Goal: Task Accomplishment & Management: Use online tool/utility

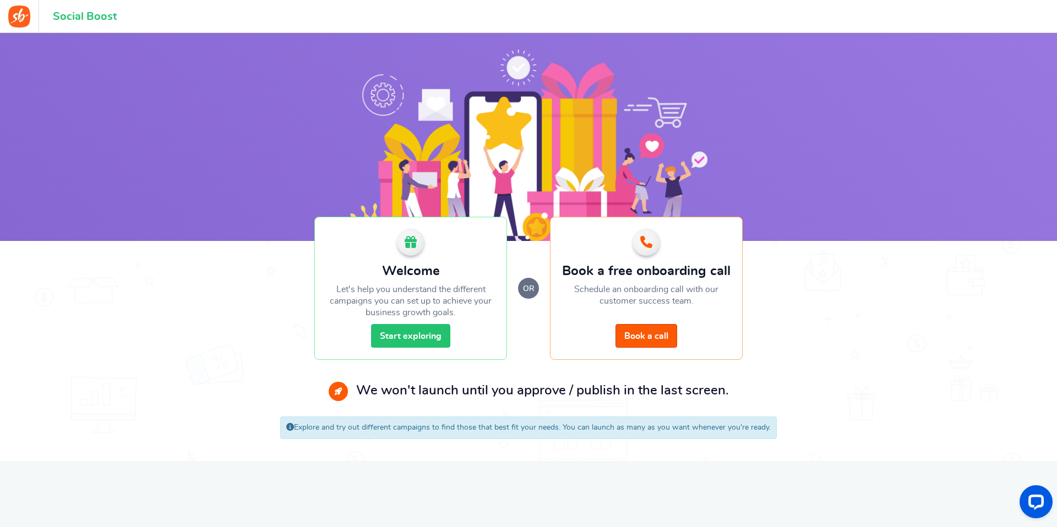
click at [411, 341] on link "Start exploring" at bounding box center [410, 336] width 79 height 24
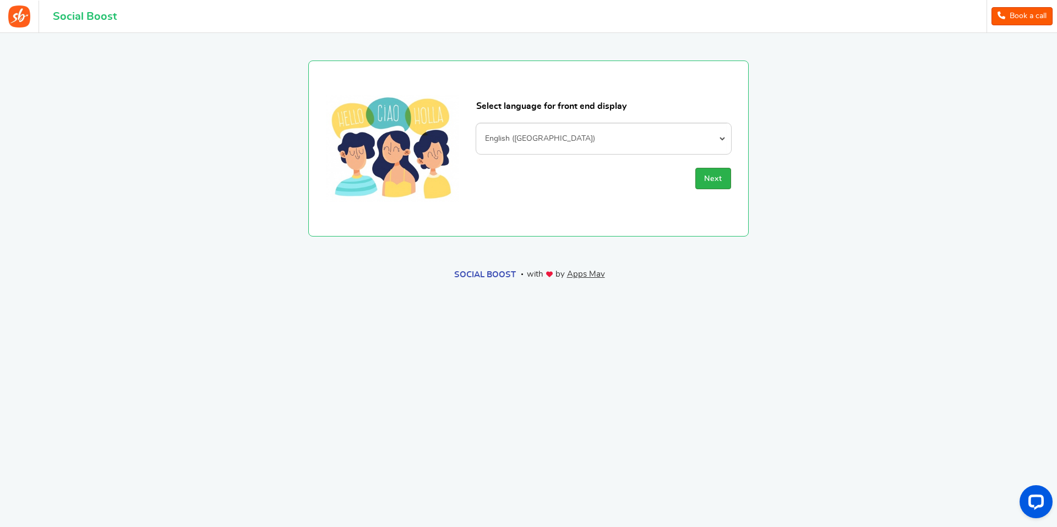
click at [716, 183] on span "Next" at bounding box center [713, 179] width 18 height 8
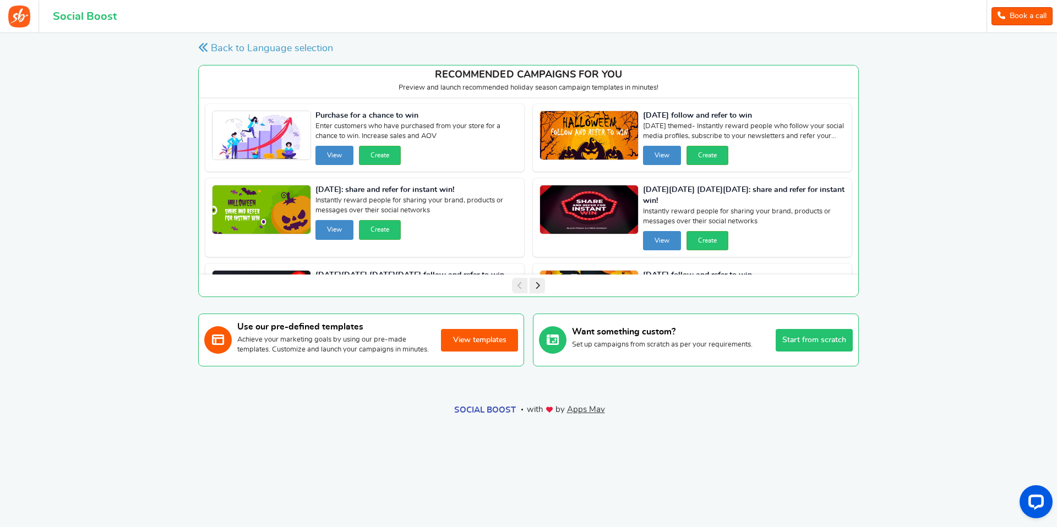
click at [463, 348] on button "View templates" at bounding box center [479, 340] width 77 height 23
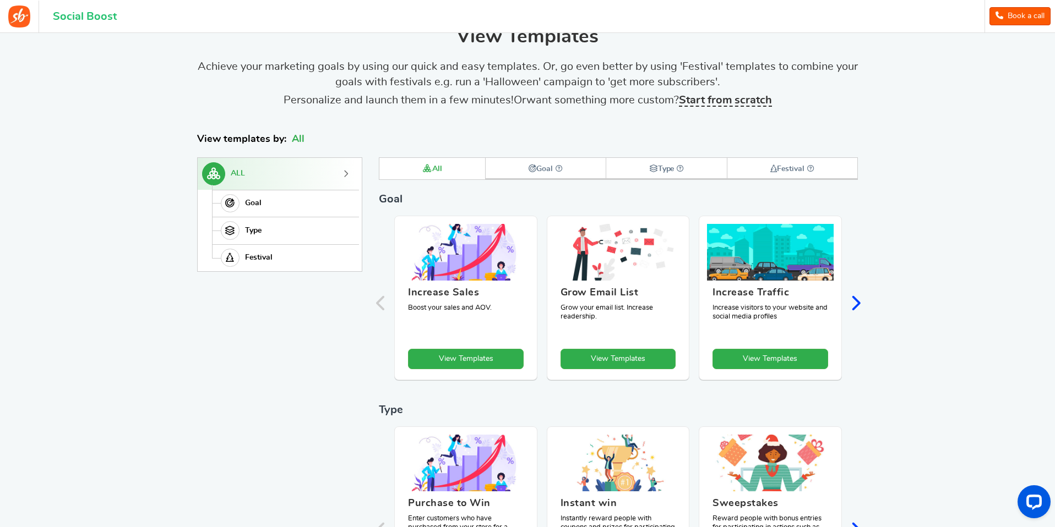
scroll to position [51, 0]
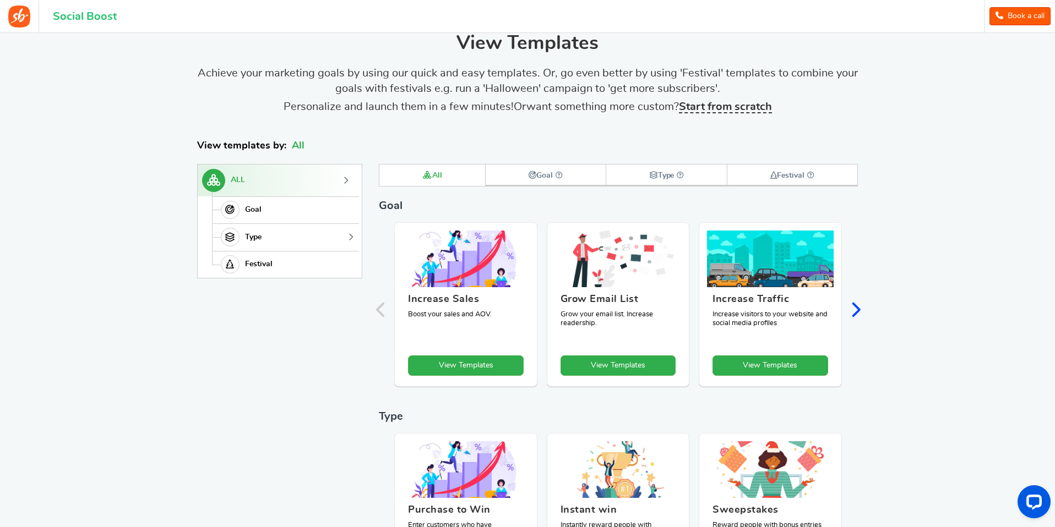
click at [305, 236] on link "Type" at bounding box center [284, 237] width 144 height 28
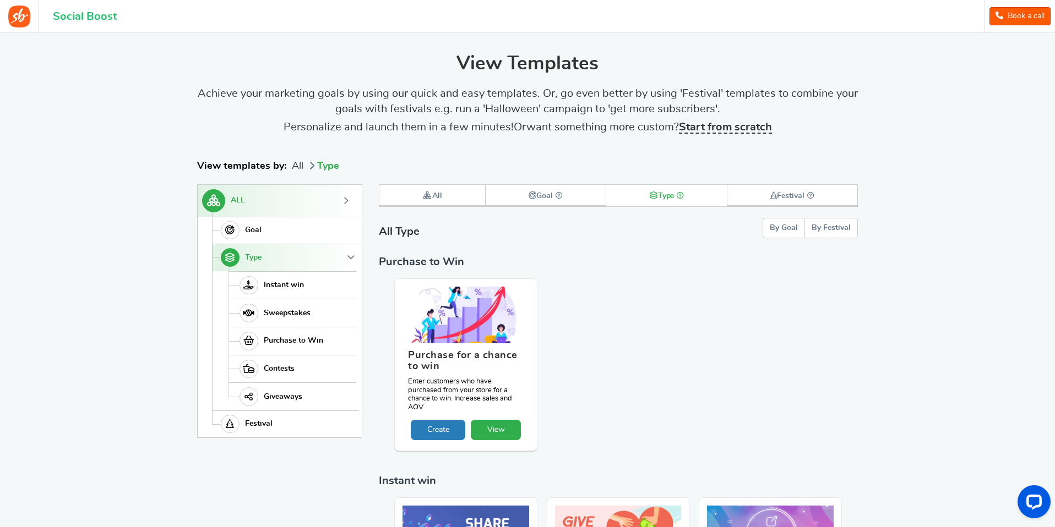
scroll to position [0, 0]
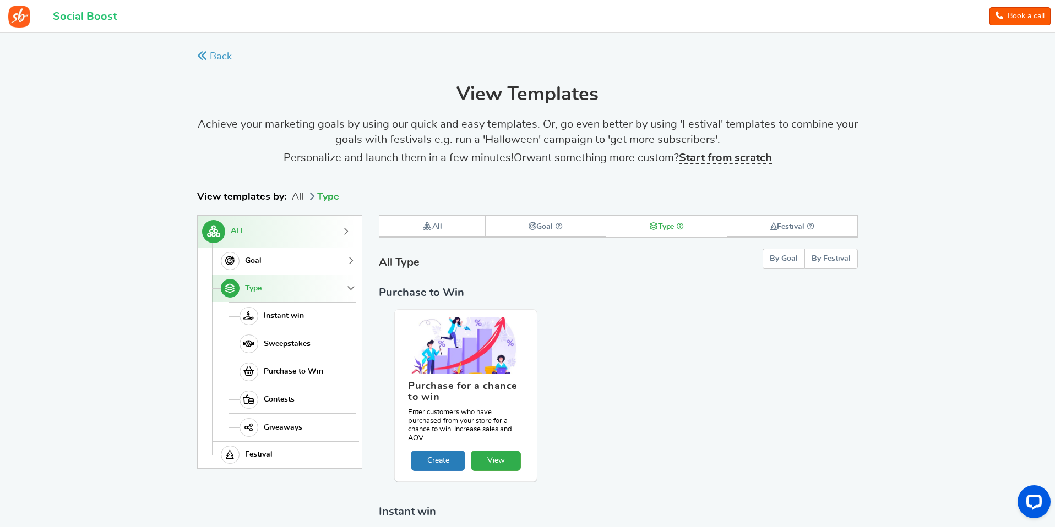
click at [268, 260] on link "Goal" at bounding box center [284, 262] width 144 height 28
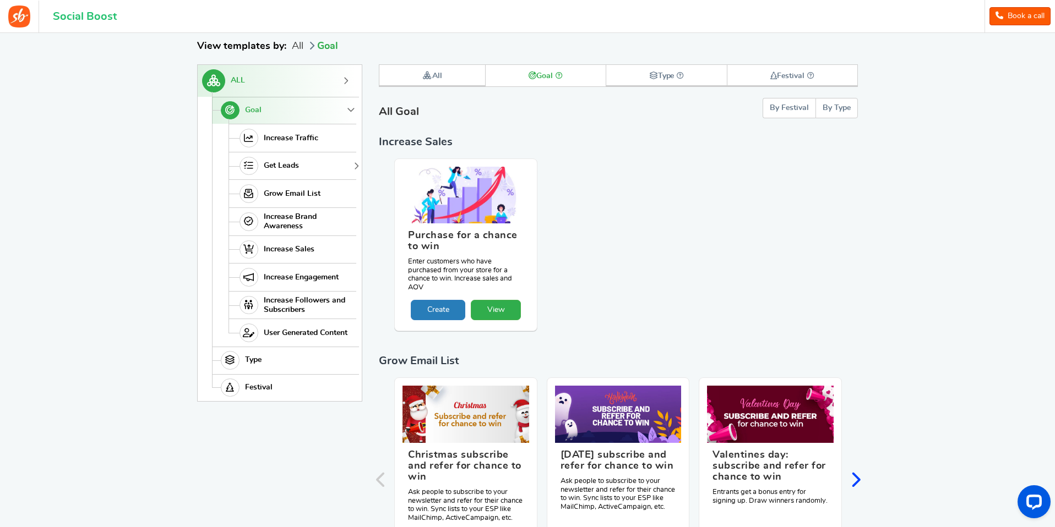
scroll to position [152, 0]
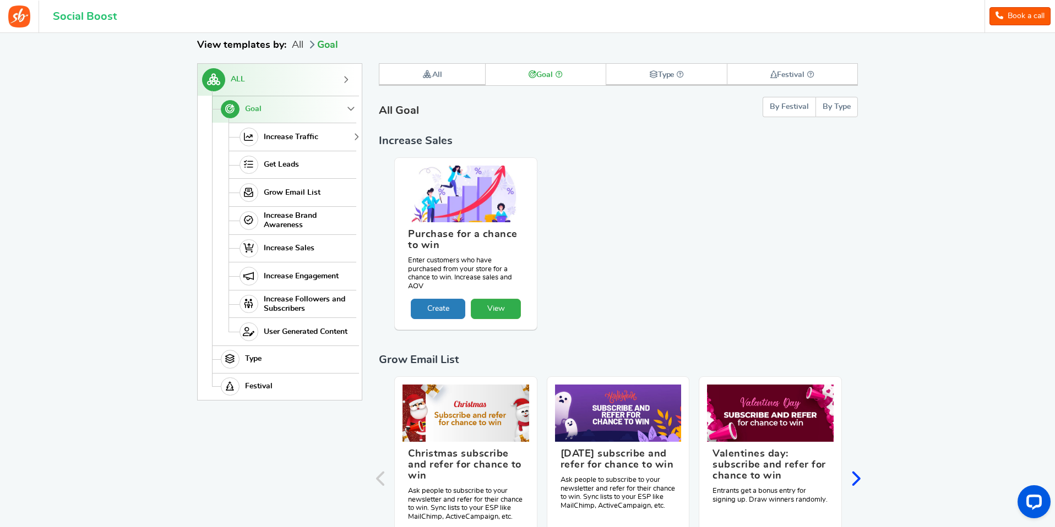
click at [304, 137] on span "Increase Traffic" at bounding box center [291, 137] width 54 height 9
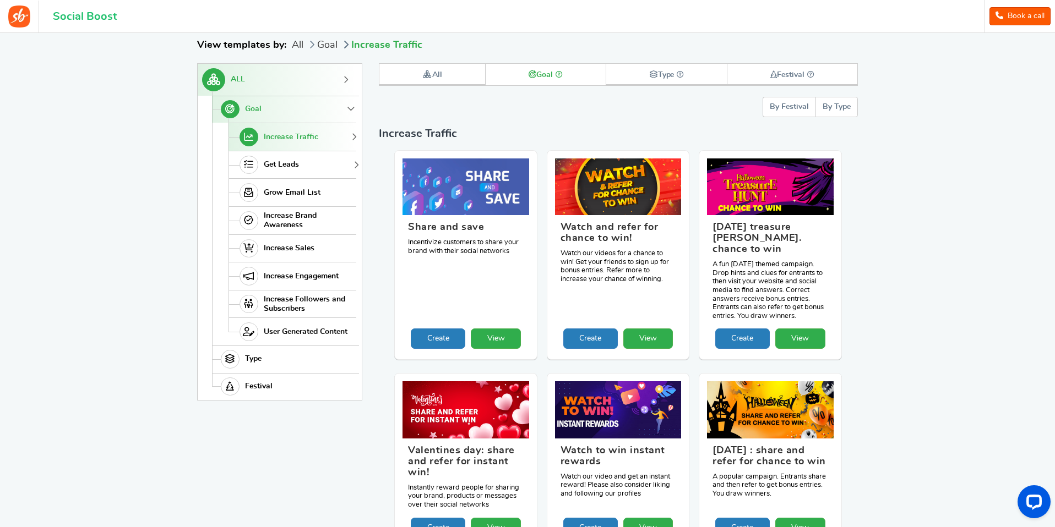
click at [296, 170] on link "Get Leads" at bounding box center [292, 165] width 128 height 28
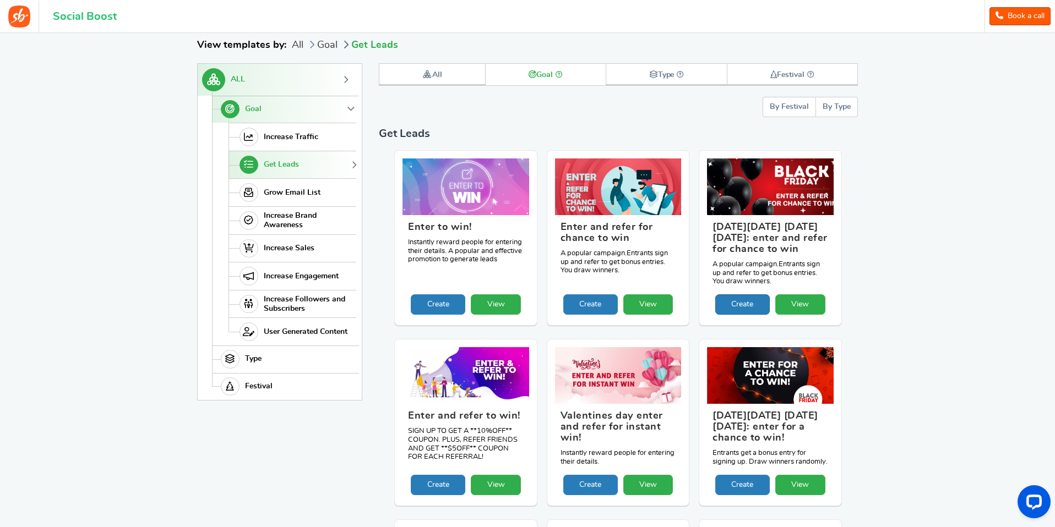
click at [749, 309] on link "Create" at bounding box center [742, 304] width 54 height 20
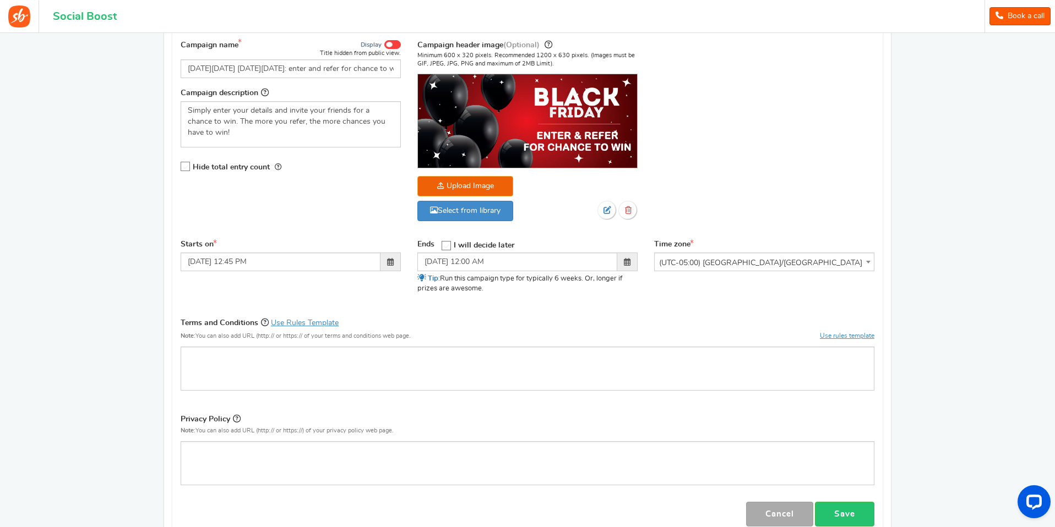
scroll to position [239, 0]
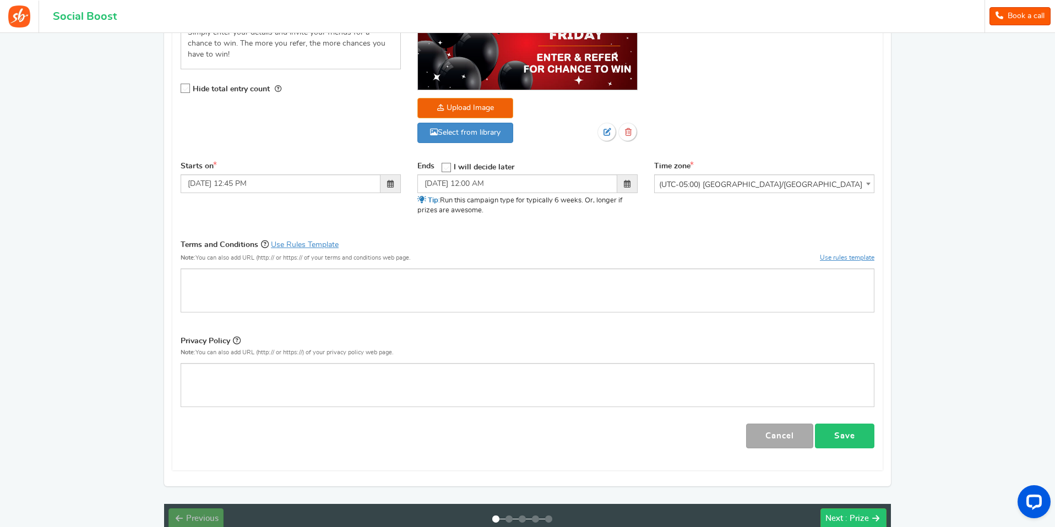
click at [849, 434] on link "Save" at bounding box center [844, 436] width 59 height 25
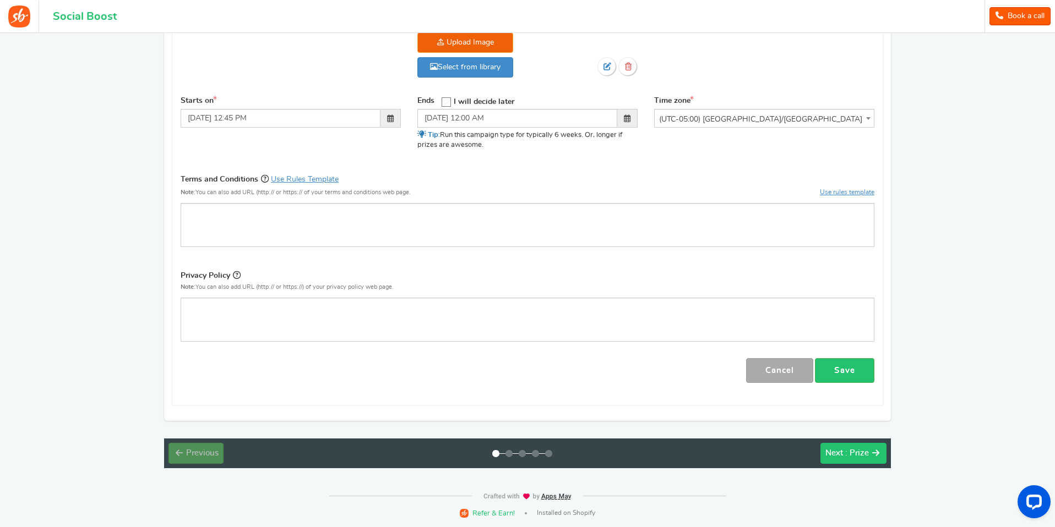
click at [857, 455] on span ": Prize" at bounding box center [857, 453] width 24 height 8
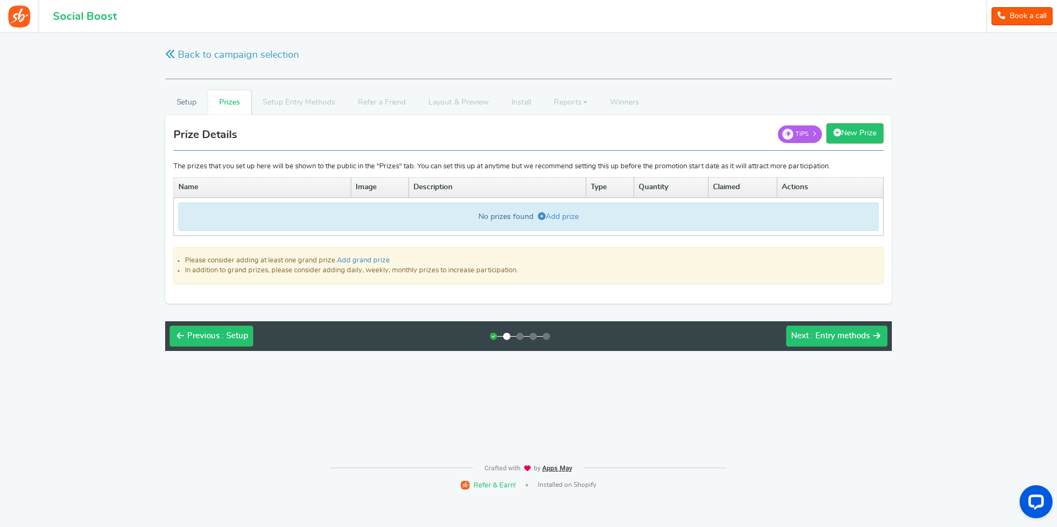
click at [842, 340] on span ": Entry methods" at bounding box center [840, 336] width 59 height 8
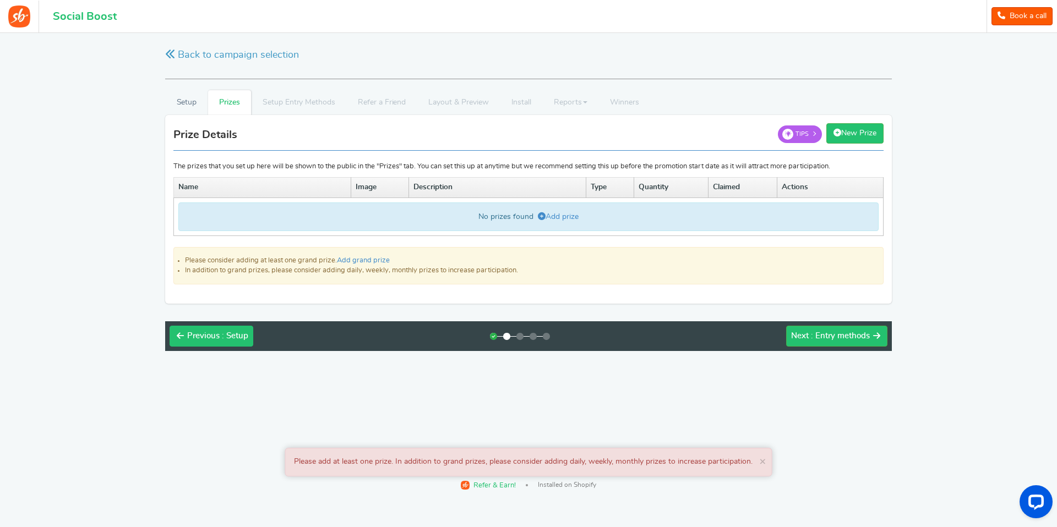
click at [222, 335] on span ": Setup" at bounding box center [235, 336] width 26 height 8
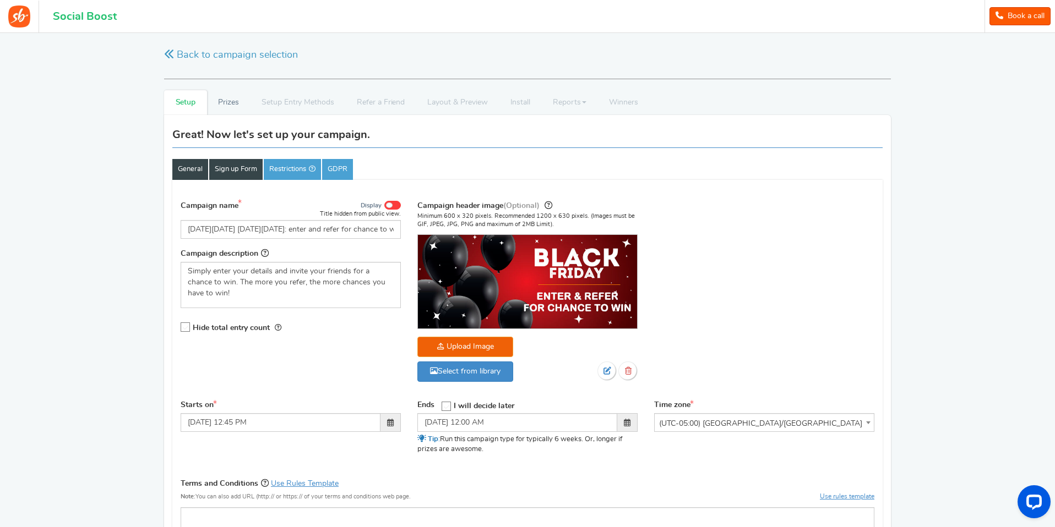
click at [231, 171] on link "Sign up Form" at bounding box center [235, 169] width 53 height 21
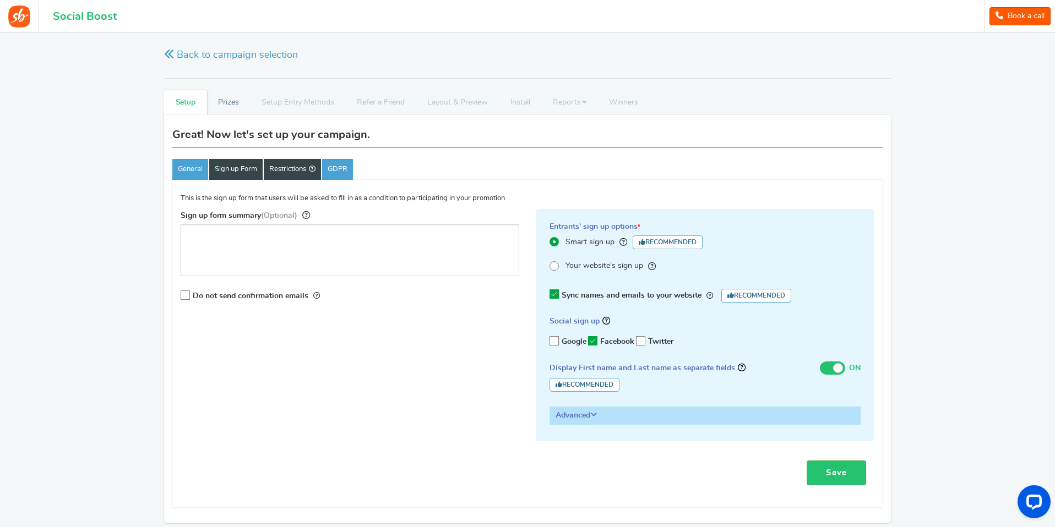
click at [281, 172] on link "Restrictions" at bounding box center [292, 169] width 57 height 21
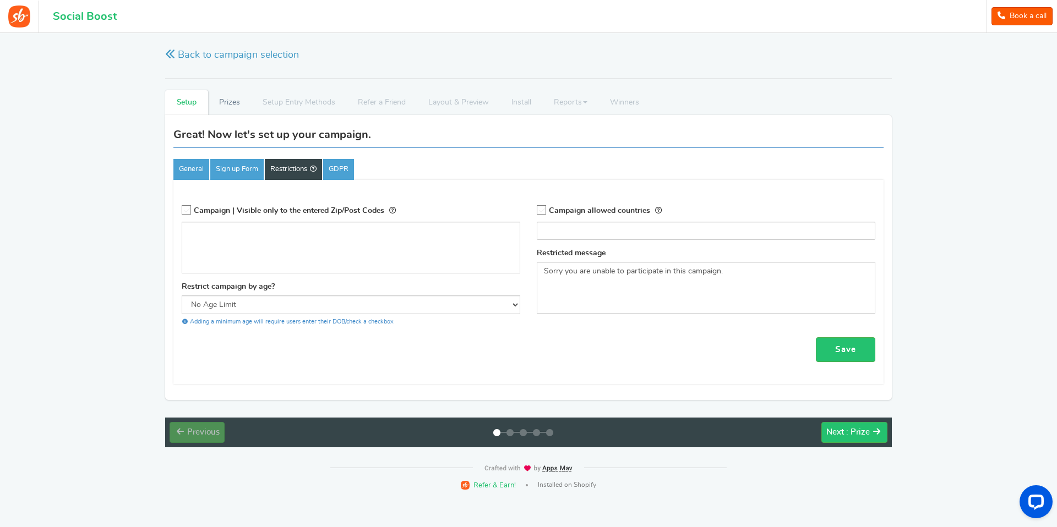
click at [361, 168] on ul "General Sign up Form Restrictions GDPR" at bounding box center [528, 169] width 710 height 21
click at [344, 168] on link "GDPR" at bounding box center [338, 169] width 31 height 21
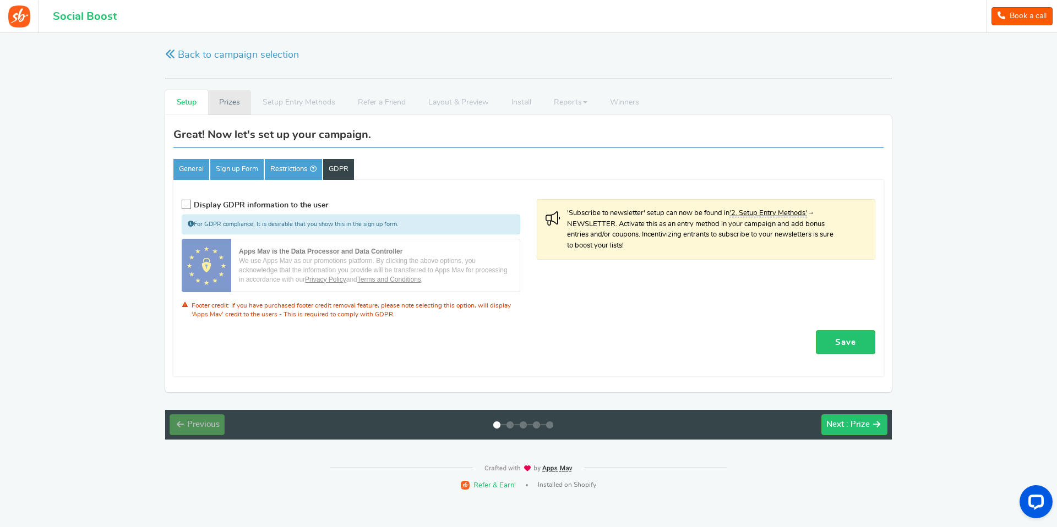
click at [225, 102] on link "Prizes" at bounding box center [229, 102] width 43 height 25
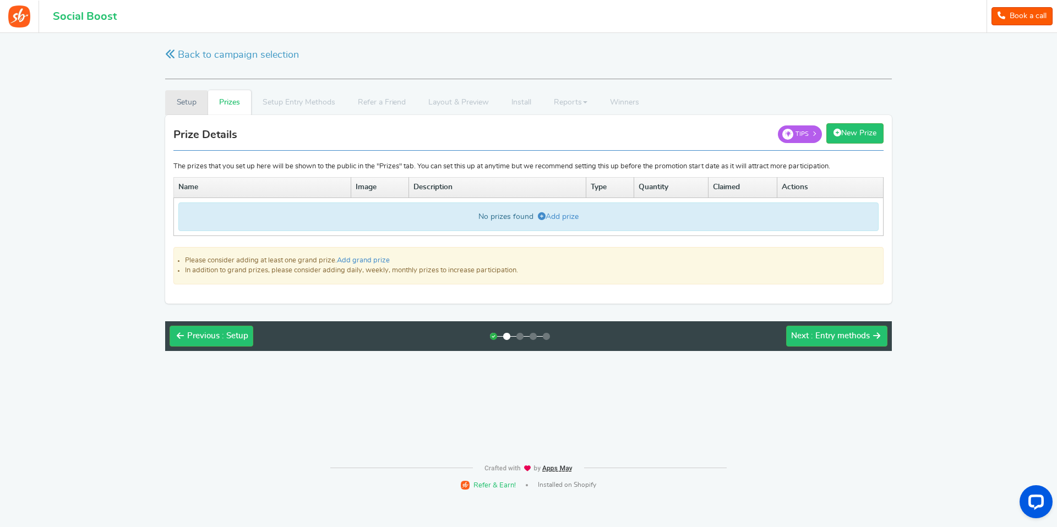
click at [194, 101] on link "Setup" at bounding box center [186, 102] width 43 height 25
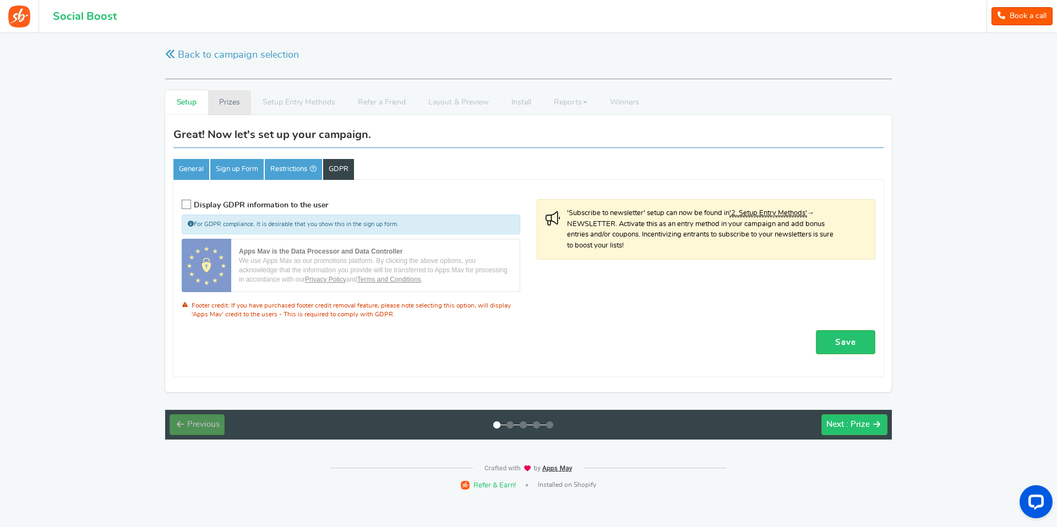
click at [223, 106] on link "Prizes" at bounding box center [229, 102] width 43 height 25
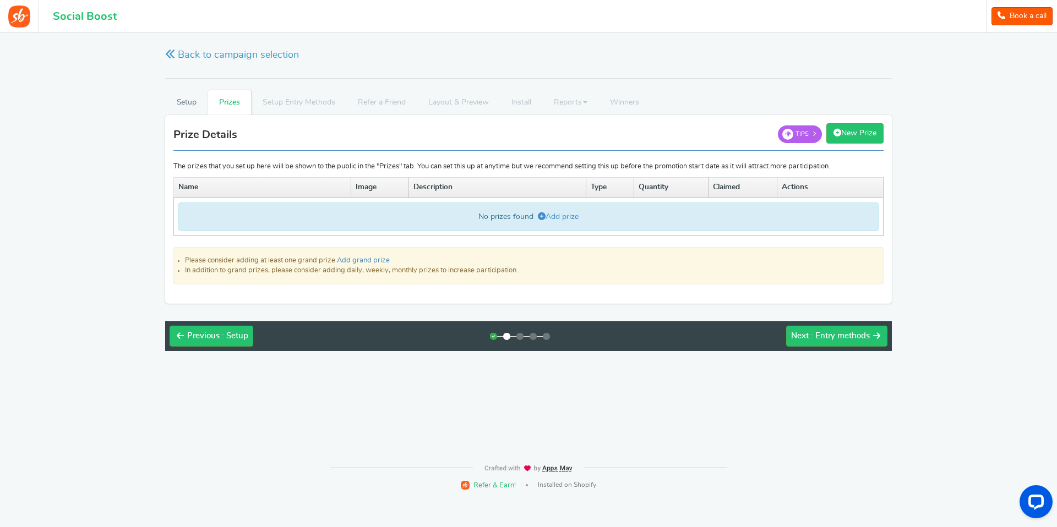
click at [515, 216] on div "No prizes found Add prize" at bounding box center [528, 217] width 700 height 29
click at [561, 214] on link "Add prize" at bounding box center [558, 217] width 41 height 8
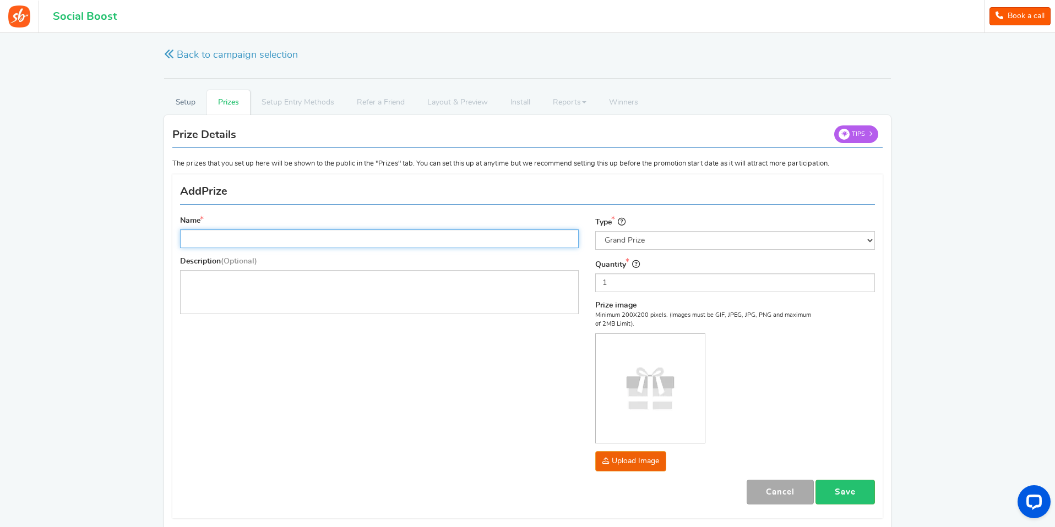
click at [316, 241] on input "Name" at bounding box center [379, 239] width 399 height 19
type input "Producto de Prueba"
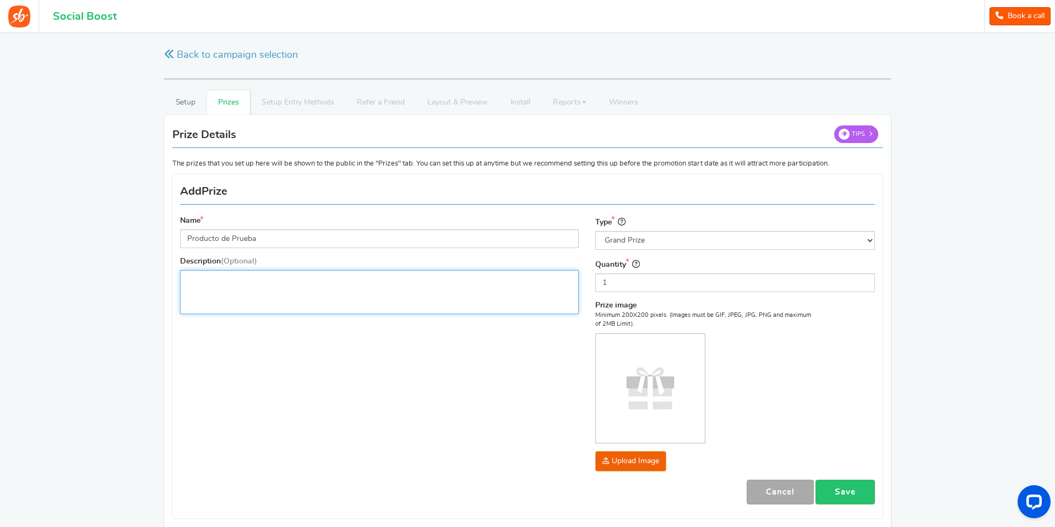
click at [304, 292] on div "Editor, prize_description" at bounding box center [379, 292] width 399 height 44
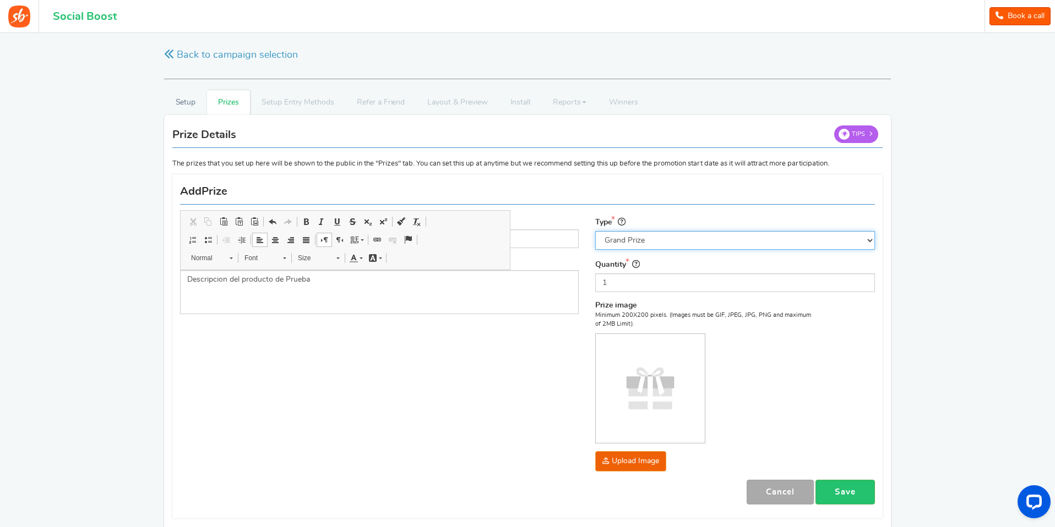
click at [644, 242] on select "Select the prize type Grand Prize Daily Prize Weekly Prize Monthly Prize" at bounding box center [735, 240] width 280 height 19
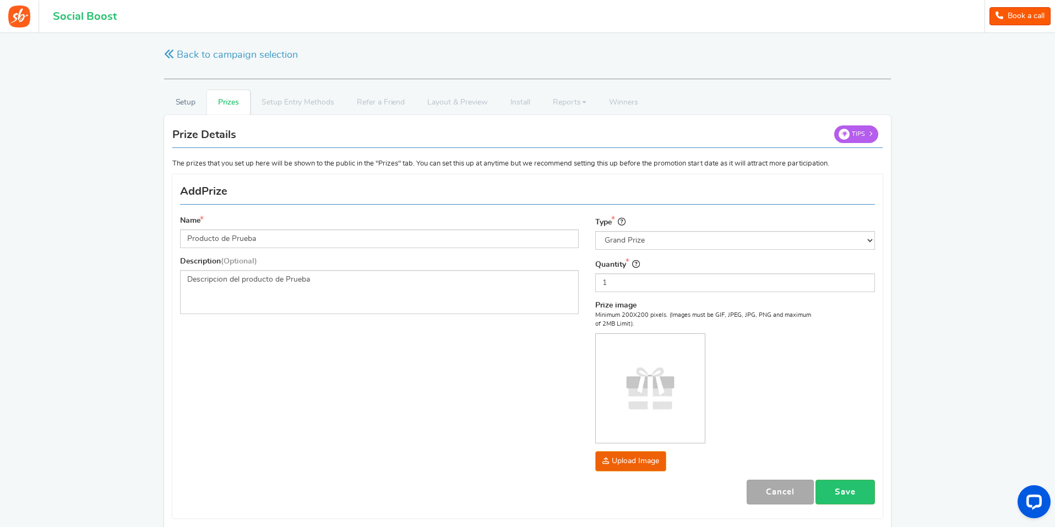
click at [614, 410] on img at bounding box center [650, 388] width 109 height 109
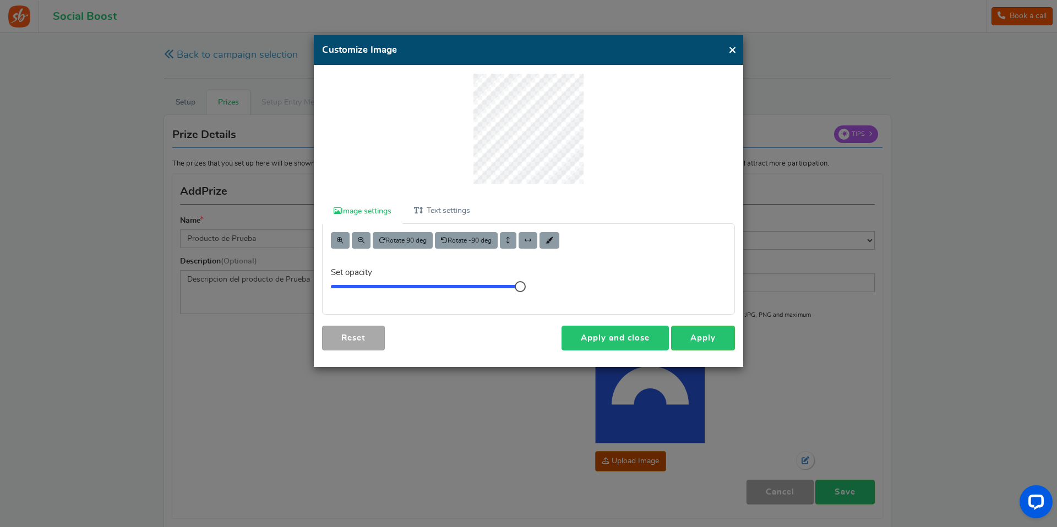
click at [619, 332] on link "Apply and close" at bounding box center [614, 338] width 107 height 25
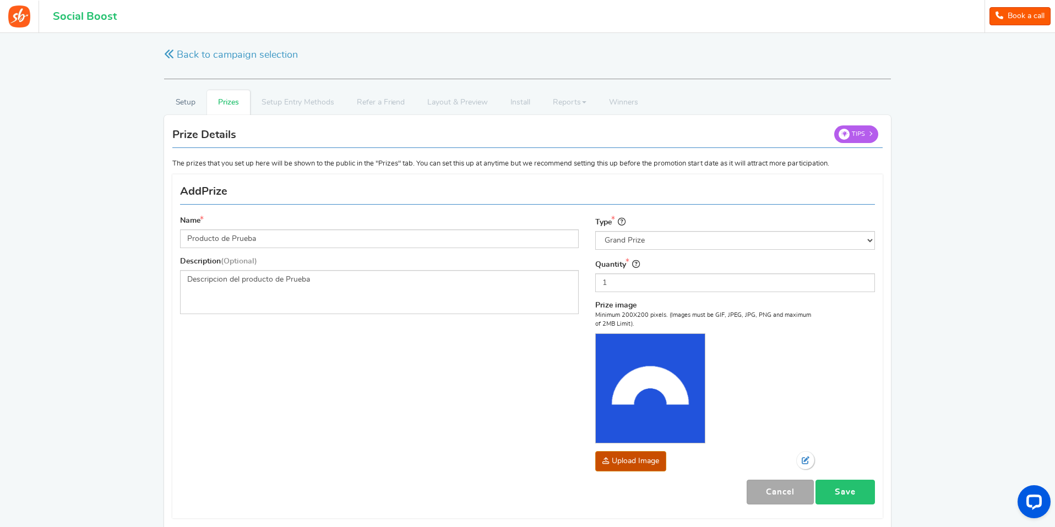
click at [841, 491] on link "Save" at bounding box center [844, 492] width 59 height 25
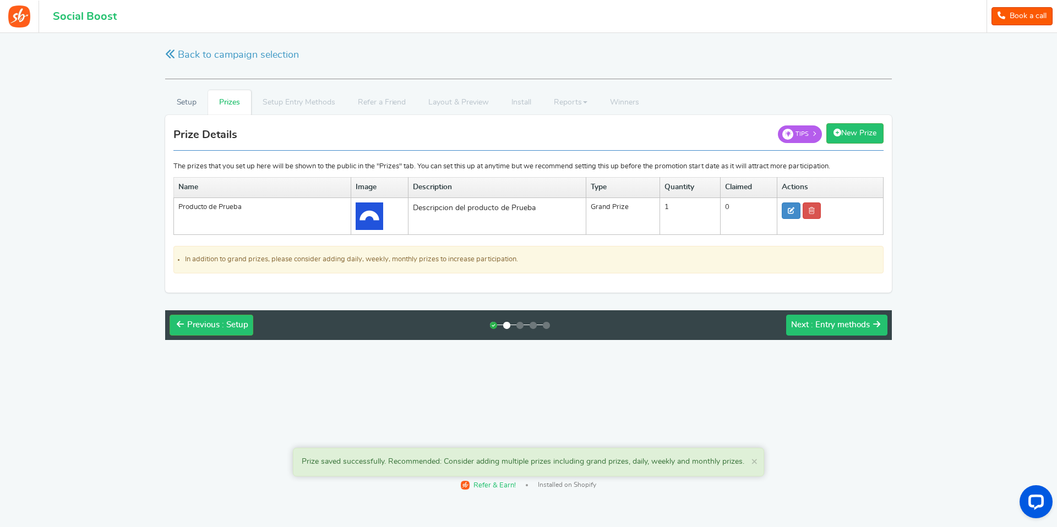
click at [841, 329] on span ": Entry methods" at bounding box center [840, 325] width 59 height 8
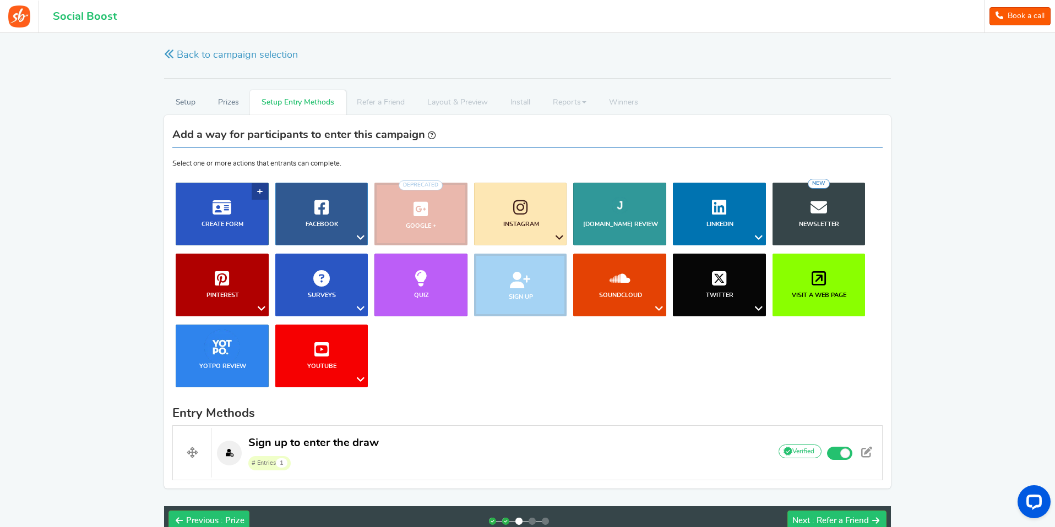
click at [205, 221] on b "Create Form" at bounding box center [222, 224] width 42 height 6
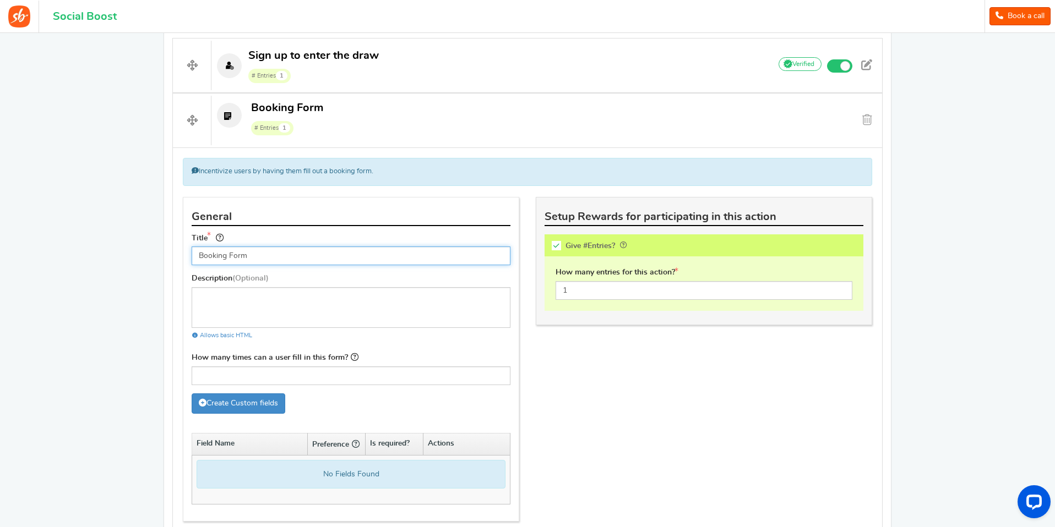
scroll to position [389, 0]
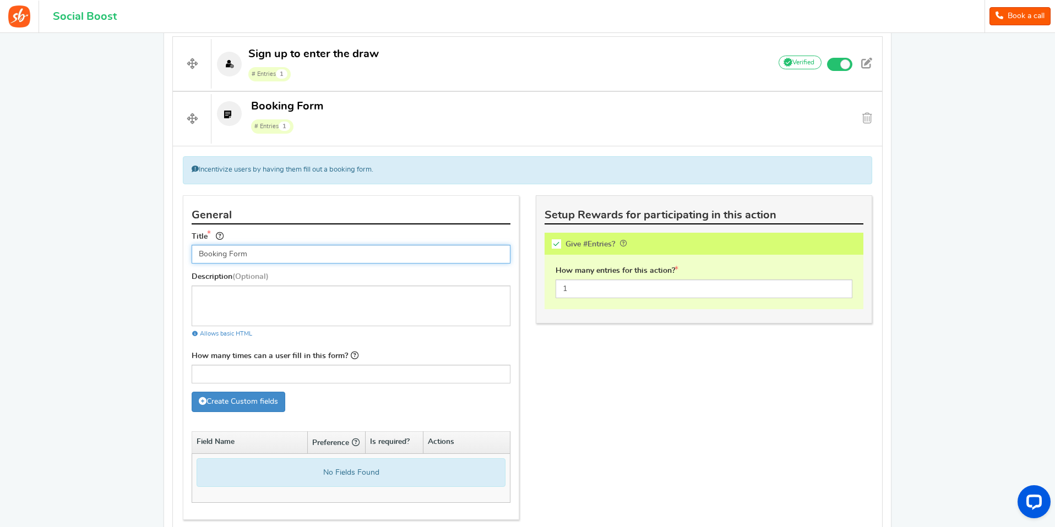
click at [308, 258] on input "Booking Form" at bounding box center [351, 254] width 319 height 19
type input "Formulario del Sorteo"
click at [276, 304] on textarea at bounding box center [351, 306] width 319 height 41
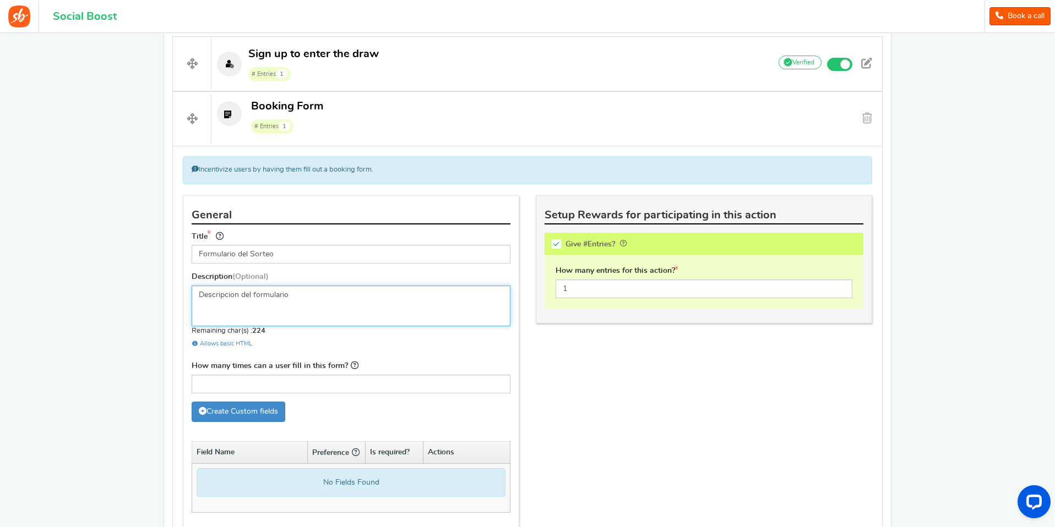
type textarea "Descripcion del formulario"
click at [297, 385] on input "How many times can a user fill in this form?" at bounding box center [351, 384] width 319 height 19
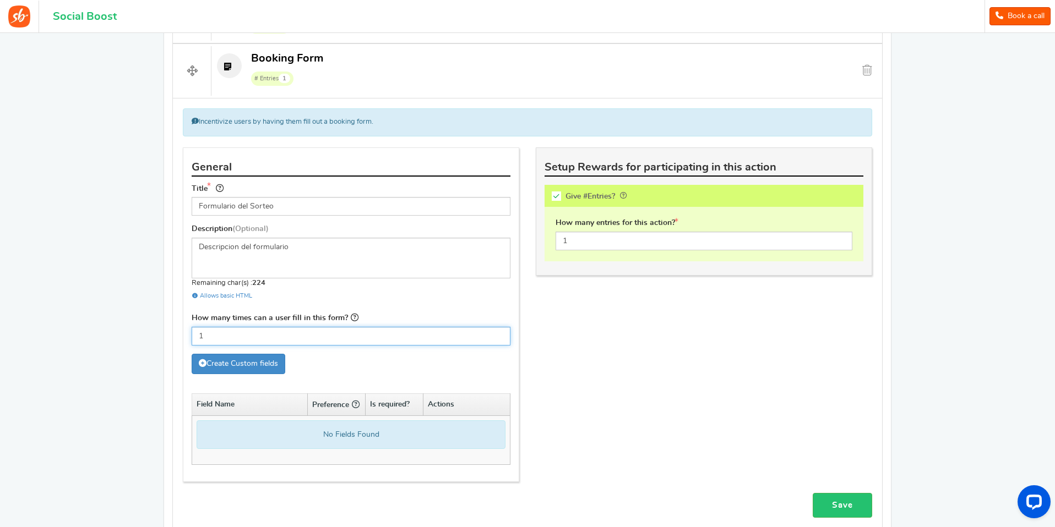
scroll to position [457, 0]
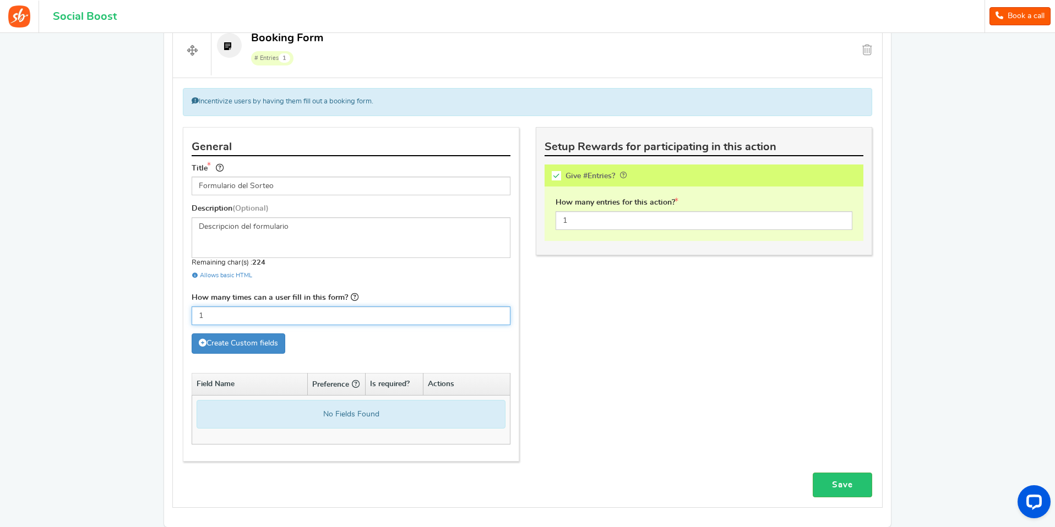
type input "1"
click at [582, 325] on div "General Title Formulario del Sorteo Tip! Your title should show the huge saving…" at bounding box center [527, 300] width 706 height 346
click at [846, 477] on link "Save" at bounding box center [841, 485] width 59 height 25
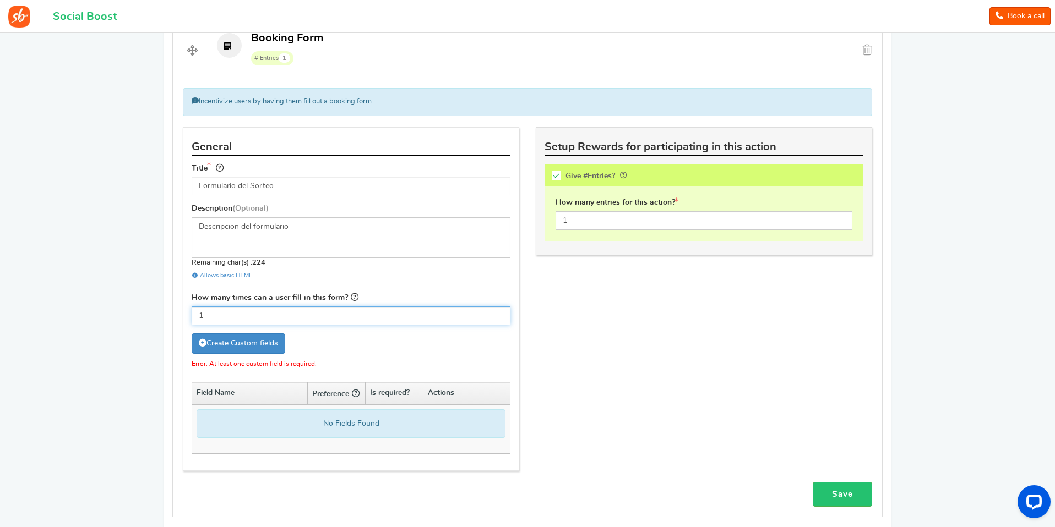
click at [217, 312] on input "1" at bounding box center [351, 316] width 319 height 19
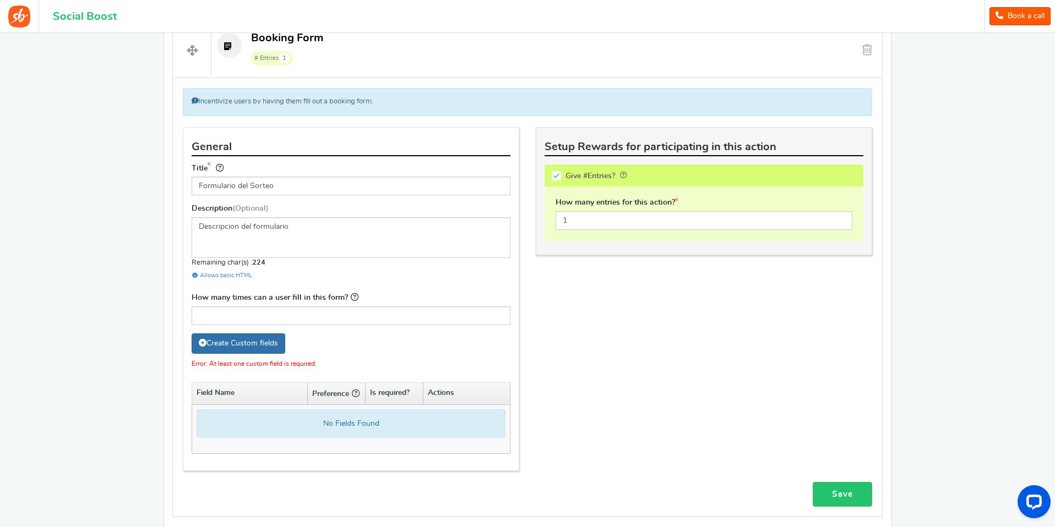
click at [237, 340] on link "Create Custom fields" at bounding box center [239, 344] width 94 height 20
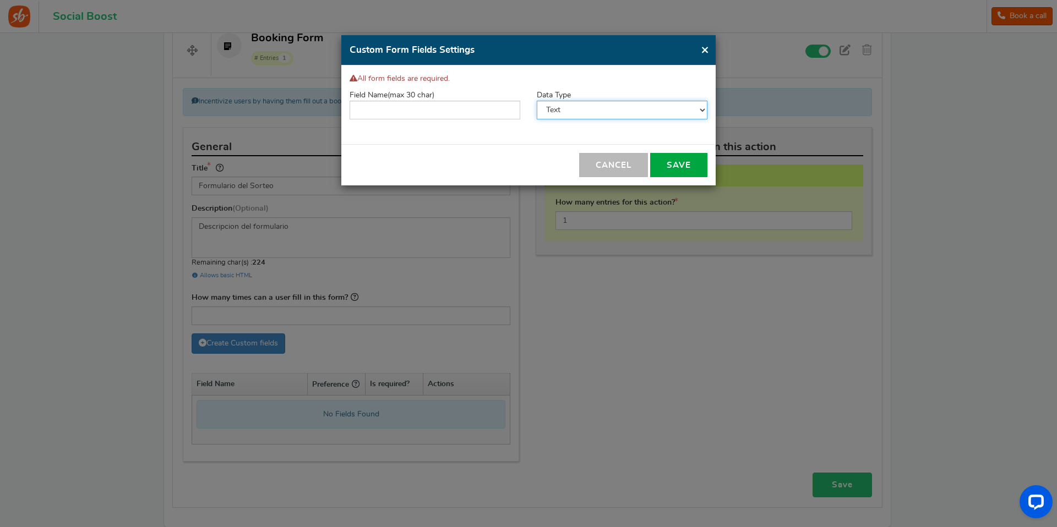
click at [550, 111] on select "Text Number Multiple Options (can only select one) Multiple Options (can select…" at bounding box center [622, 110] width 171 height 19
select select "2"
click at [537, 101] on select "Text Number Multiple Options (can only select one) Multiple Options (can select…" at bounding box center [622, 110] width 171 height 19
click at [498, 110] on input "text" at bounding box center [435, 110] width 171 height 19
click at [618, 166] on button "Cancel" at bounding box center [613, 165] width 69 height 24
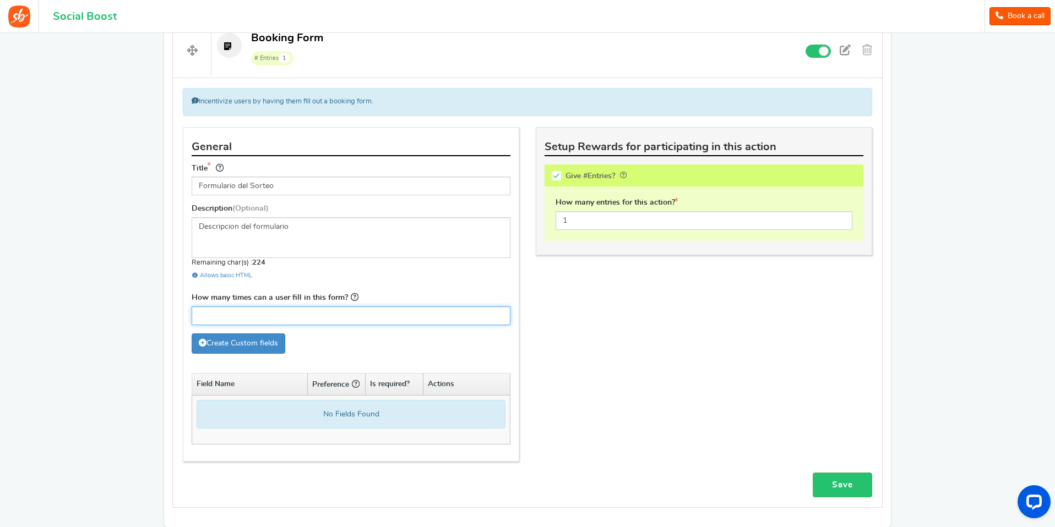
click at [285, 310] on input "How many times can a user fill in this form?" at bounding box center [351, 316] width 319 height 19
click at [361, 297] on div "How many times can a user fill in this form?" at bounding box center [351, 308] width 319 height 34
click at [225, 309] on input "How many times can a user fill in this form?" at bounding box center [351, 316] width 319 height 19
type input "01"
click at [839, 486] on link "Save" at bounding box center [841, 485] width 59 height 25
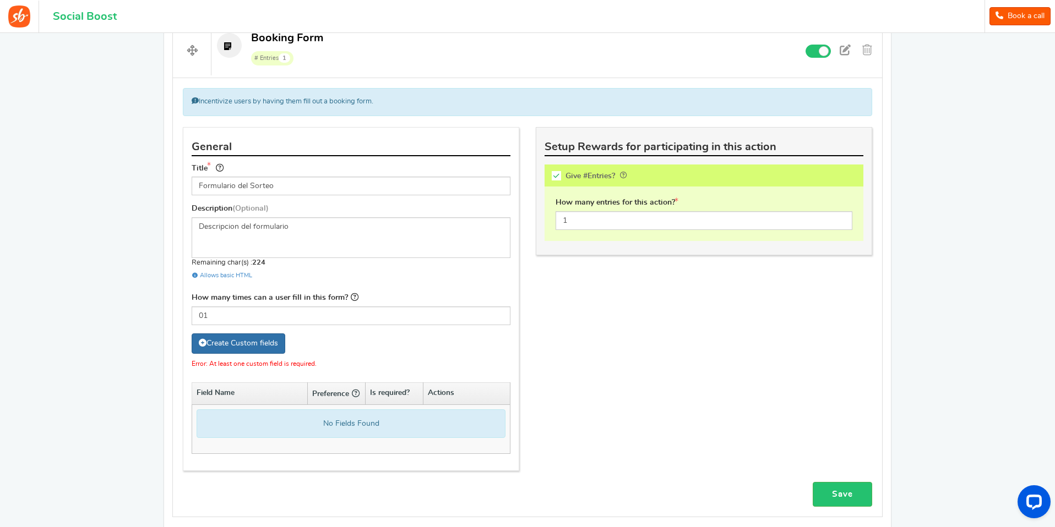
click at [237, 350] on link "Create Custom fields" at bounding box center [239, 344] width 94 height 20
select select "1"
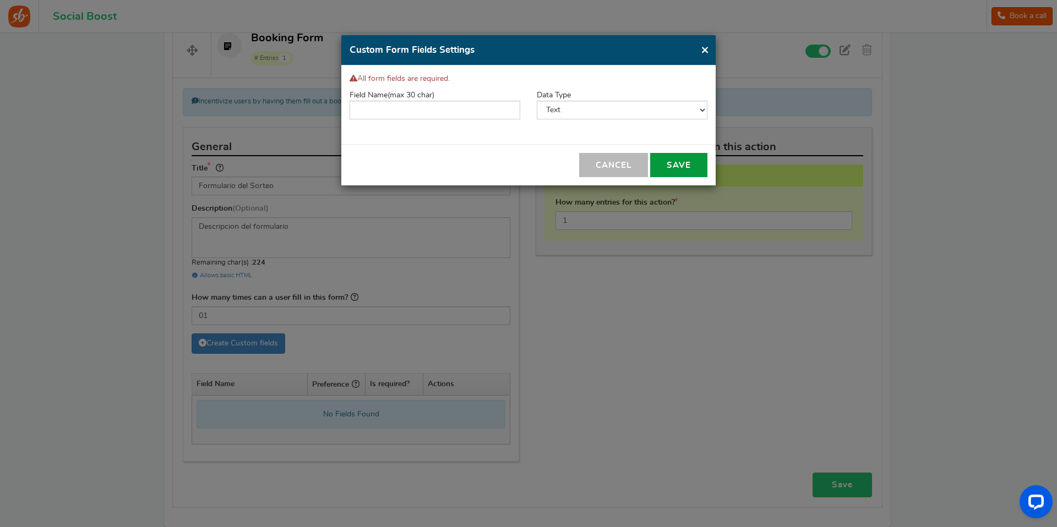
click at [659, 157] on button "Save" at bounding box center [678, 165] width 57 height 24
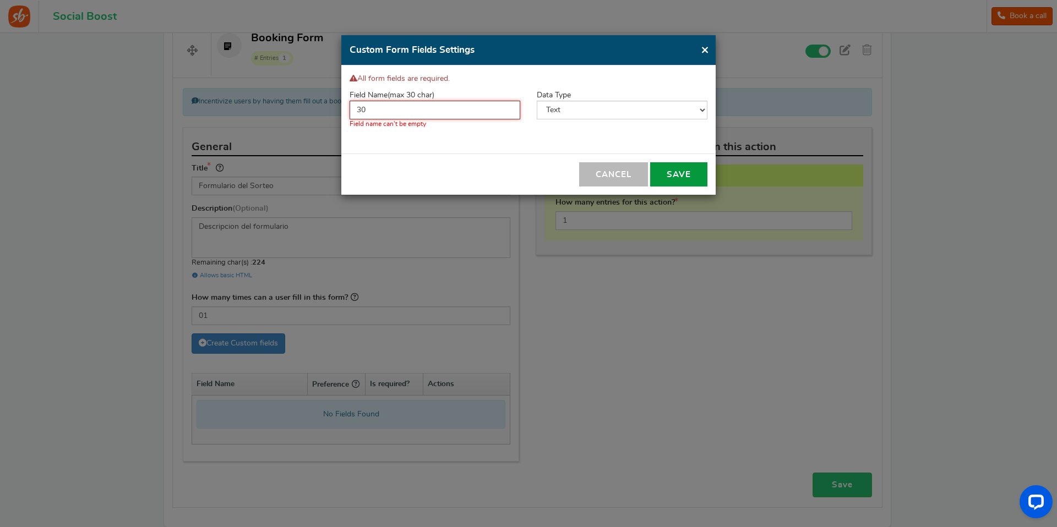
type input "30"
click at [668, 178] on button "Save" at bounding box center [678, 174] width 57 height 24
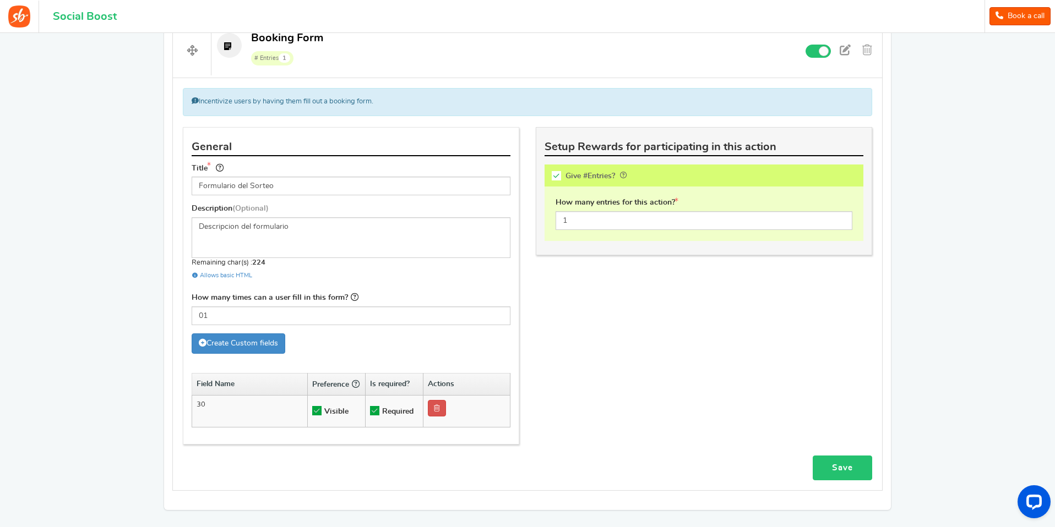
click at [844, 471] on link "Save" at bounding box center [841, 468] width 59 height 25
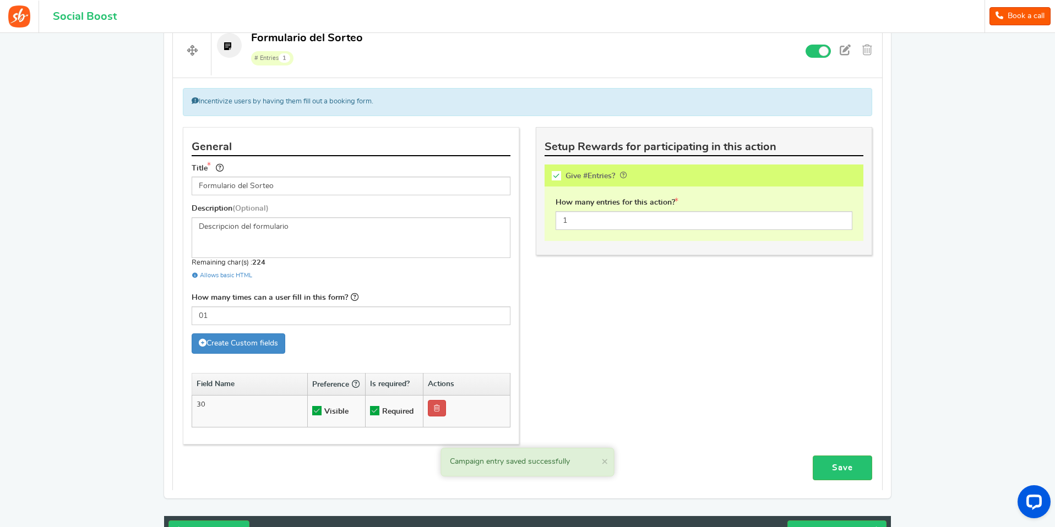
scroll to position [535, 0]
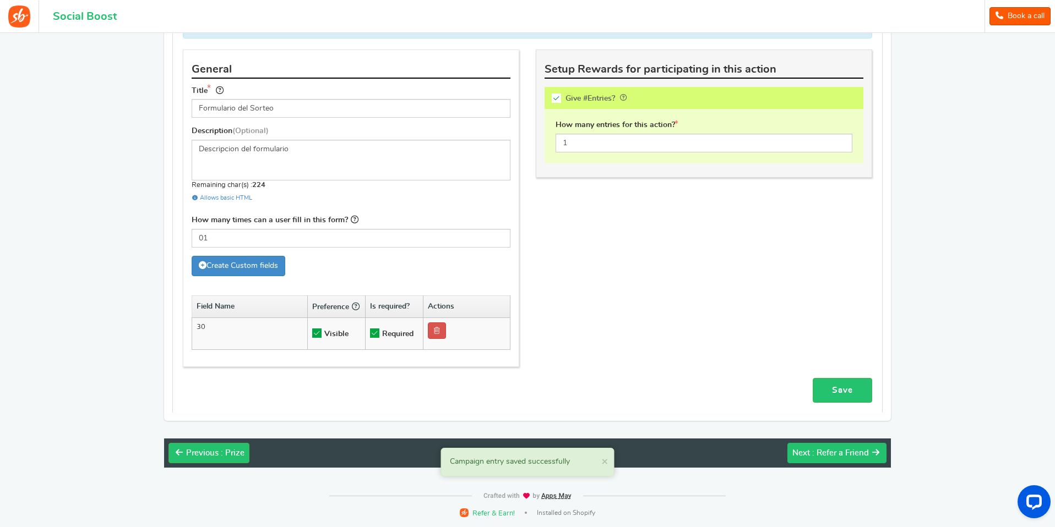
click at [805, 449] on span "Next" at bounding box center [801, 453] width 18 height 8
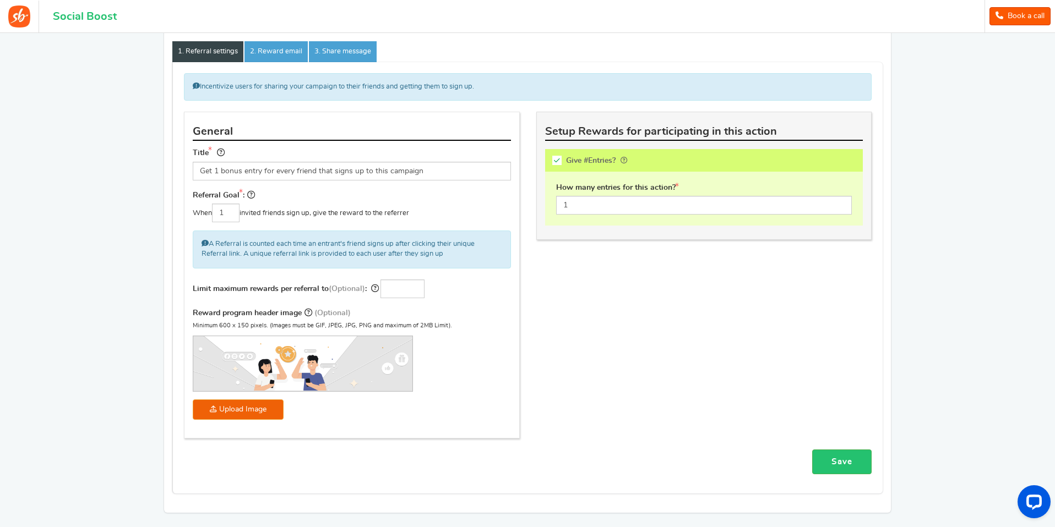
scroll to position [177, 0]
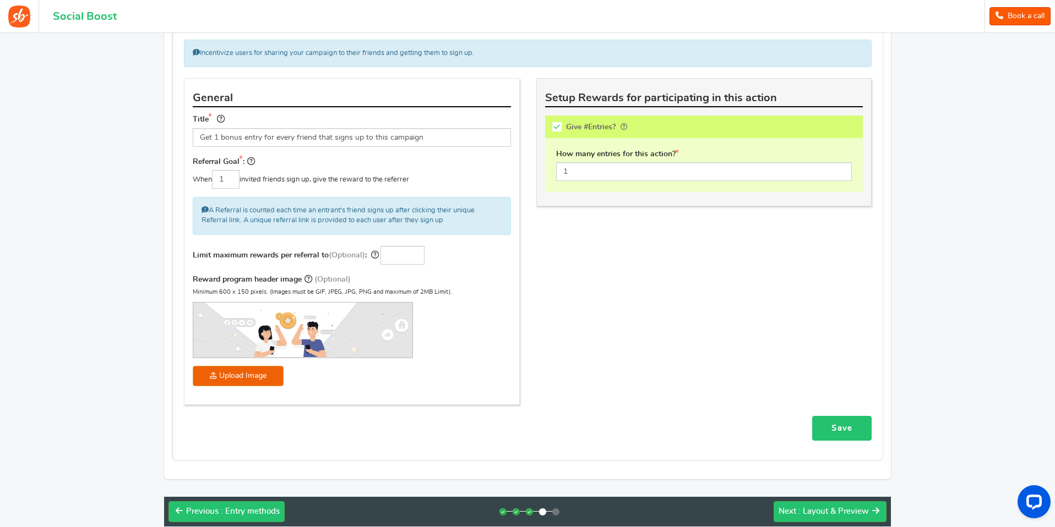
click at [843, 429] on link "Save" at bounding box center [841, 428] width 59 height 25
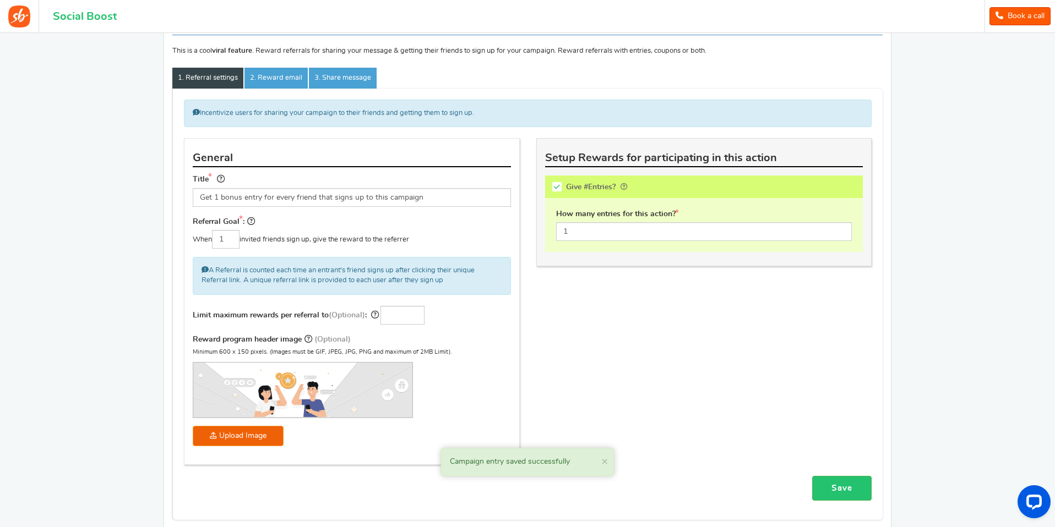
scroll to position [103, 0]
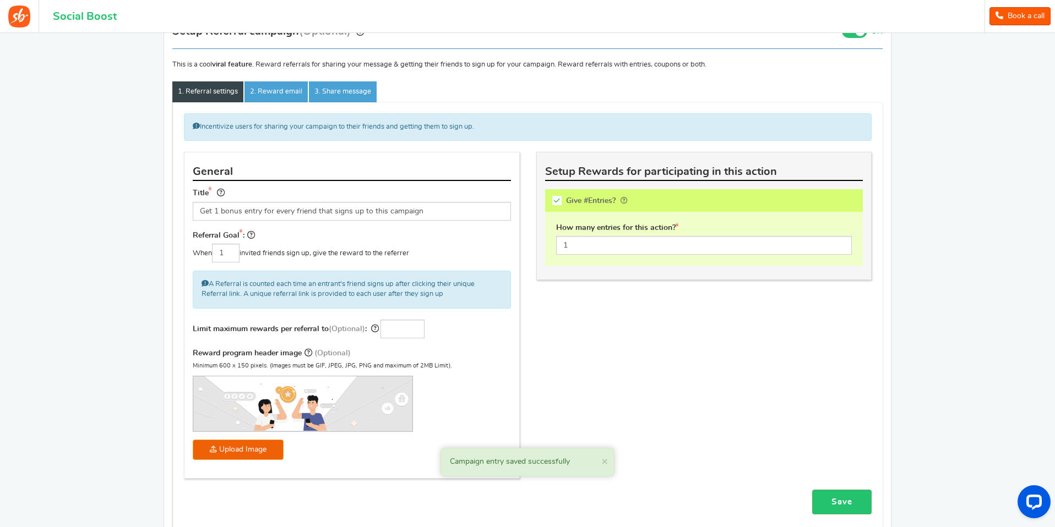
click at [277, 402] on img at bounding box center [302, 404] width 219 height 55
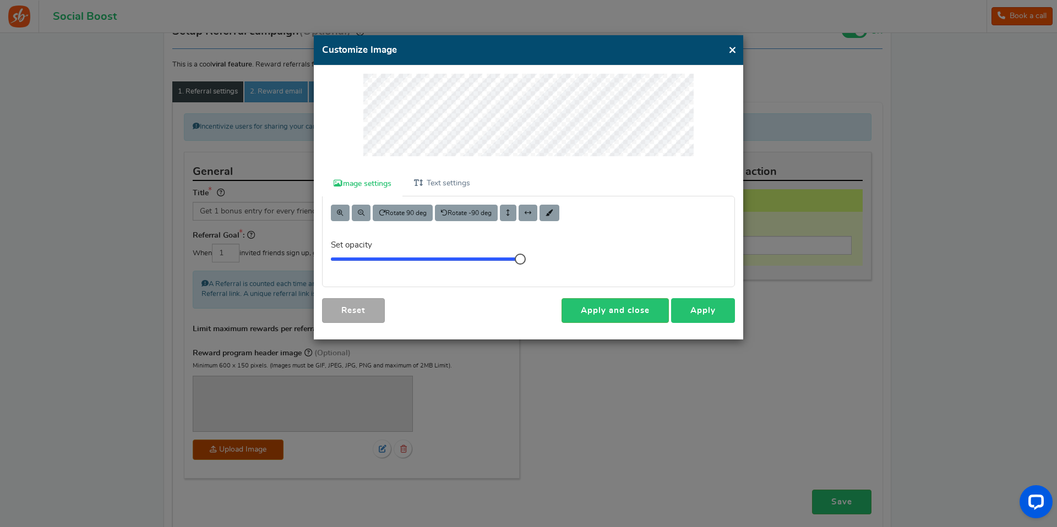
click at [695, 309] on link "Apply" at bounding box center [703, 310] width 64 height 25
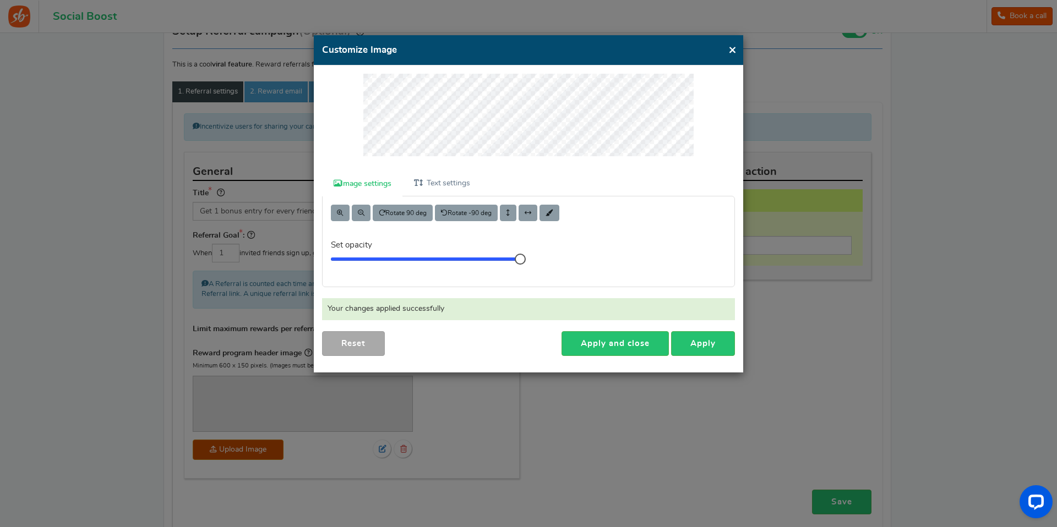
click at [729, 47] on button "×" at bounding box center [732, 50] width 8 height 14
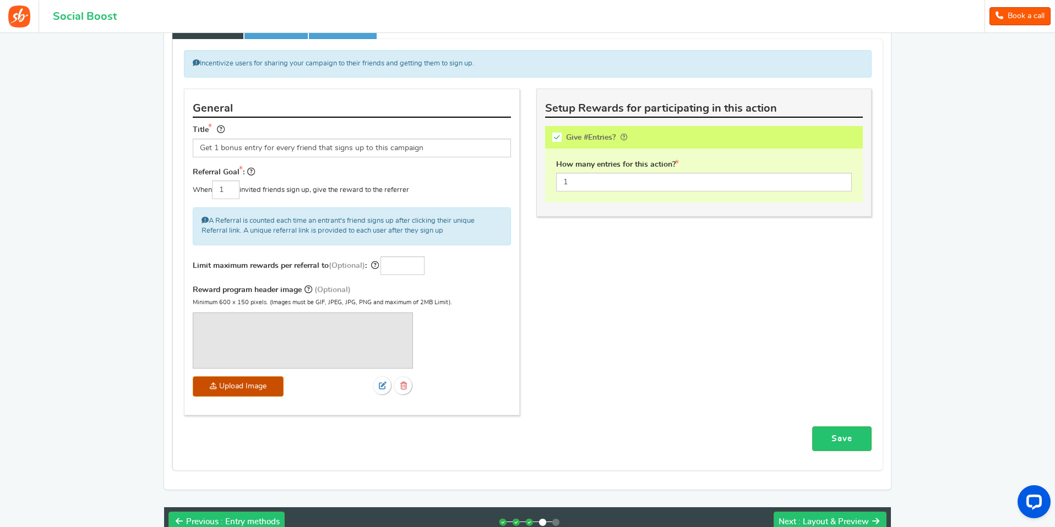
scroll to position [235, 0]
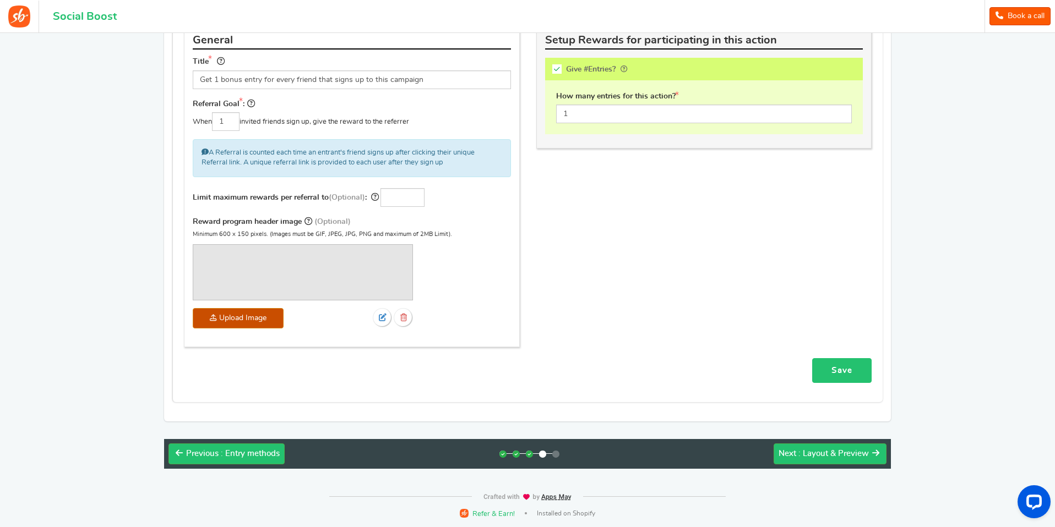
click at [824, 368] on link "Save" at bounding box center [841, 370] width 59 height 25
click at [803, 446] on button "Next : Layout & Preview" at bounding box center [829, 454] width 113 height 21
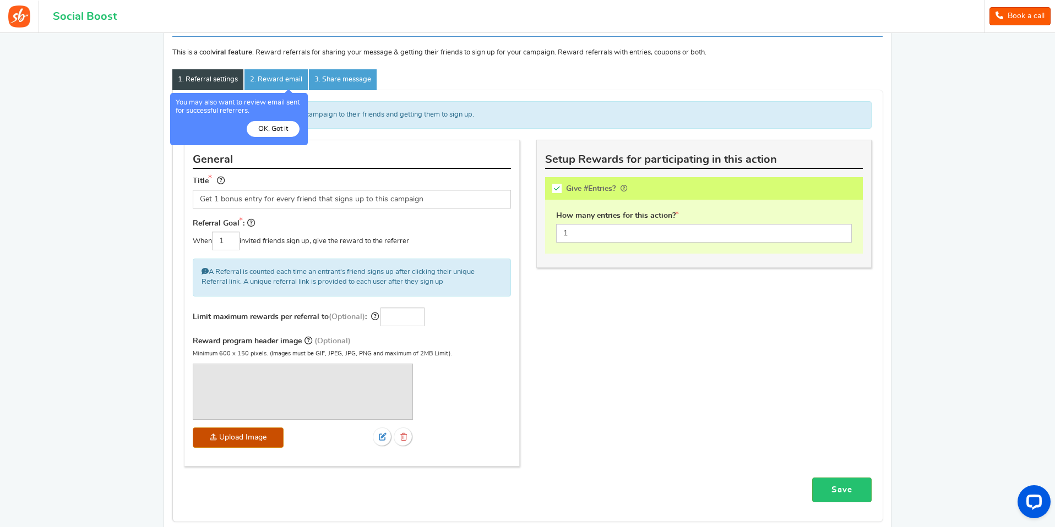
scroll to position [115, 0]
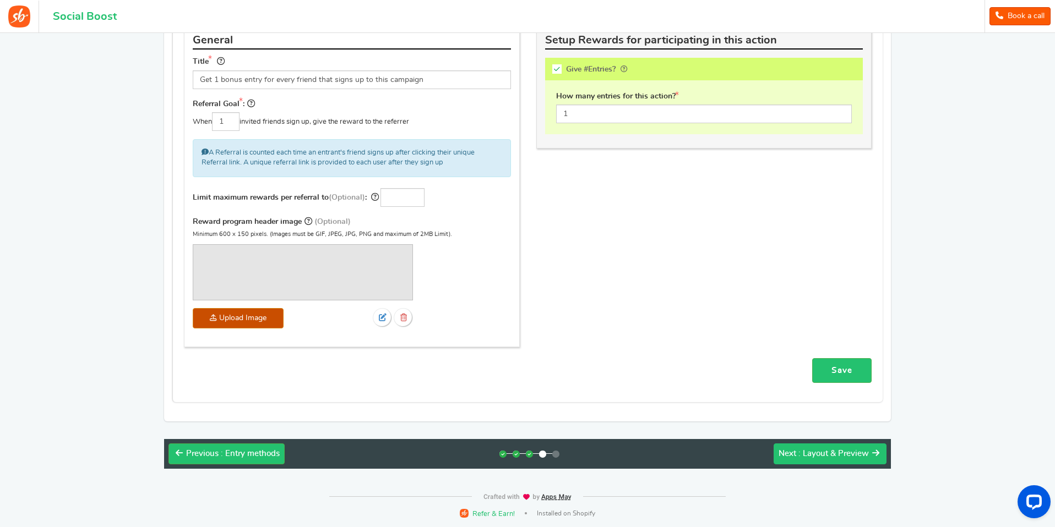
click at [798, 455] on div "Next : Layout & Preview" at bounding box center [823, 454] width 90 height 11
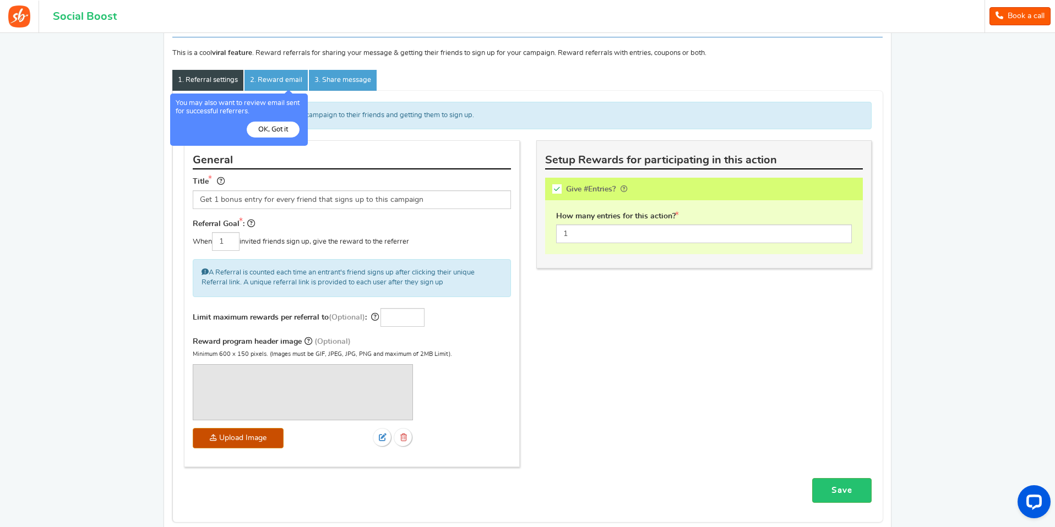
click at [275, 133] on button "OK, Got it" at bounding box center [273, 130] width 53 height 16
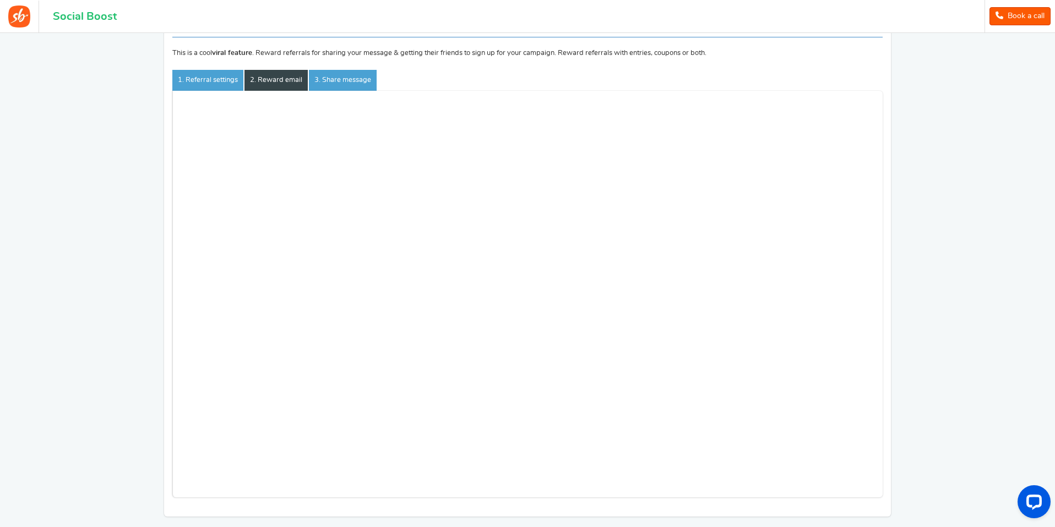
scroll to position [0, 0]
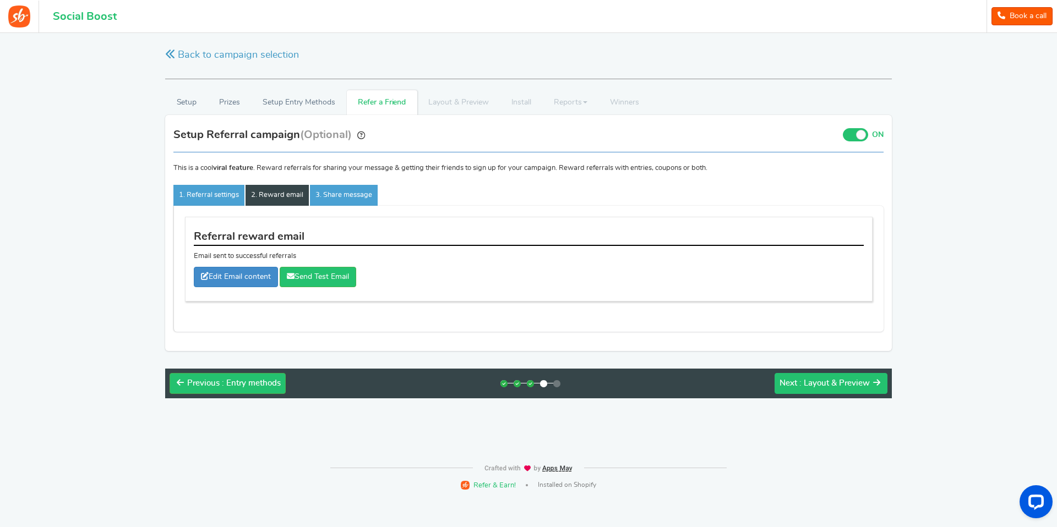
click at [847, 385] on span ": Layout & Preview" at bounding box center [834, 383] width 70 height 8
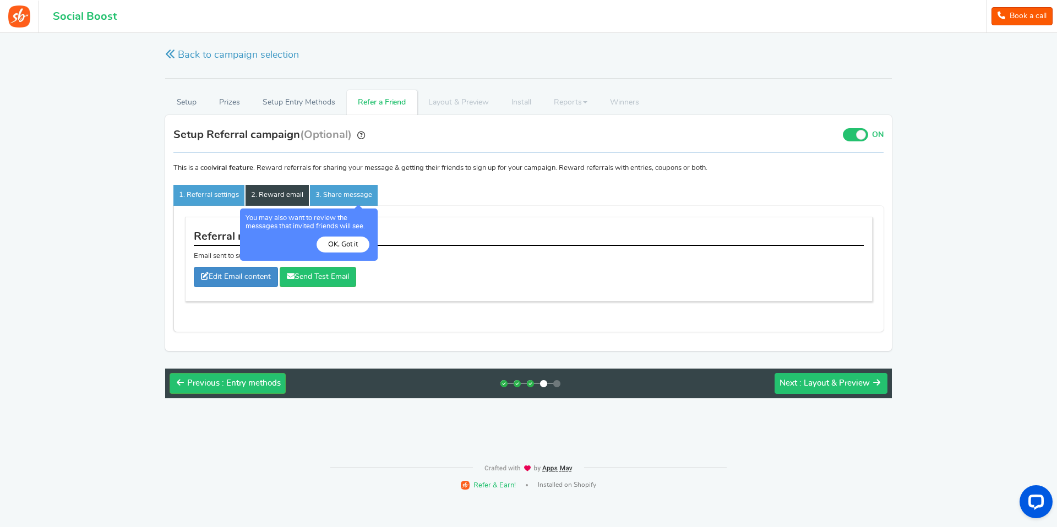
click at [791, 379] on span "Next" at bounding box center [788, 383] width 18 height 8
click at [349, 248] on button "OK, Got it" at bounding box center [343, 245] width 53 height 16
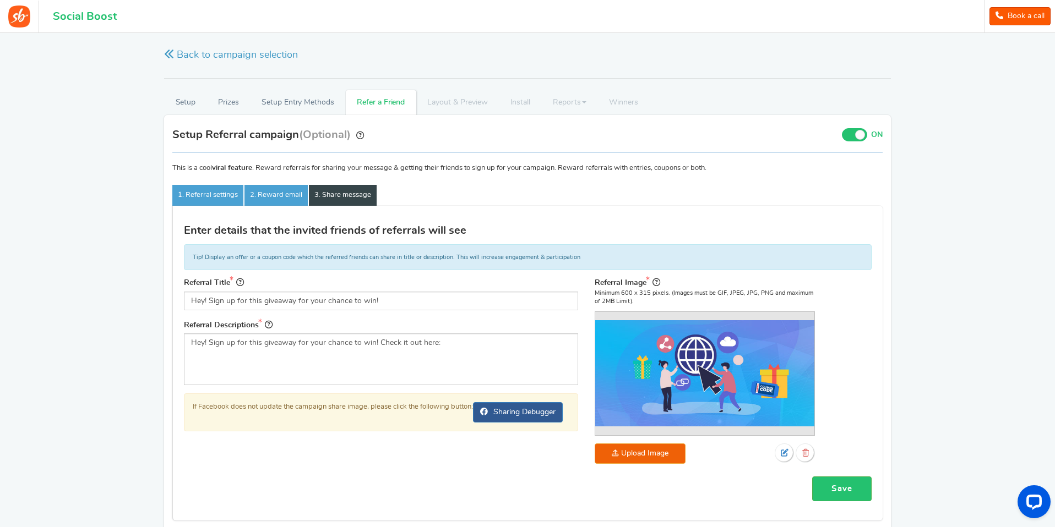
scroll to position [119, 0]
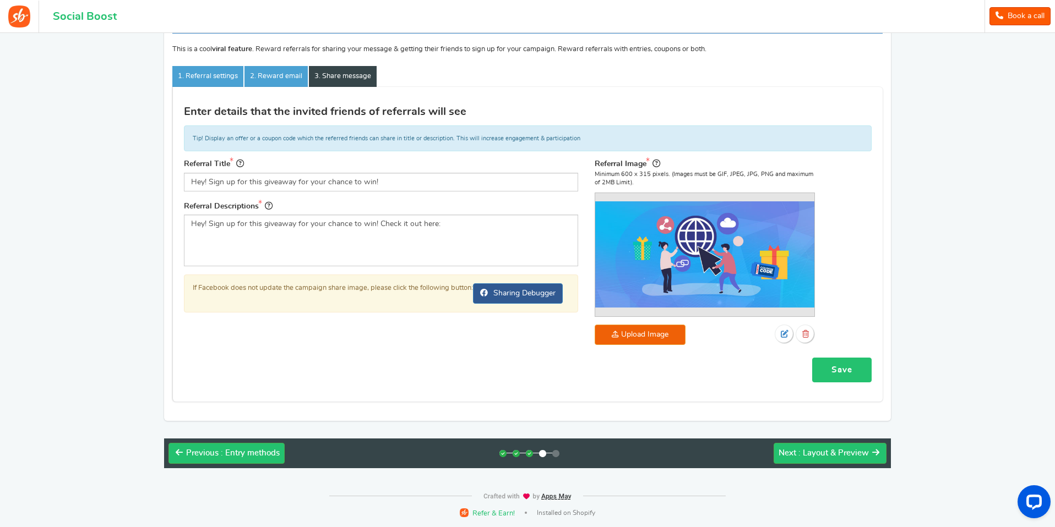
click at [836, 360] on link "Save" at bounding box center [841, 370] width 59 height 25
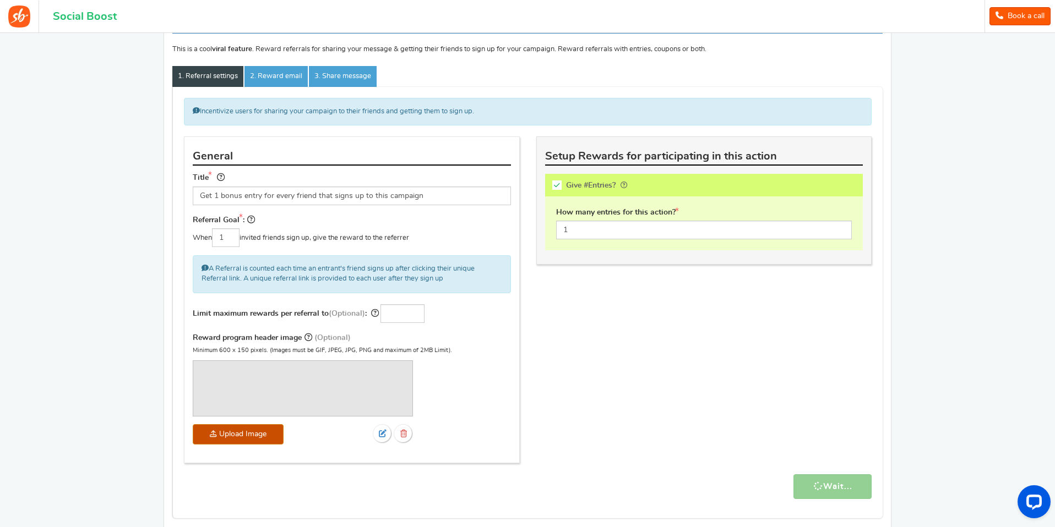
scroll to position [235, 0]
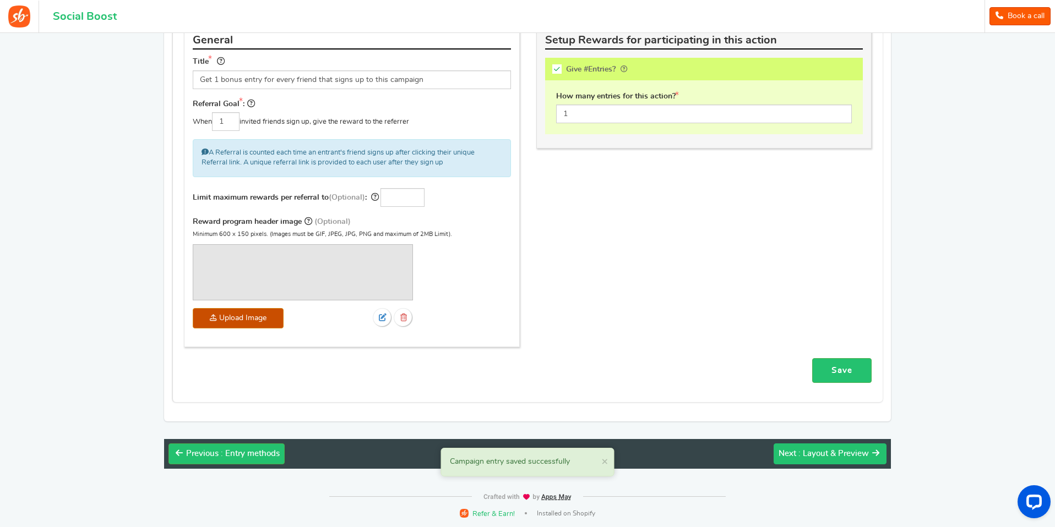
click at [814, 452] on span ": Layout & Preview" at bounding box center [833, 454] width 70 height 8
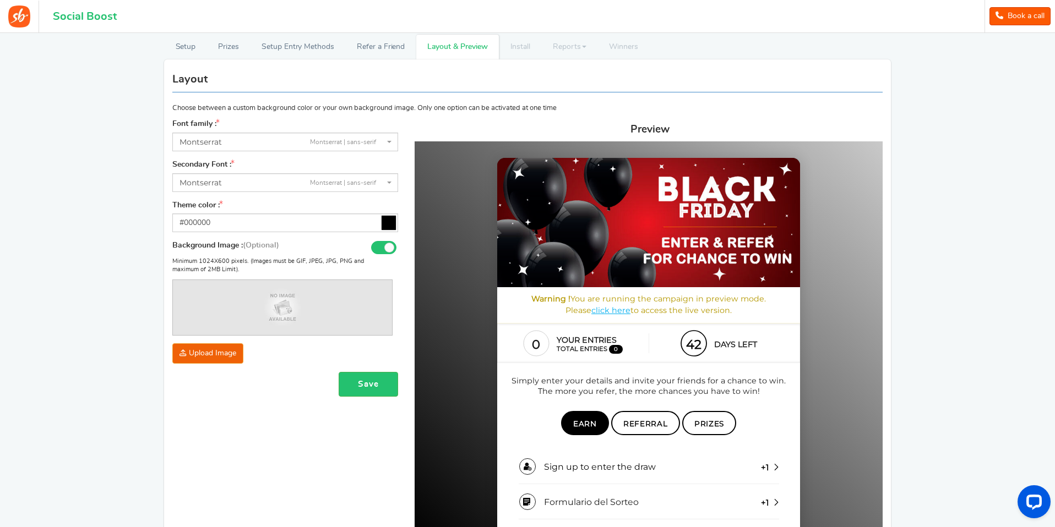
scroll to position [0, 0]
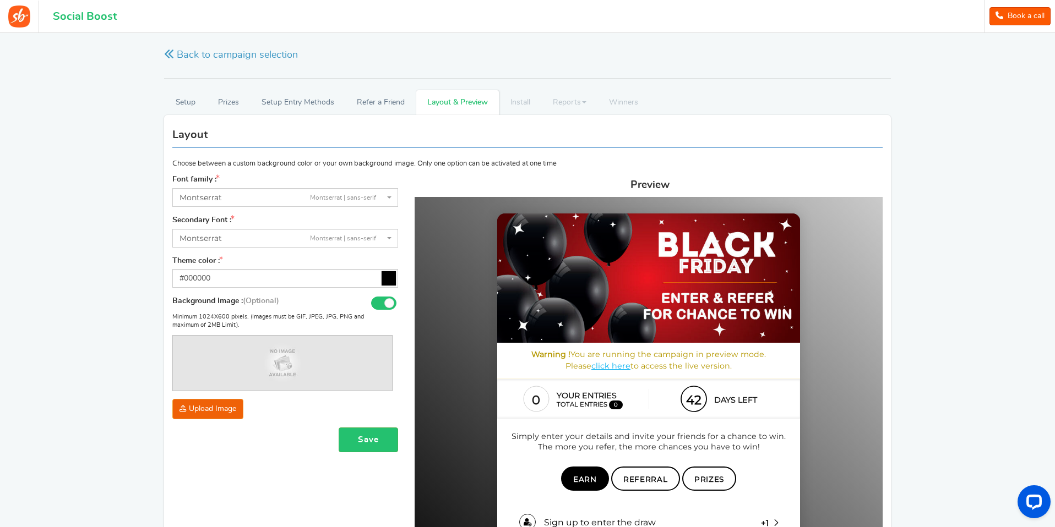
click at [299, 360] on img at bounding box center [282, 363] width 219 height 55
click at [275, 366] on img at bounding box center [282, 363] width 219 height 55
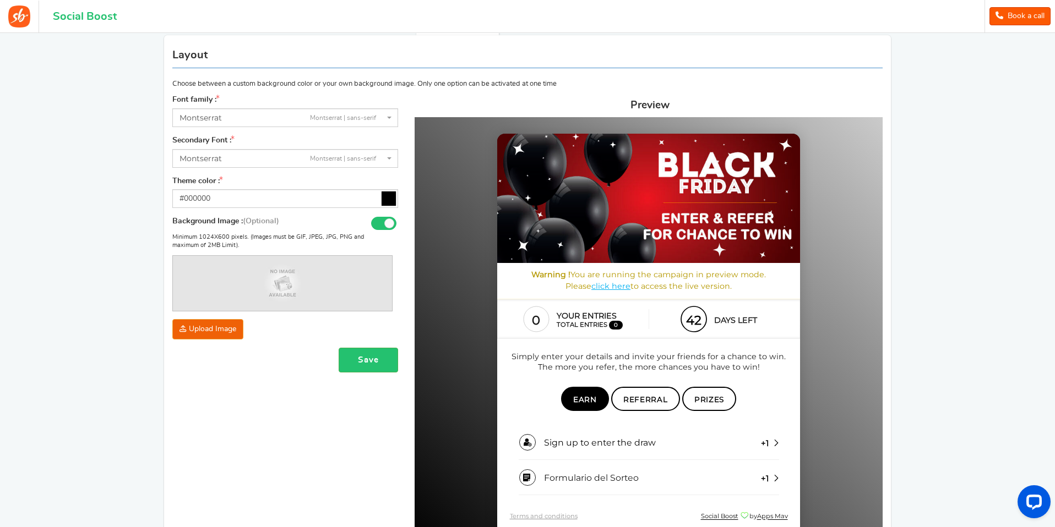
scroll to position [221, 0]
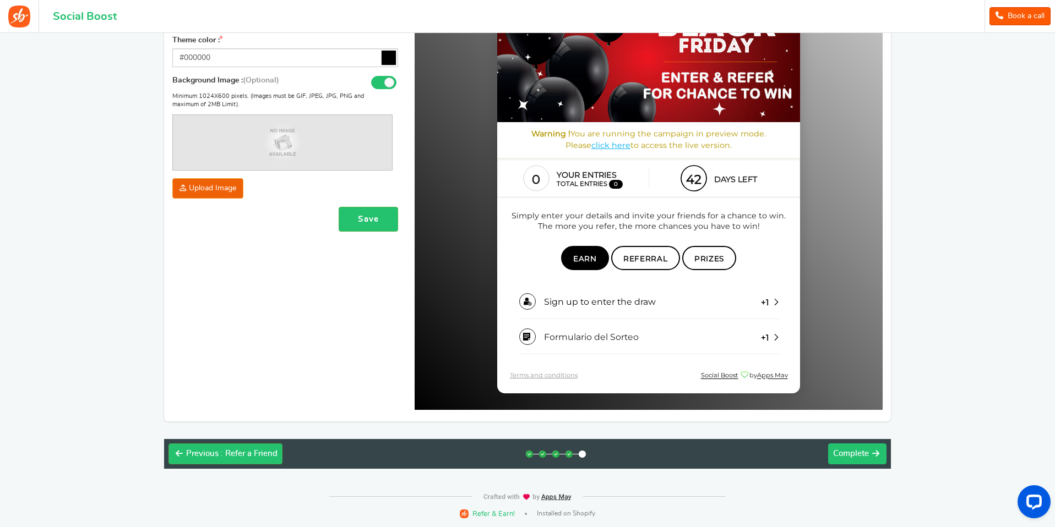
click at [855, 453] on span "Complete" at bounding box center [851, 454] width 36 height 8
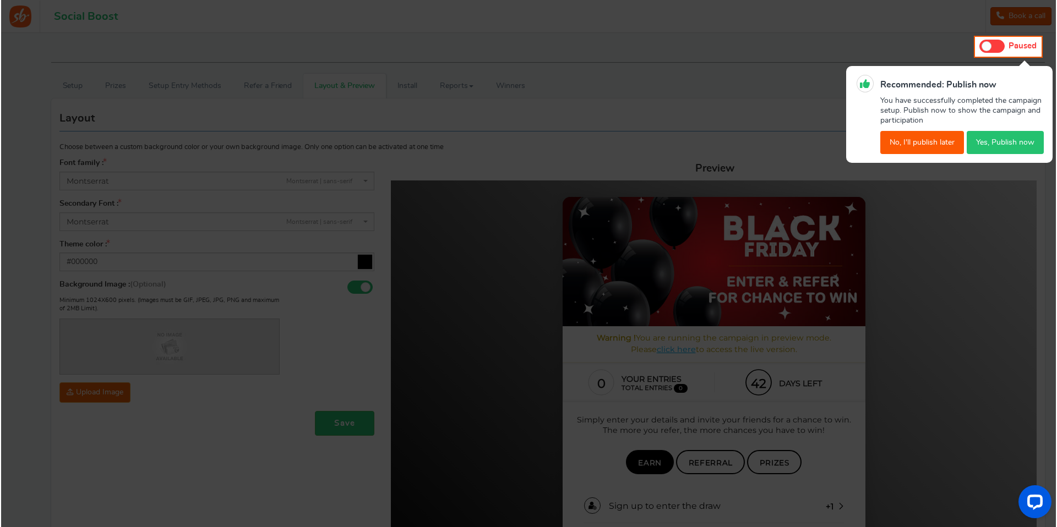
scroll to position [0, 0]
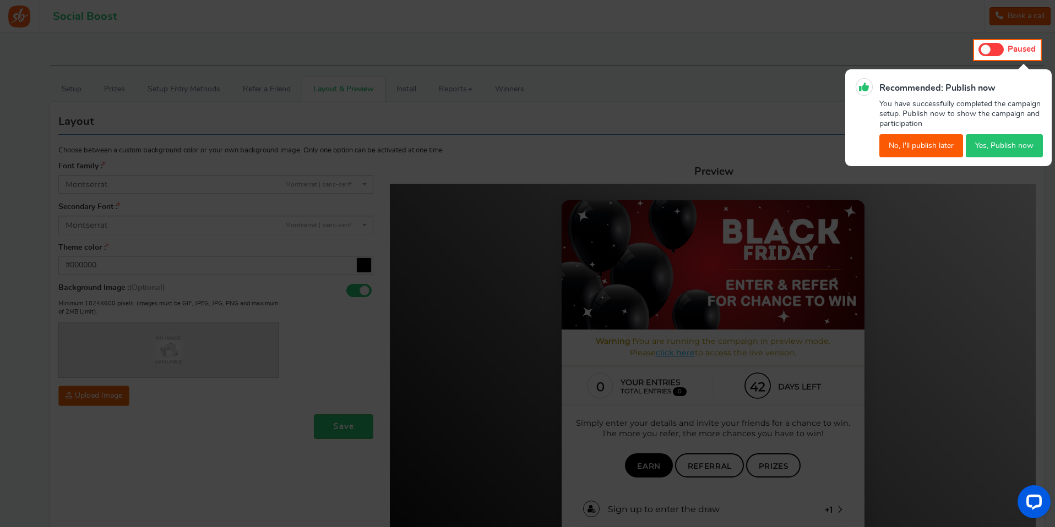
click at [994, 149] on button "Yes, Publish now" at bounding box center [1004, 145] width 77 height 23
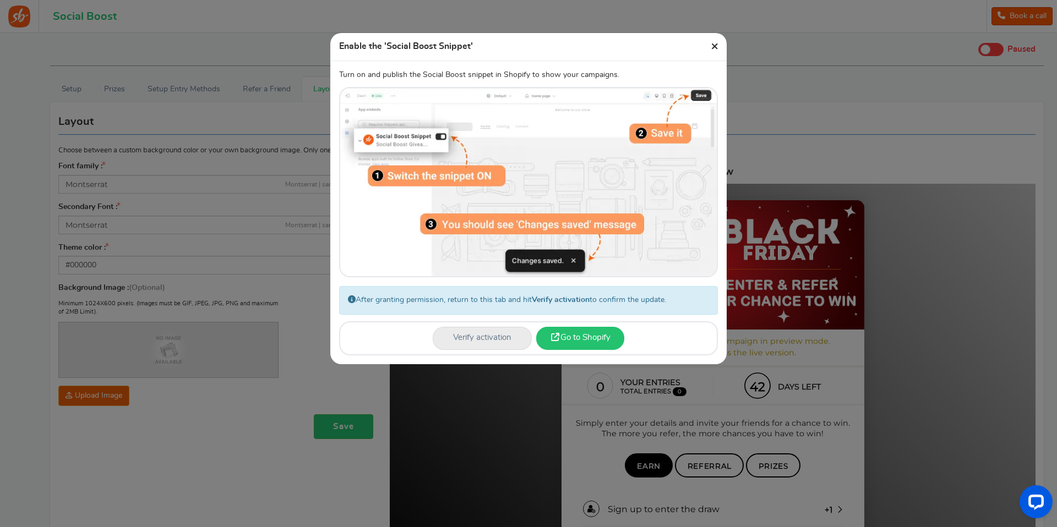
click at [588, 340] on link "Go to Shopify" at bounding box center [580, 338] width 88 height 23
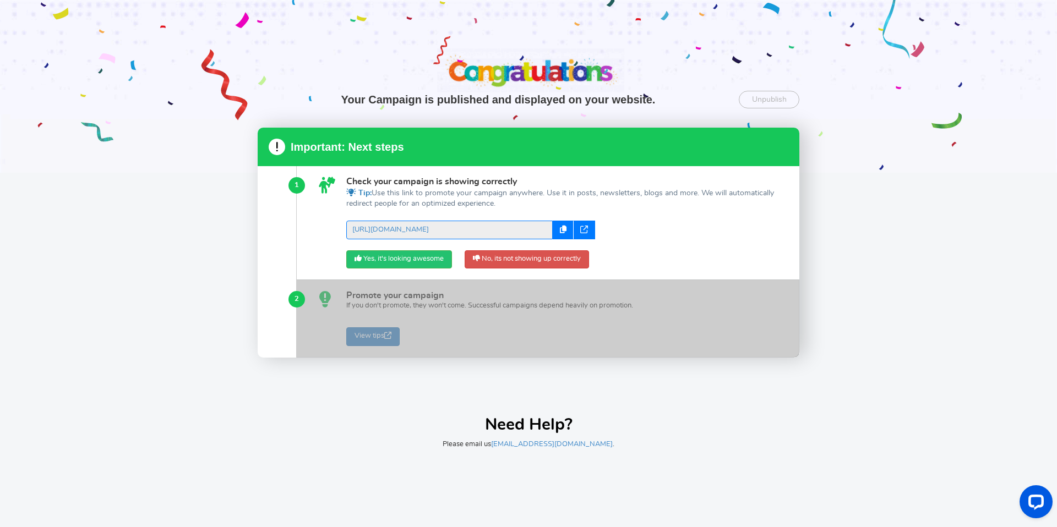
click at [409, 53] on div at bounding box center [528, 86] width 1057 height 173
click at [582, 231] on icon at bounding box center [584, 230] width 8 height 8
click at [445, 262] on link "Yes, it's looking awesome" at bounding box center [399, 259] width 106 height 19
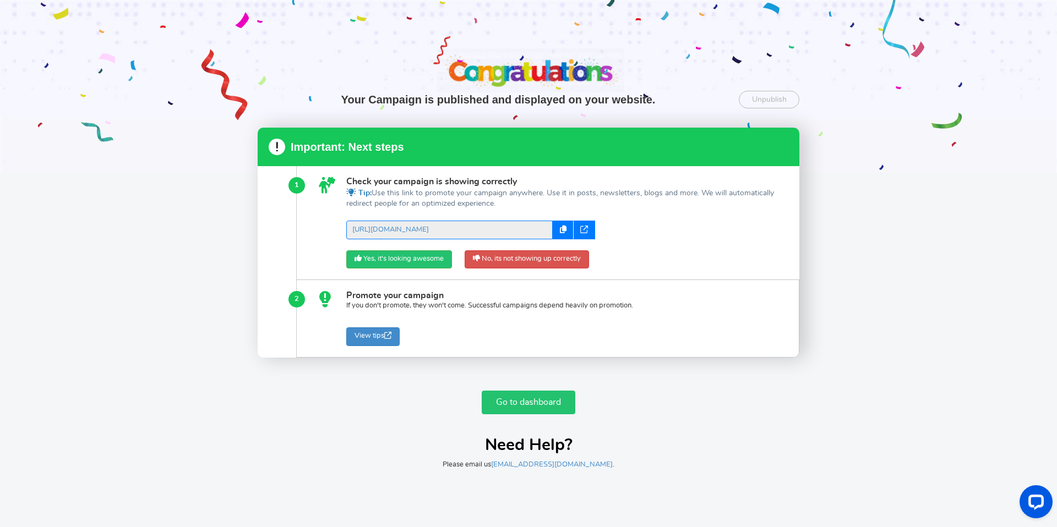
click at [527, 397] on link "Go to dashboard" at bounding box center [529, 403] width 94 height 24
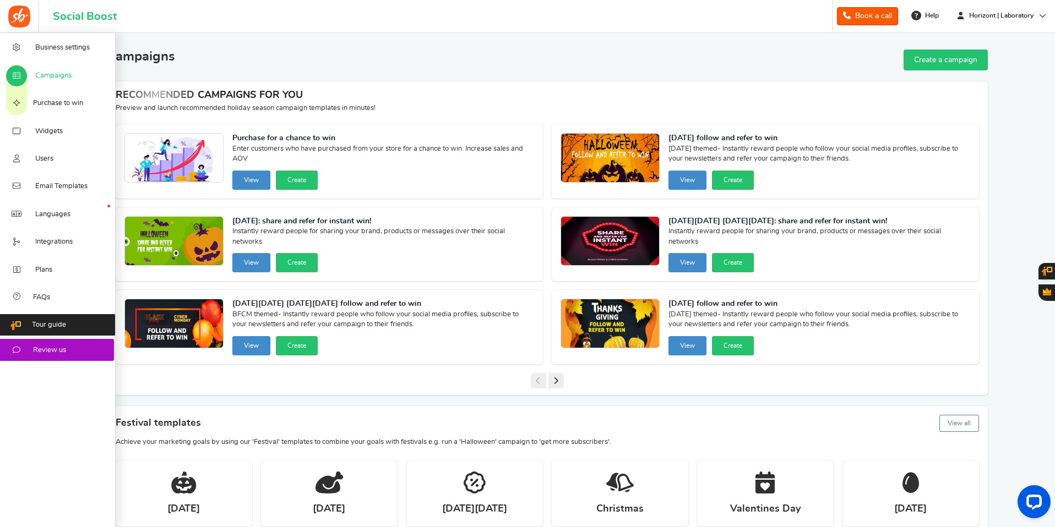
click at [73, 75] on link "Campaigns" at bounding box center [58, 75] width 116 height 28
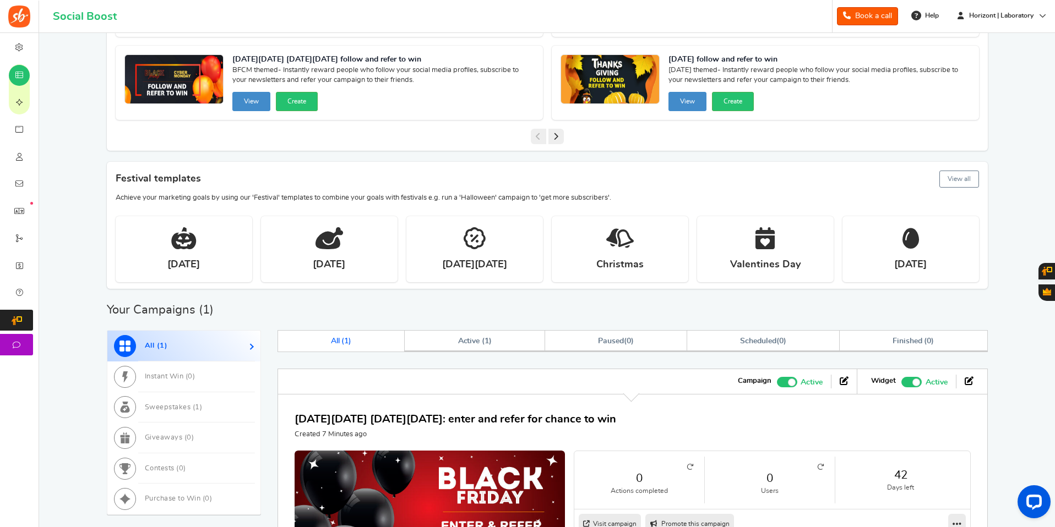
scroll to position [361, 0]
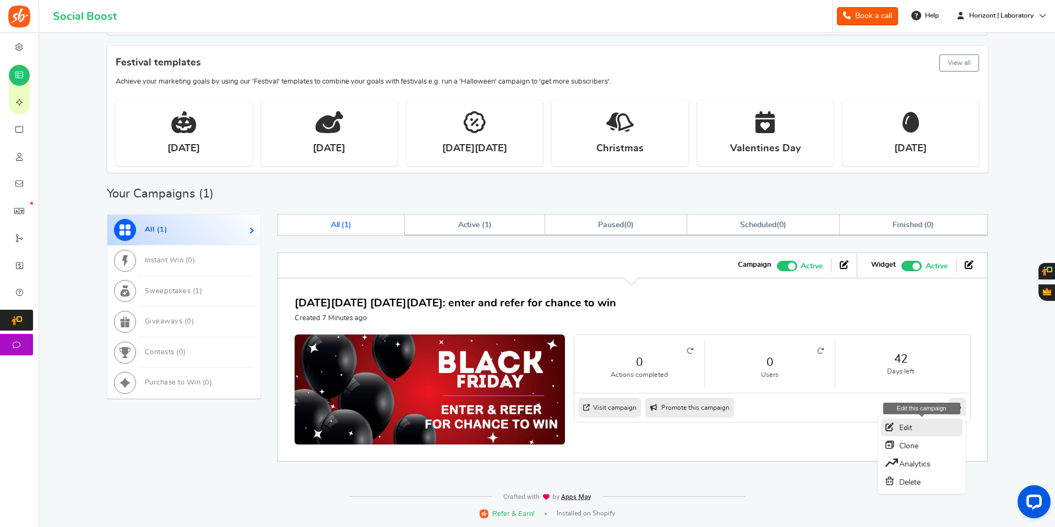
click at [901, 427] on link "Edit" at bounding box center [921, 428] width 81 height 18
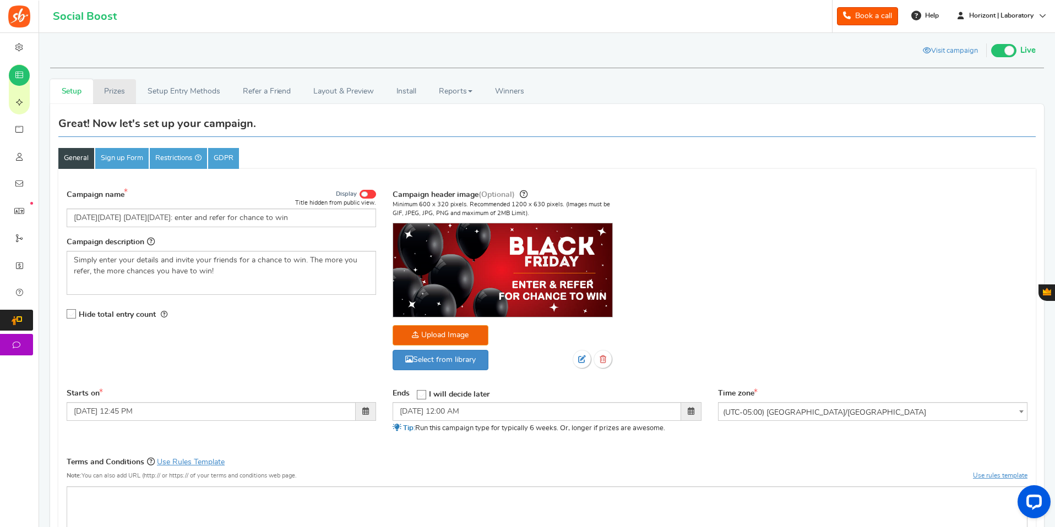
click at [113, 94] on link "Prizes" at bounding box center [114, 91] width 43 height 25
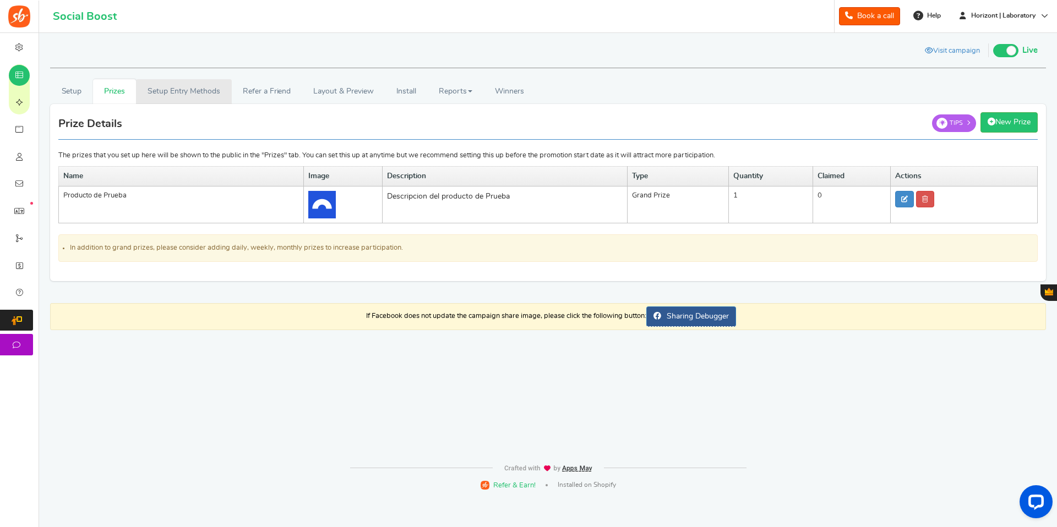
click at [150, 90] on link "Setup Entry Methods" at bounding box center [183, 91] width 95 height 25
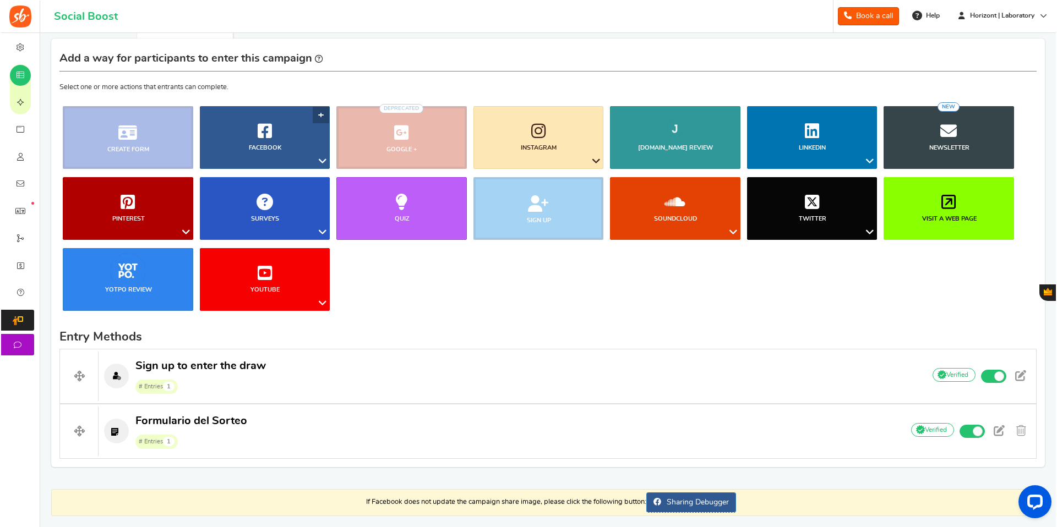
scroll to position [107, 0]
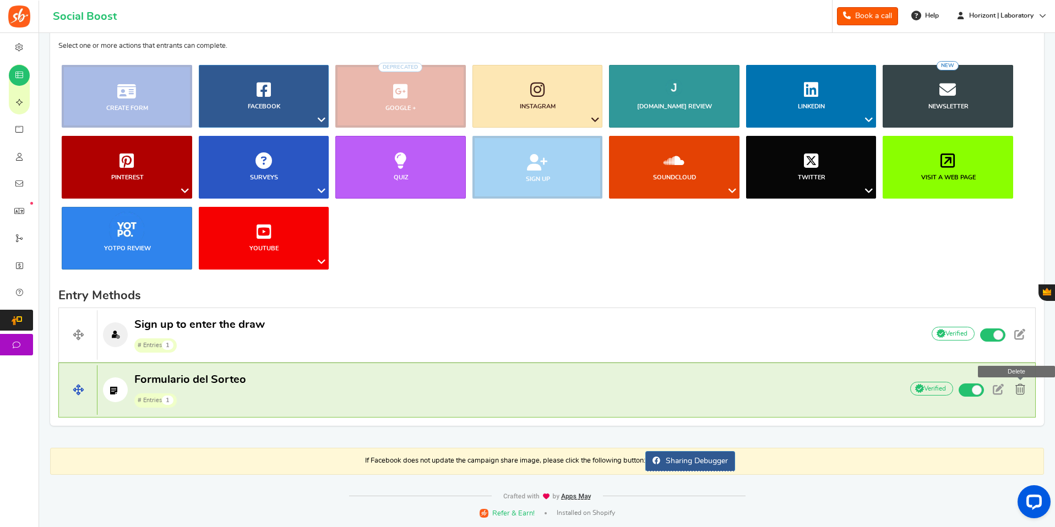
click at [1017, 392] on span at bounding box center [1020, 389] width 10 height 11
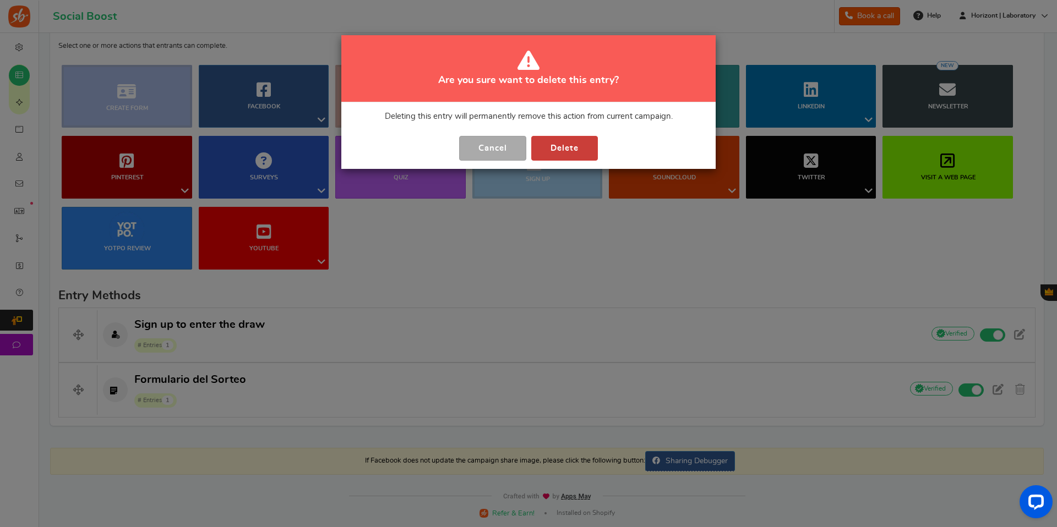
click at [579, 154] on button "Delete" at bounding box center [564, 148] width 67 height 25
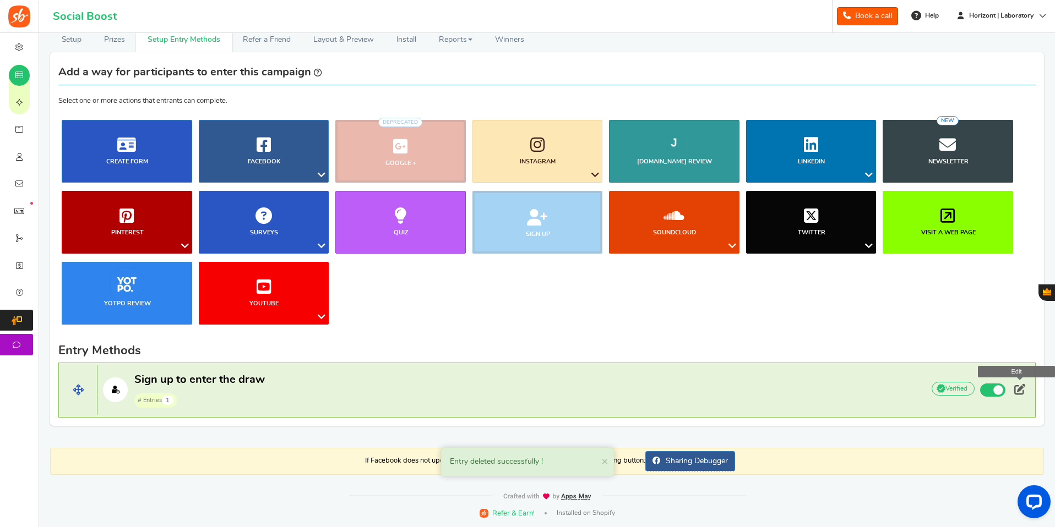
click at [1022, 390] on span at bounding box center [1019, 389] width 11 height 11
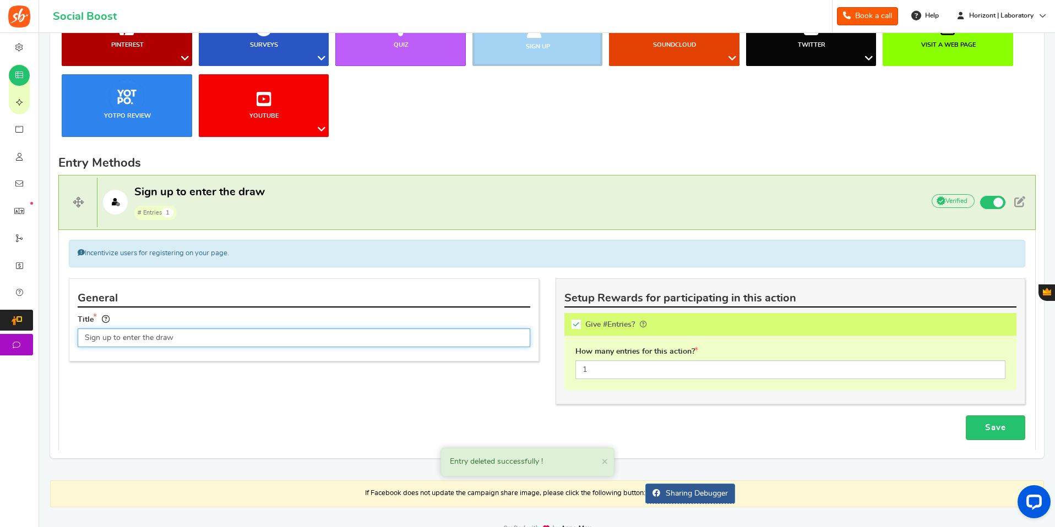
scroll to position [254, 0]
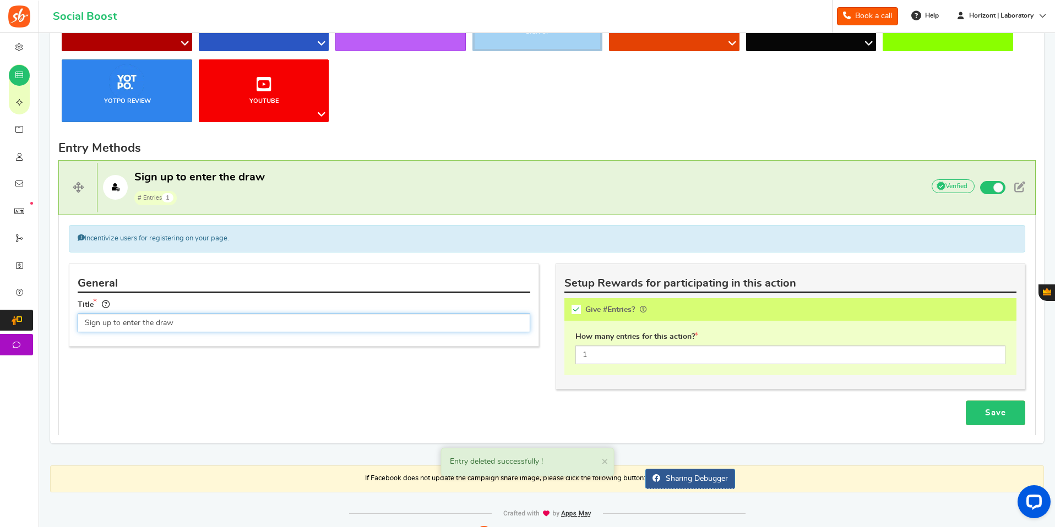
click at [170, 328] on input "Sign up to enter the draw" at bounding box center [304, 323] width 452 height 19
type input "Registrate para participar en el Sorteo"
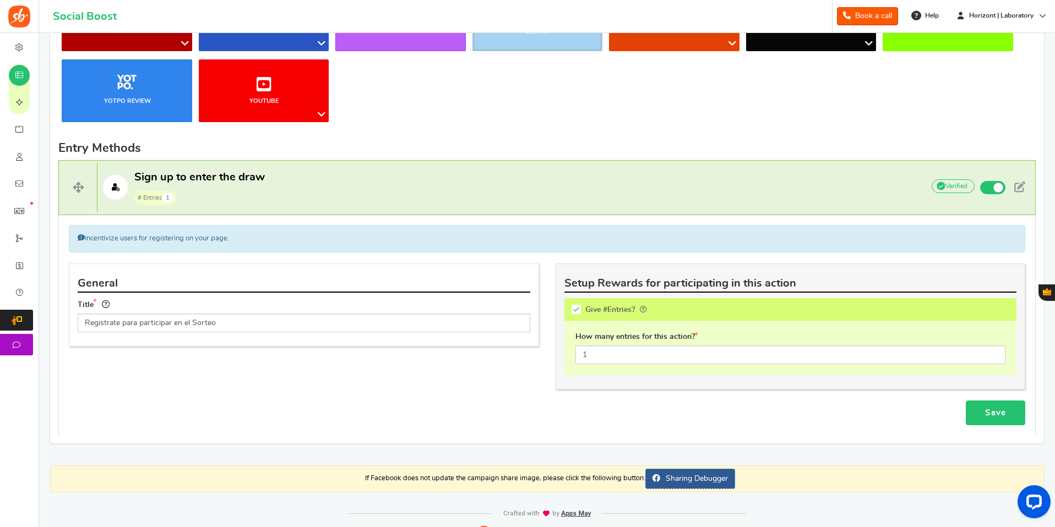
click at [1005, 413] on link "Save" at bounding box center [995, 413] width 59 height 25
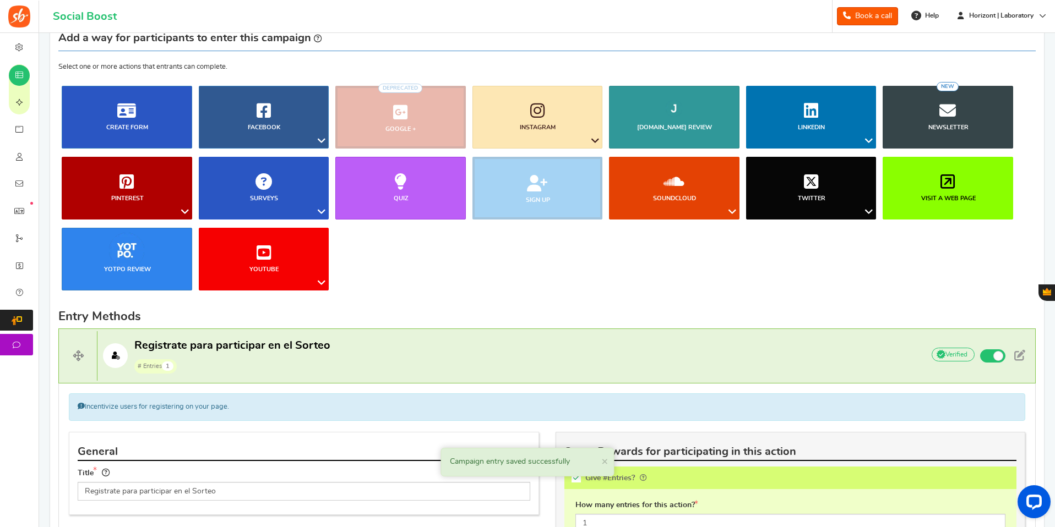
scroll to position [0, 0]
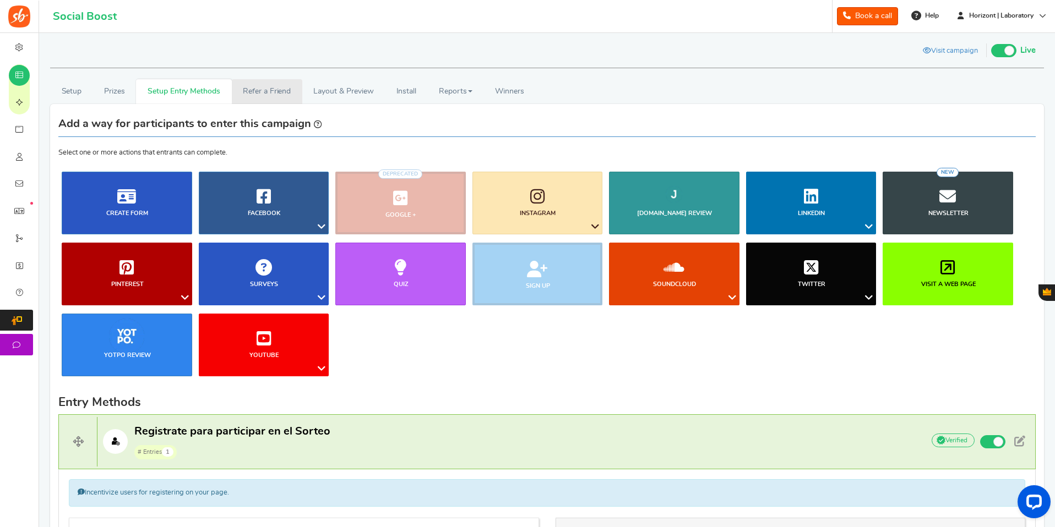
click at [264, 96] on link "Refer a Friend" at bounding box center [267, 91] width 70 height 25
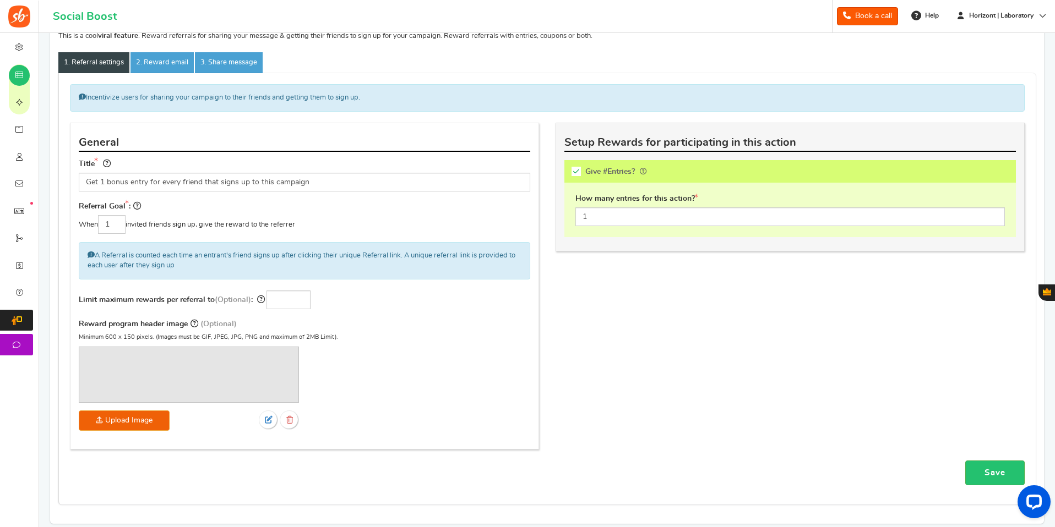
scroll to position [144, 0]
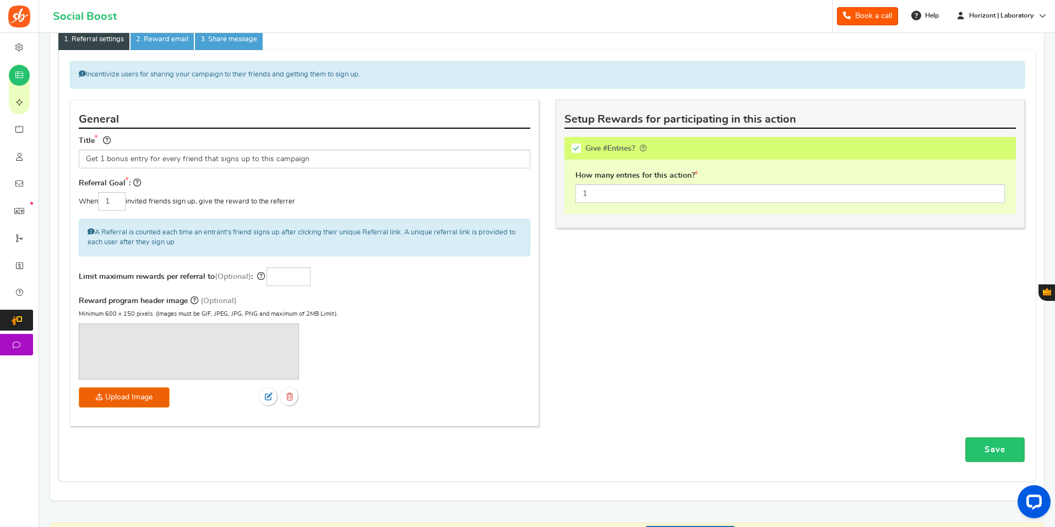
click at [216, 352] on img at bounding box center [188, 351] width 219 height 55
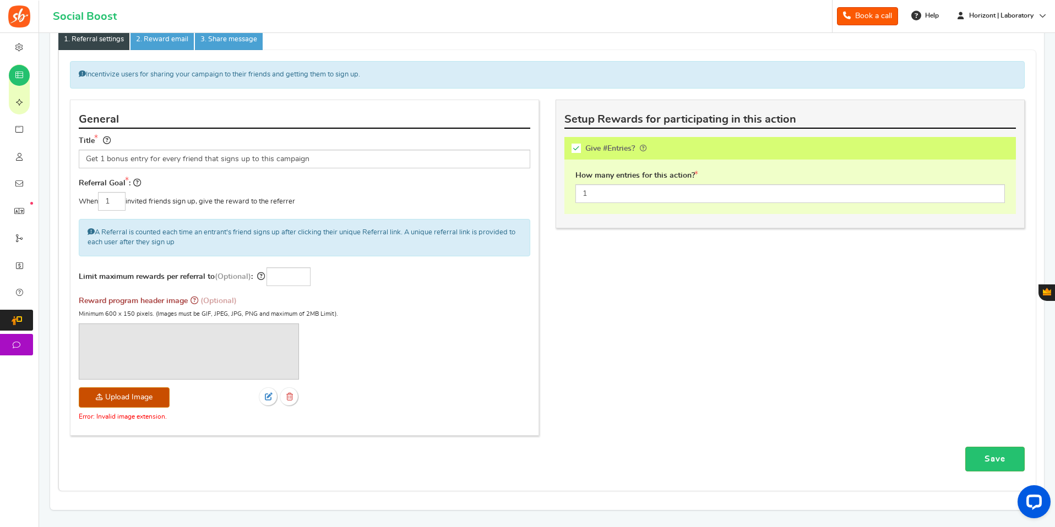
click at [761, 378] on div "Incentivize users for sharing your campaign to their friends and getting them t…" at bounding box center [547, 254] width 971 height 386
click at [286, 396] on icon at bounding box center [289, 397] width 7 height 8
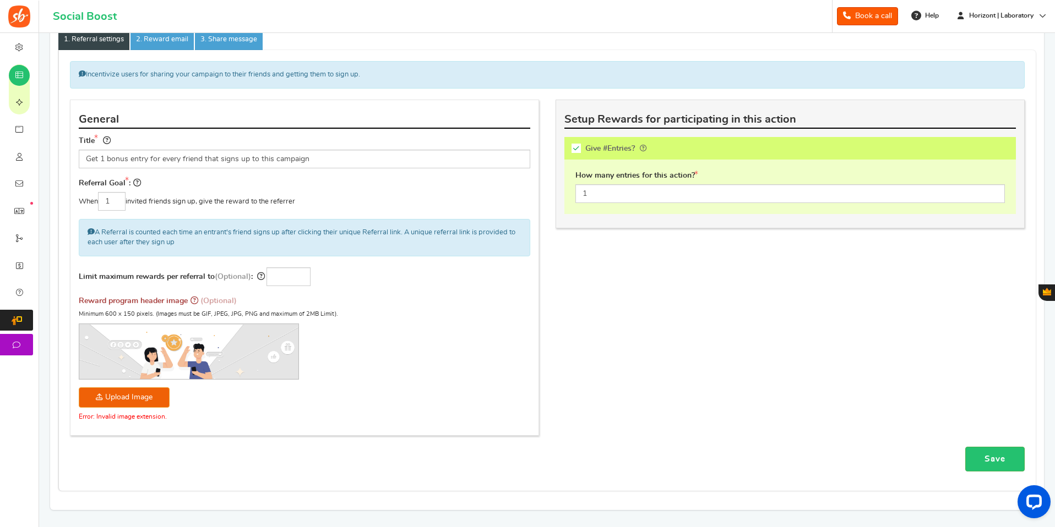
click at [162, 332] on img at bounding box center [188, 352] width 219 height 55
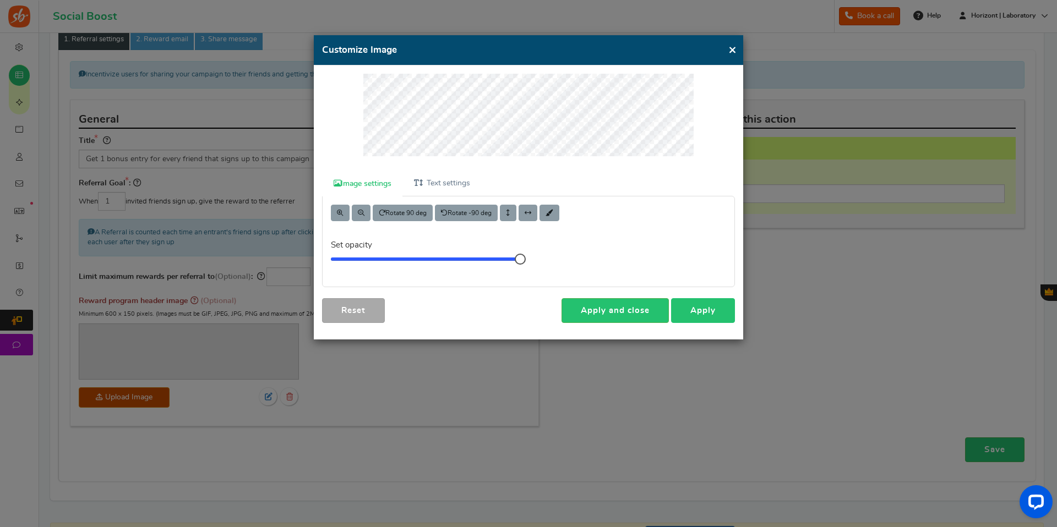
click at [702, 315] on link "Apply" at bounding box center [703, 310] width 64 height 25
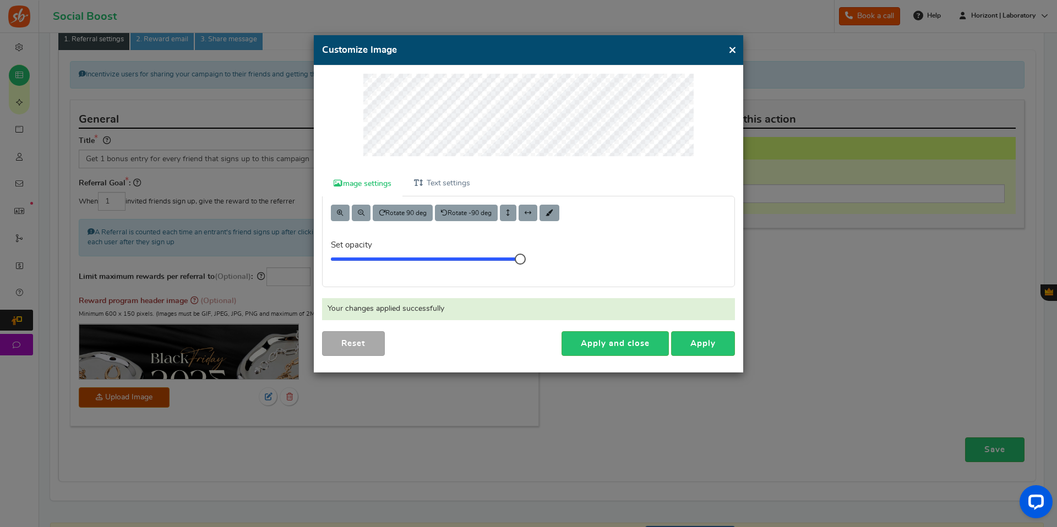
click at [727, 47] on h4 "Customize Image" at bounding box center [528, 49] width 413 height 13
click at [733, 52] on button "×" at bounding box center [732, 50] width 8 height 14
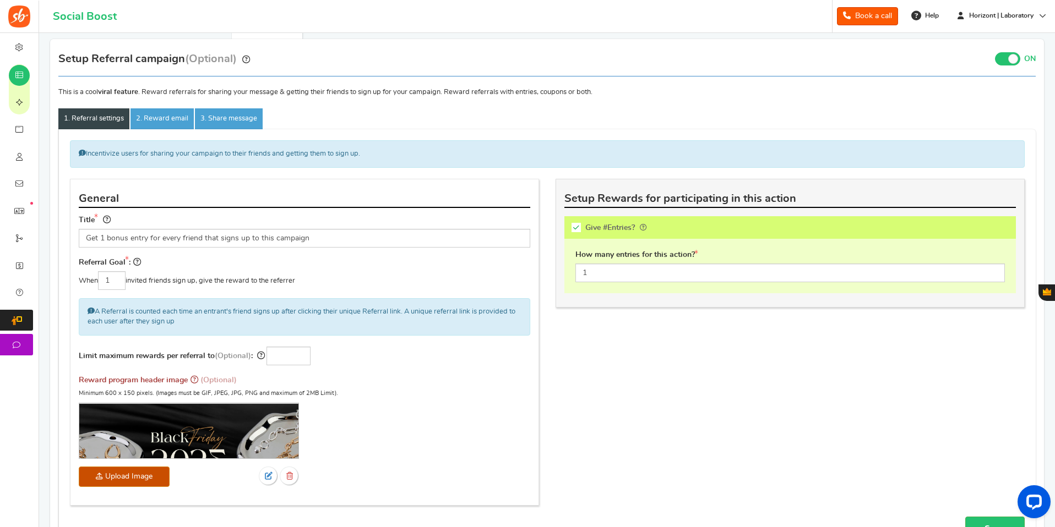
scroll to position [0, 0]
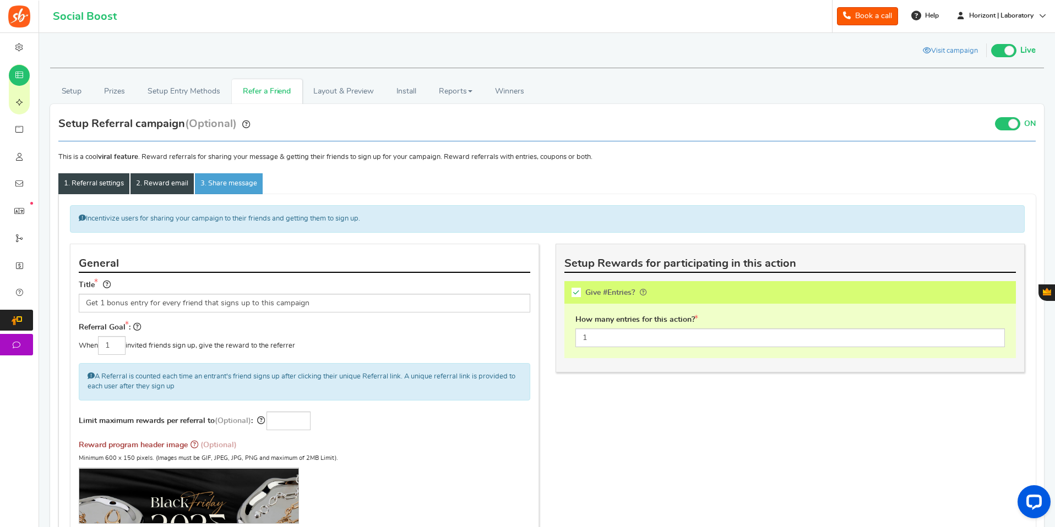
click at [171, 191] on link "2. Reward email" at bounding box center [161, 183] width 63 height 21
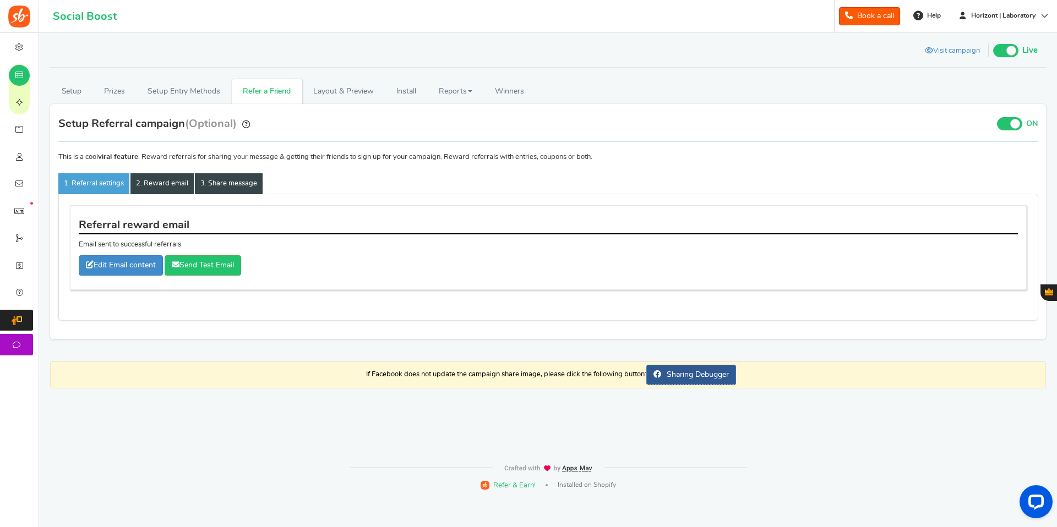
click at [232, 192] on link "3. Share message" at bounding box center [229, 183] width 68 height 21
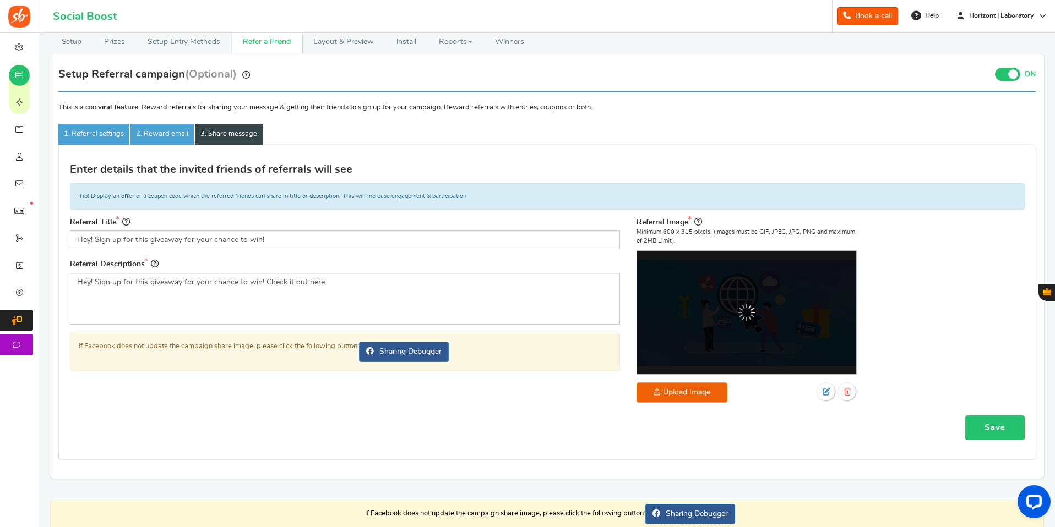
scroll to position [37, 0]
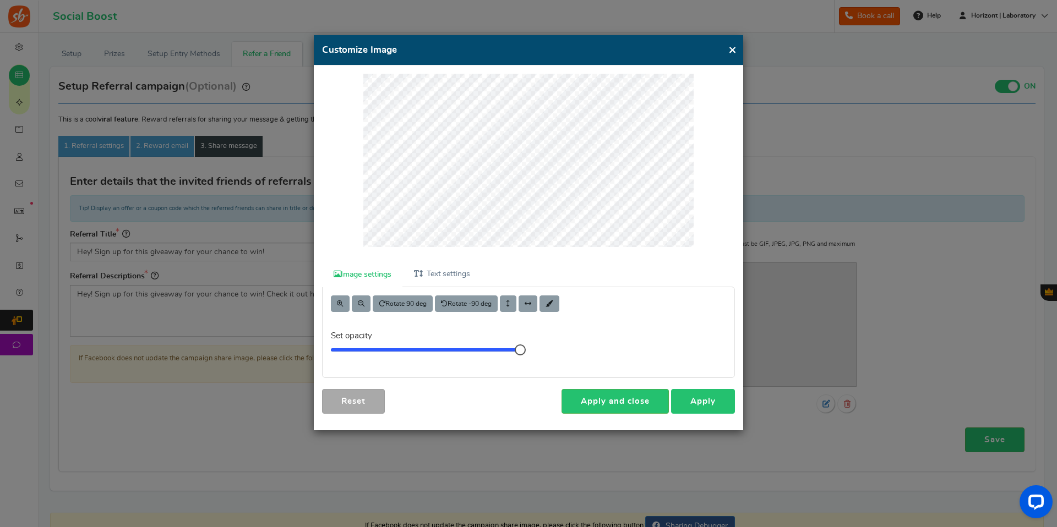
click at [699, 408] on link "Apply" at bounding box center [703, 401] width 64 height 25
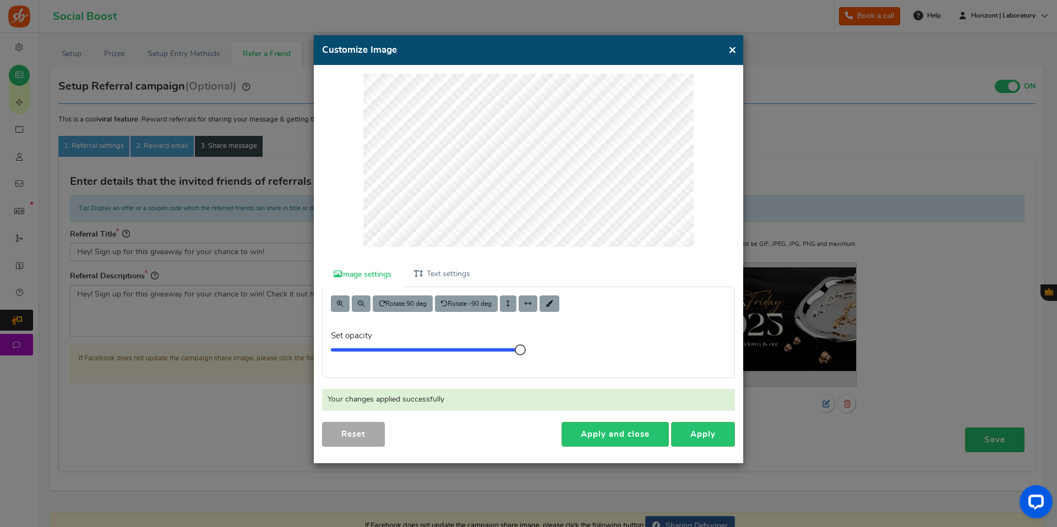
click at [1002, 446] on div "× Customize Image For the best editing, view this on a desktop! Image settings …" at bounding box center [528, 263] width 1057 height 527
click at [730, 50] on button "×" at bounding box center [732, 50] width 8 height 14
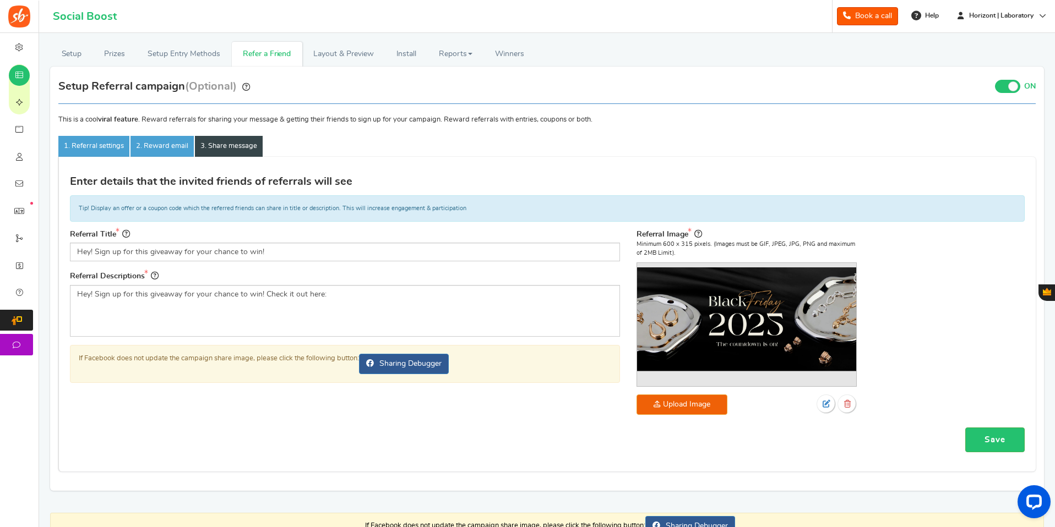
click at [973, 453] on div "Incentivize users for sharing your campaign to their friends and getting them t…" at bounding box center [546, 314] width 977 height 315
click at [991, 439] on link "Save" at bounding box center [994, 440] width 59 height 25
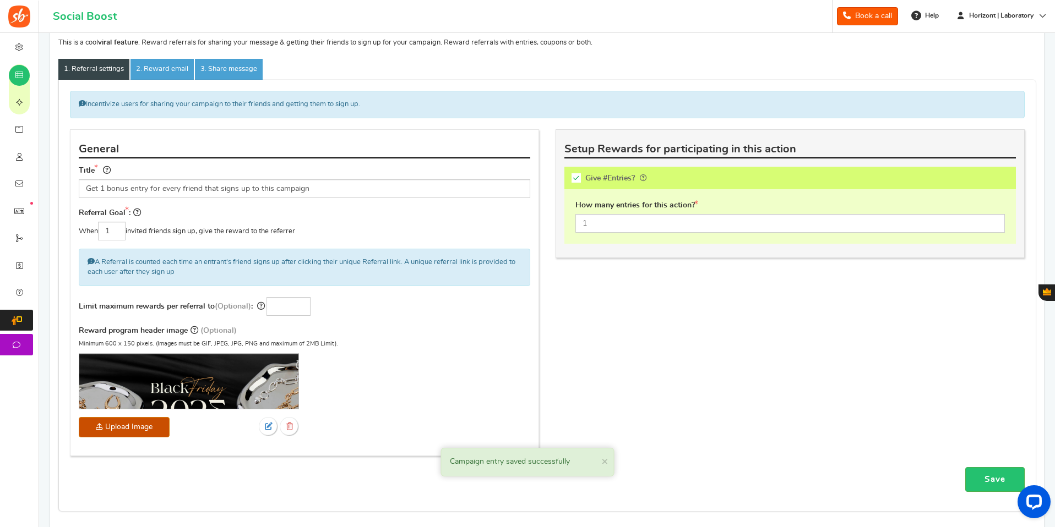
scroll to position [74, 0]
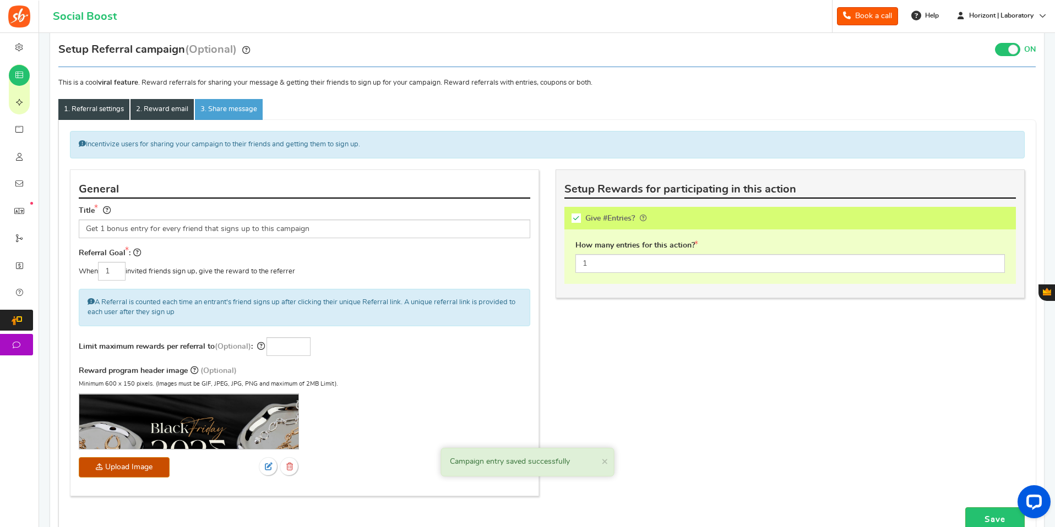
click at [173, 116] on link "2. Reward email" at bounding box center [161, 109] width 63 height 21
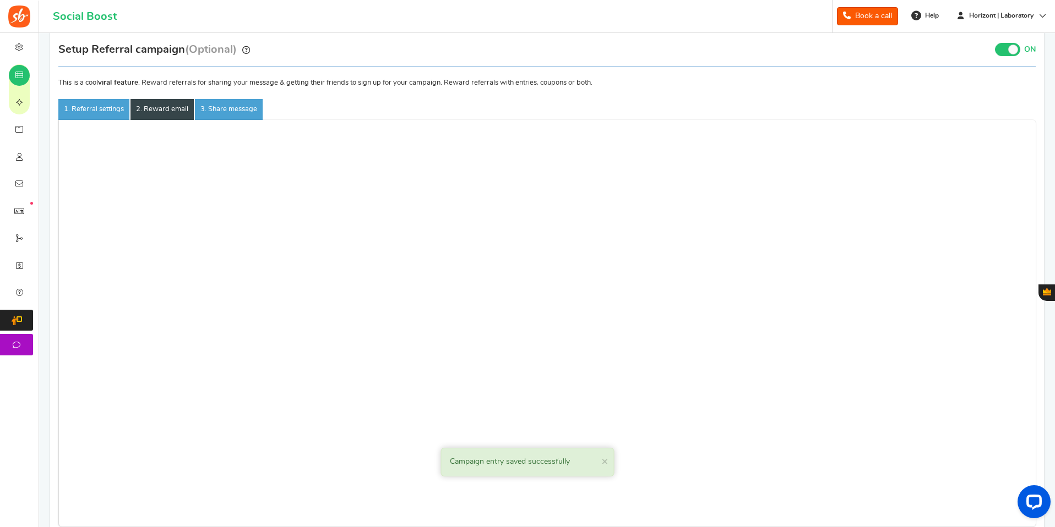
scroll to position [0, 0]
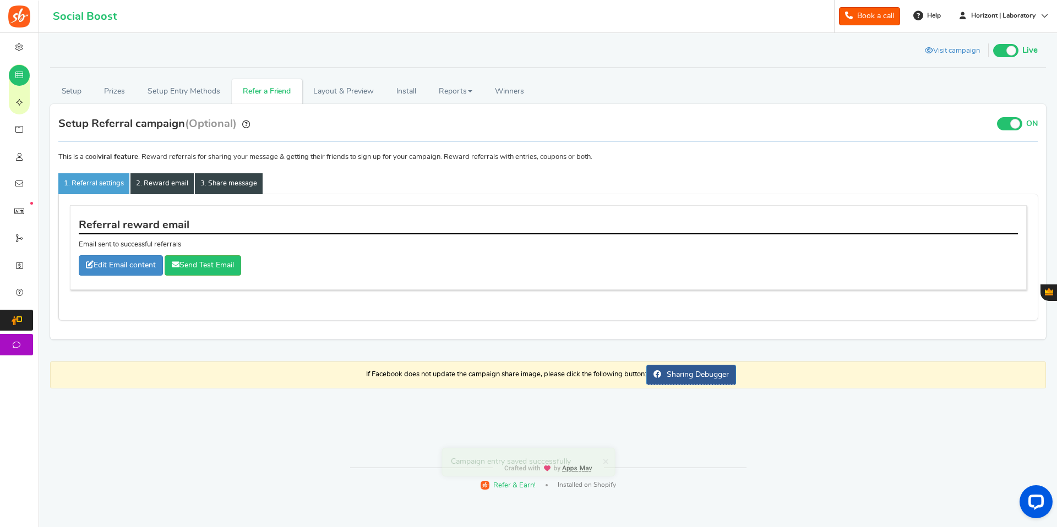
click at [224, 193] on link "3. Share message" at bounding box center [229, 183] width 68 height 21
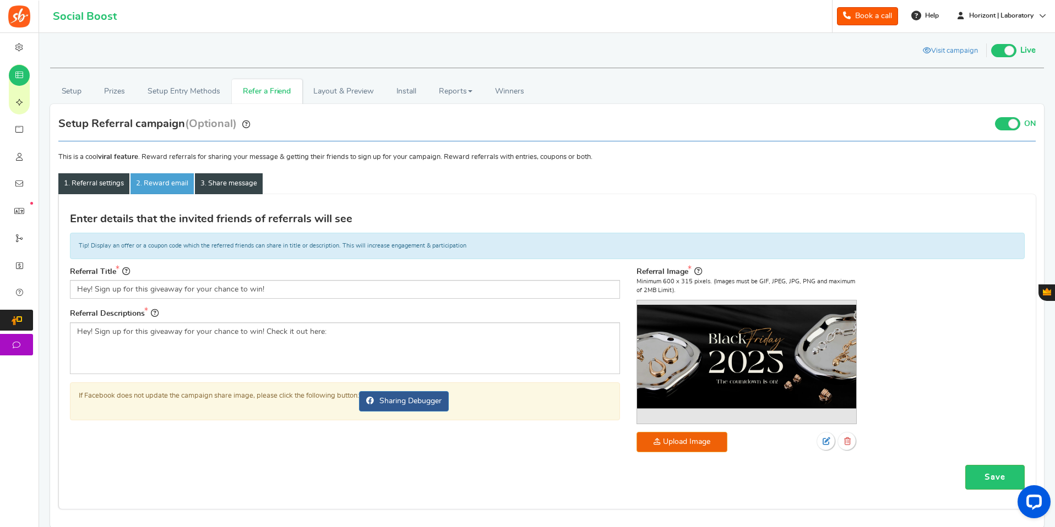
click at [106, 189] on link "1. Referral settings" at bounding box center [93, 183] width 71 height 21
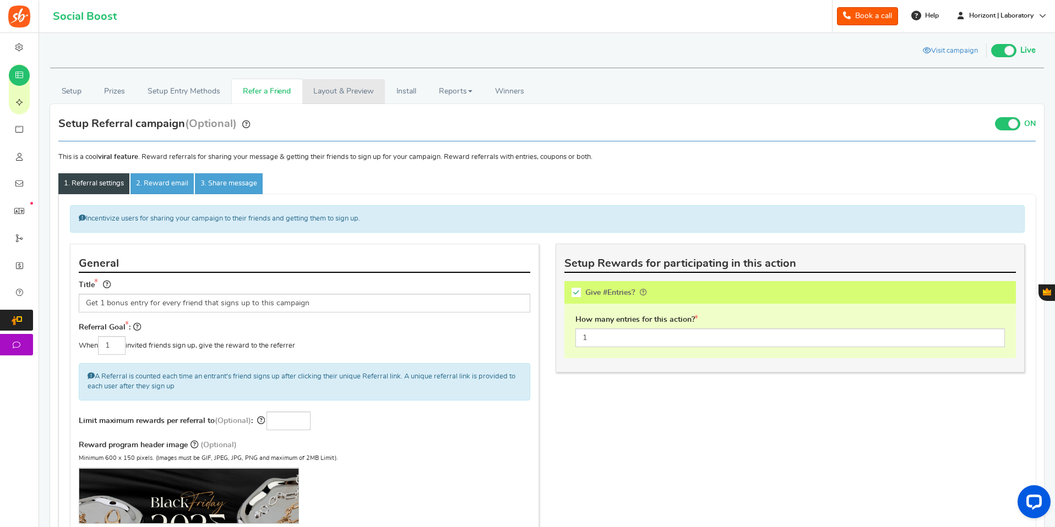
click at [322, 99] on link "Layout & Preview" at bounding box center [343, 91] width 83 height 25
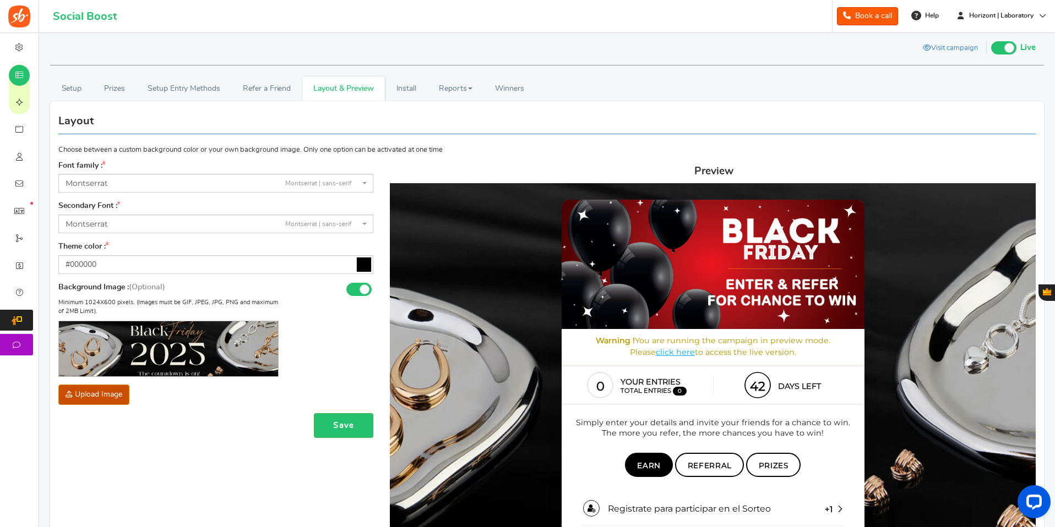
scroll to position [2, 0]
click at [364, 288] on span at bounding box center [364, 290] width 10 height 10
click at [0, 0] on input "On" at bounding box center [0, 0] width 0 height 0
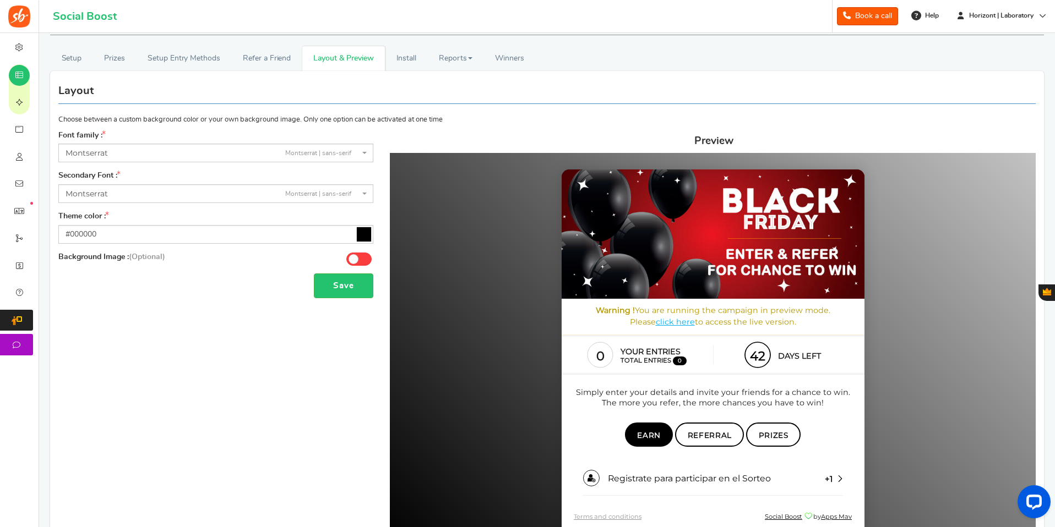
scroll to position [0, 0]
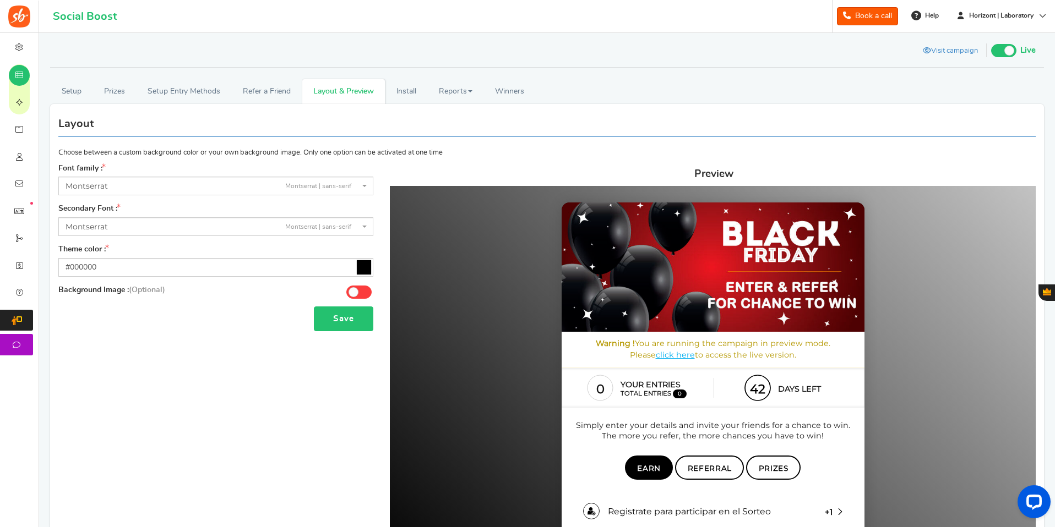
click at [339, 328] on button "Save" at bounding box center [343, 319] width 59 height 25
click at [412, 90] on link "Install" at bounding box center [406, 91] width 43 height 25
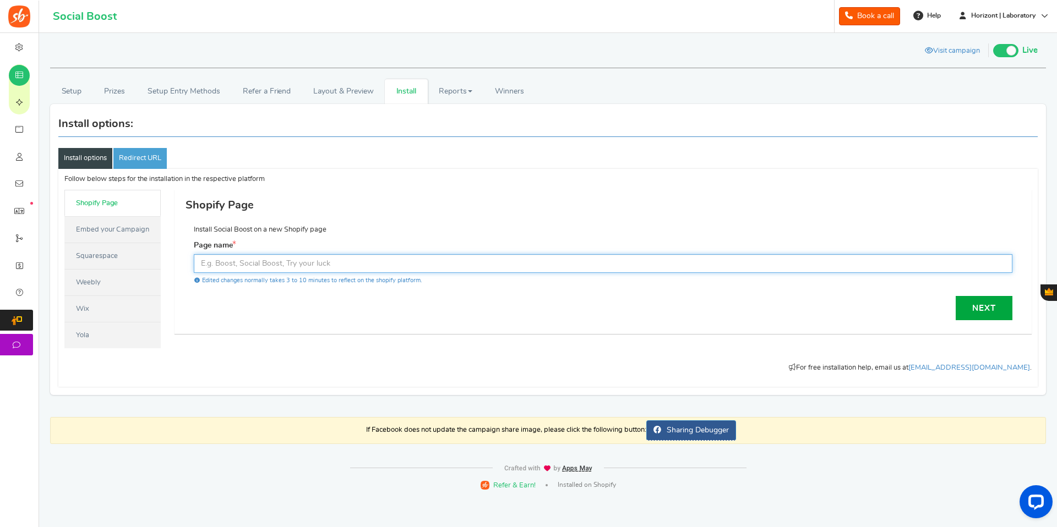
click at [257, 268] on input "text" at bounding box center [603, 263] width 819 height 19
click at [117, 233] on link "Embed your Campaign" at bounding box center [112, 229] width 96 height 26
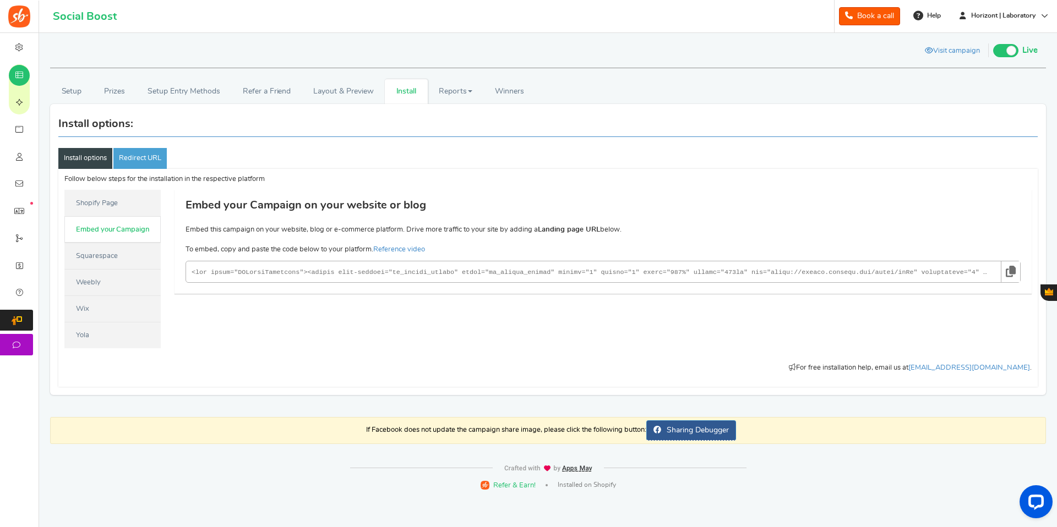
click at [1014, 272] on icon at bounding box center [1011, 271] width 10 height 20
click at [123, 197] on link "Shopify Page" at bounding box center [112, 203] width 96 height 26
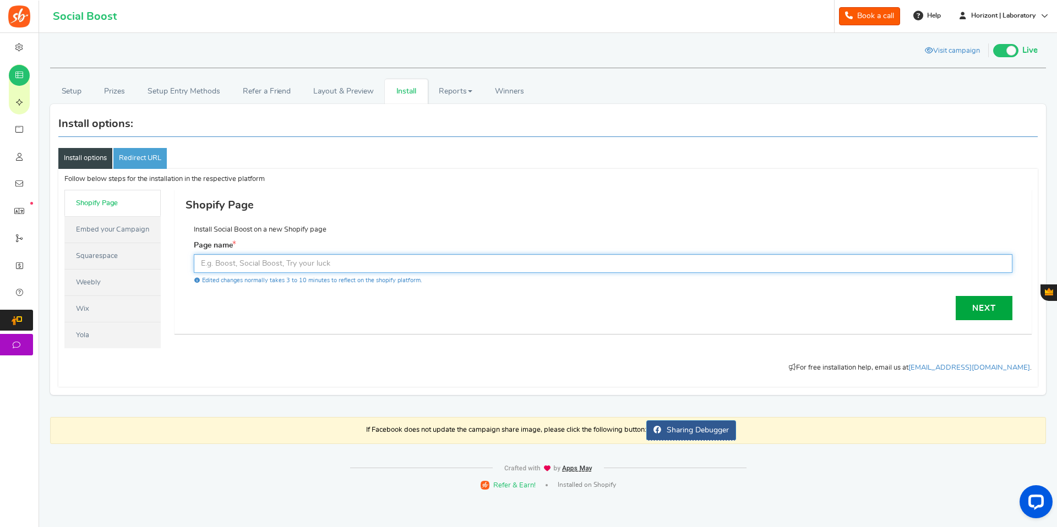
click at [222, 267] on input "text" at bounding box center [603, 263] width 819 height 19
type input "sorteo"
click at [984, 308] on link "Next" at bounding box center [984, 308] width 57 height 24
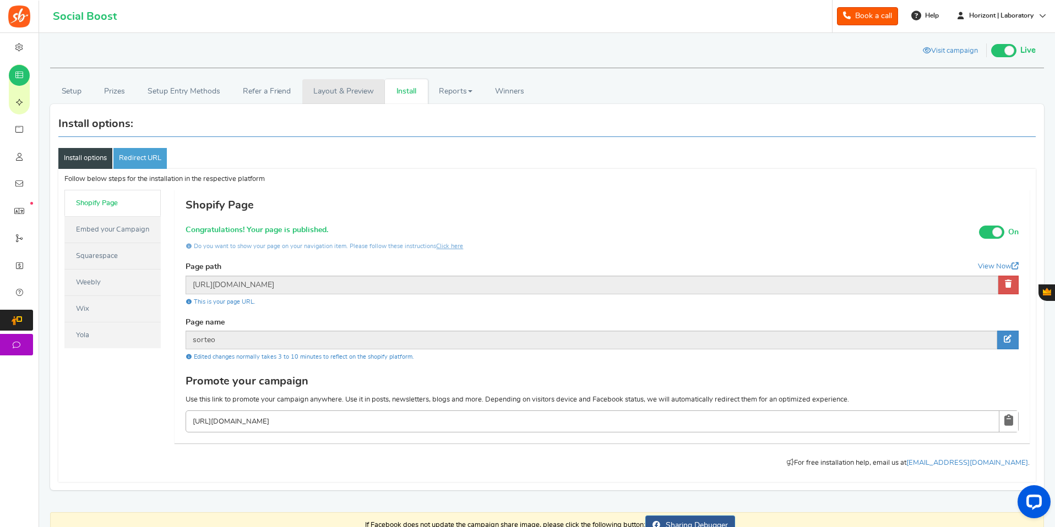
click at [353, 91] on link "Layout & Preview" at bounding box center [343, 91] width 83 height 25
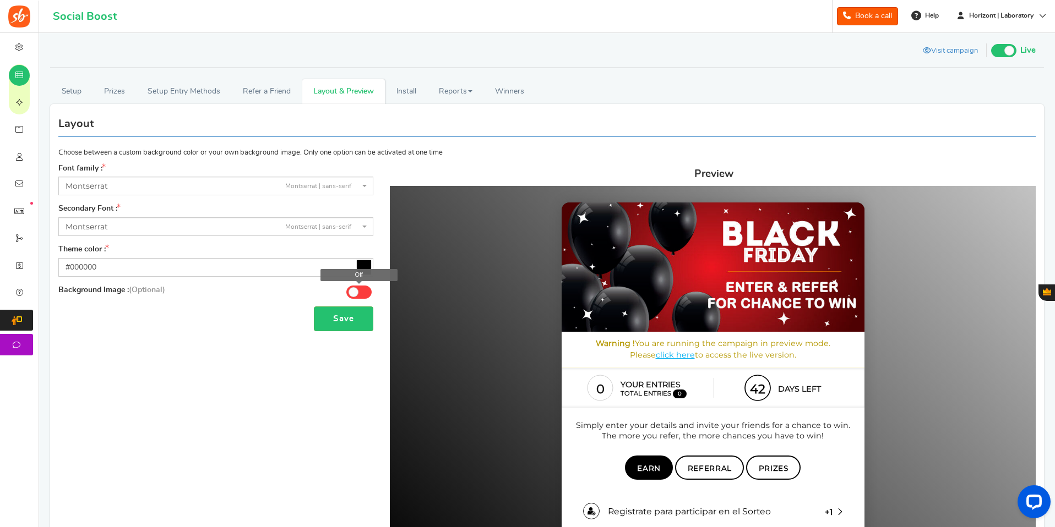
click at [356, 292] on span at bounding box center [353, 292] width 10 height 10
click at [0, 0] on input "Off" at bounding box center [0, 0] width 0 height 0
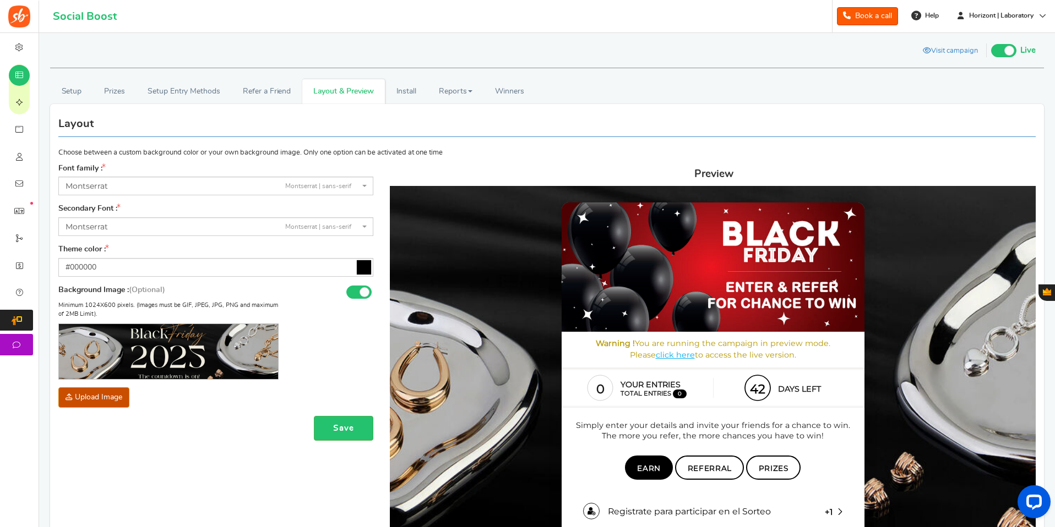
click at [137, 343] on img at bounding box center [168, 351] width 219 height 103
click at [357, 294] on span at bounding box center [358, 292] width 25 height 13
click at [0, 0] on input "On" at bounding box center [0, 0] width 0 height 0
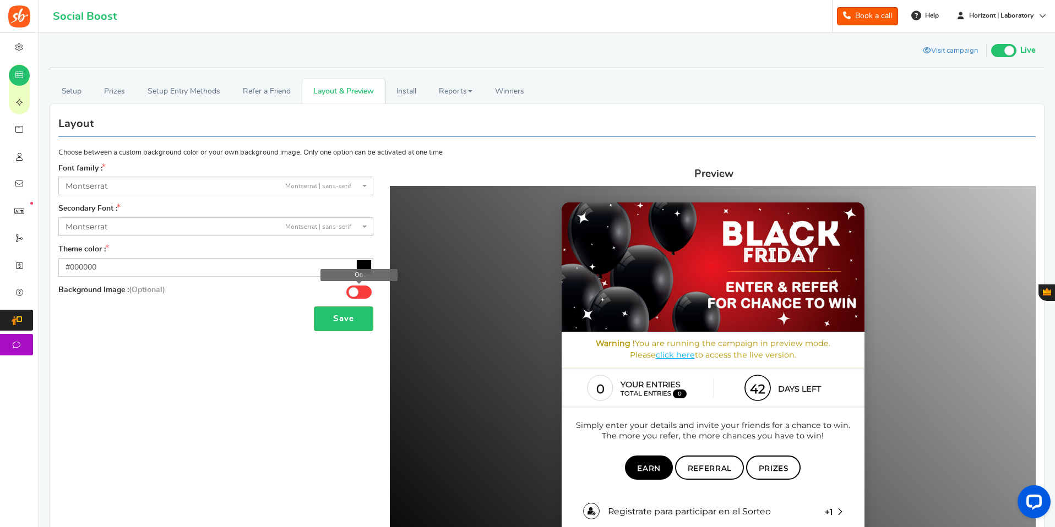
click at [357, 294] on span at bounding box center [353, 292] width 10 height 10
click at [0, 0] on input "On" at bounding box center [0, 0] width 0 height 0
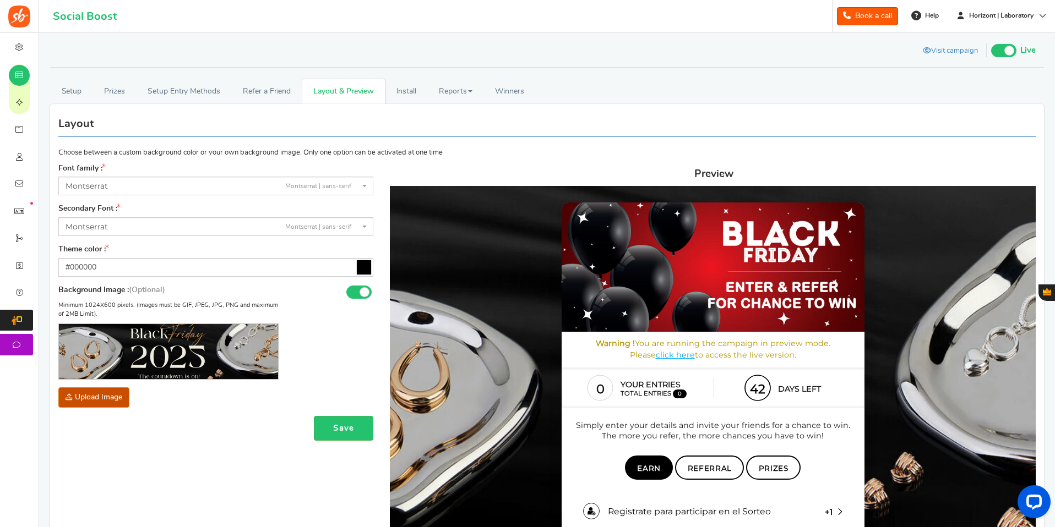
click at [341, 429] on button "Save" at bounding box center [343, 428] width 59 height 25
click at [397, 94] on link "Install" at bounding box center [406, 91] width 43 height 25
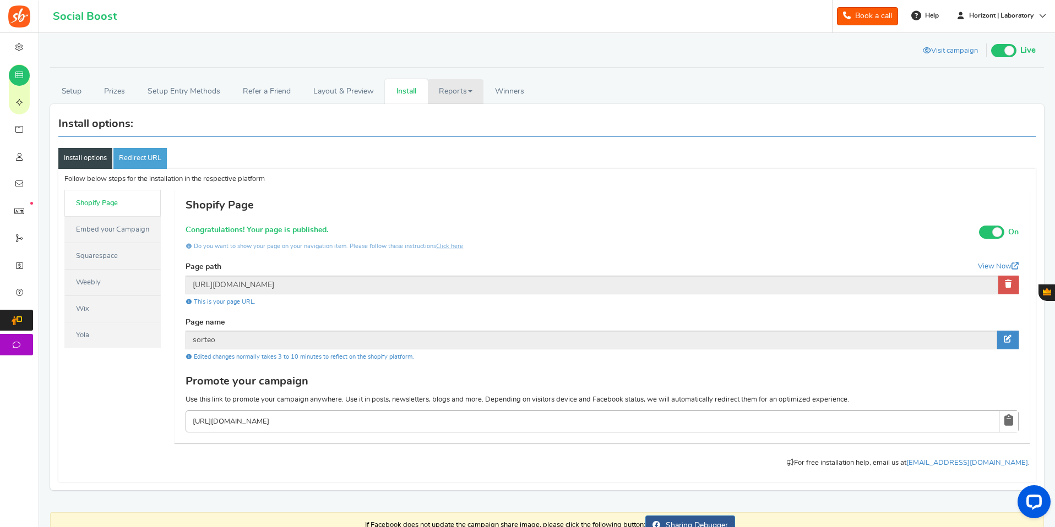
click at [441, 96] on link "Reports" at bounding box center [456, 91] width 56 height 25
click at [499, 92] on span "Winners" at bounding box center [509, 92] width 29 height 8
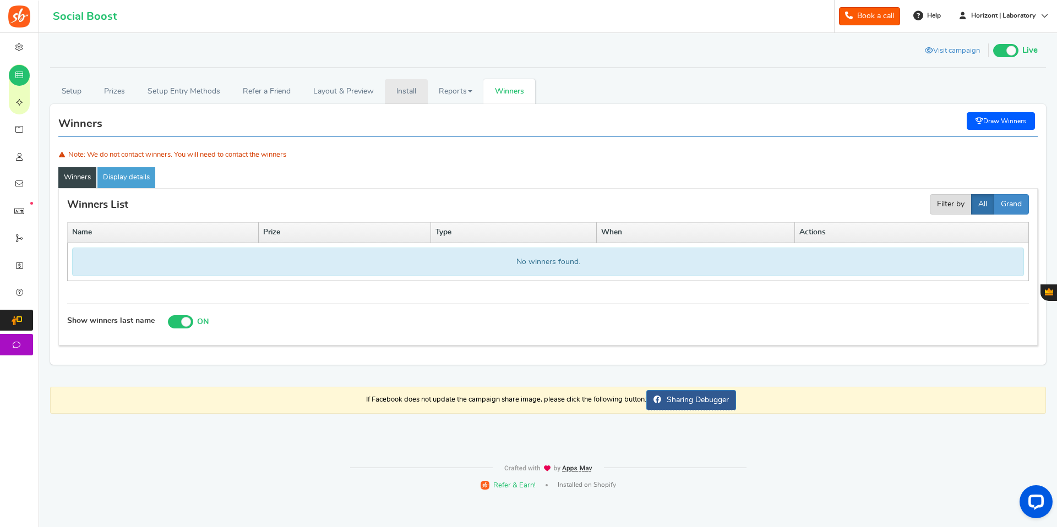
click at [401, 98] on link "Install" at bounding box center [406, 91] width 43 height 25
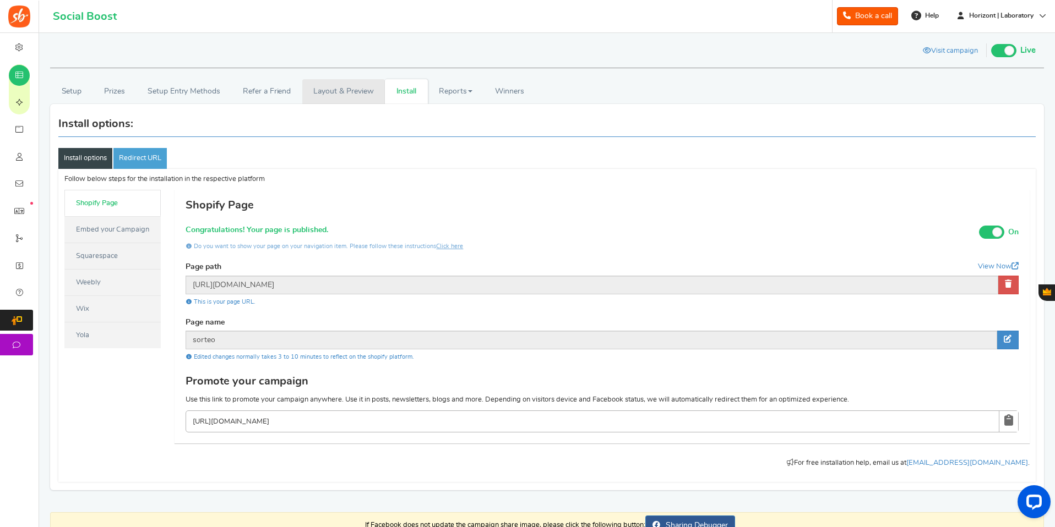
click at [342, 97] on link "Layout & Preview" at bounding box center [343, 91] width 83 height 25
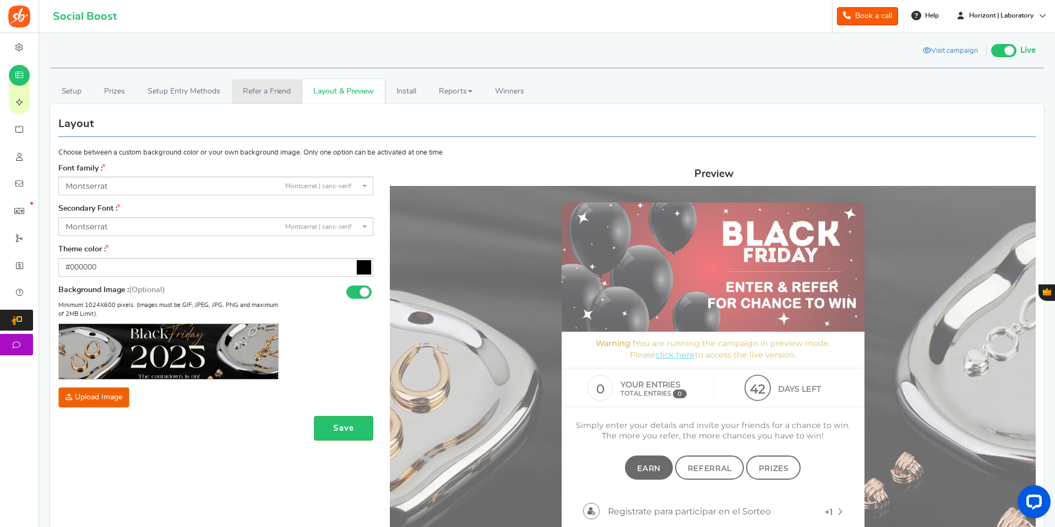
click at [269, 90] on link "Refer a Friend" at bounding box center [267, 91] width 70 height 25
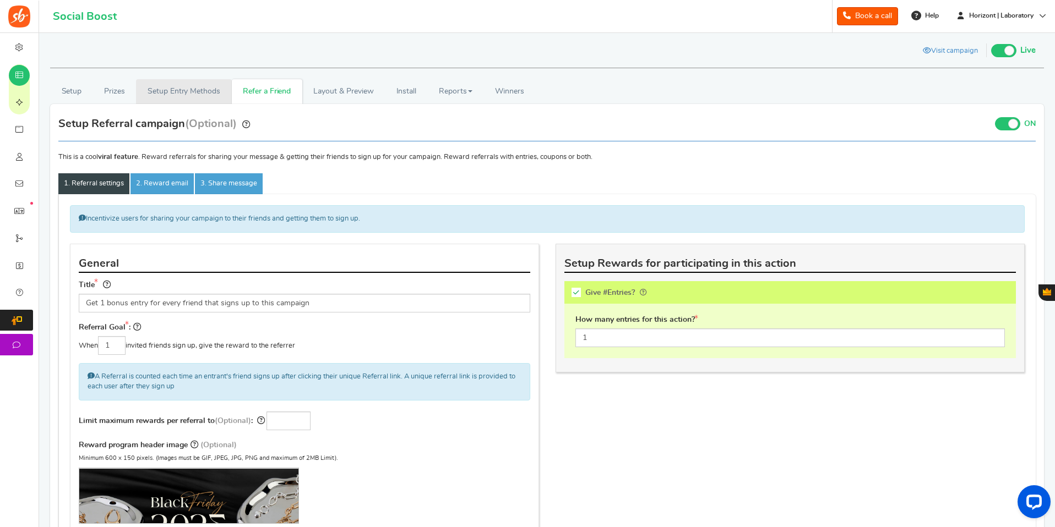
click at [200, 99] on link "Setup Entry Methods" at bounding box center [183, 91] width 95 height 25
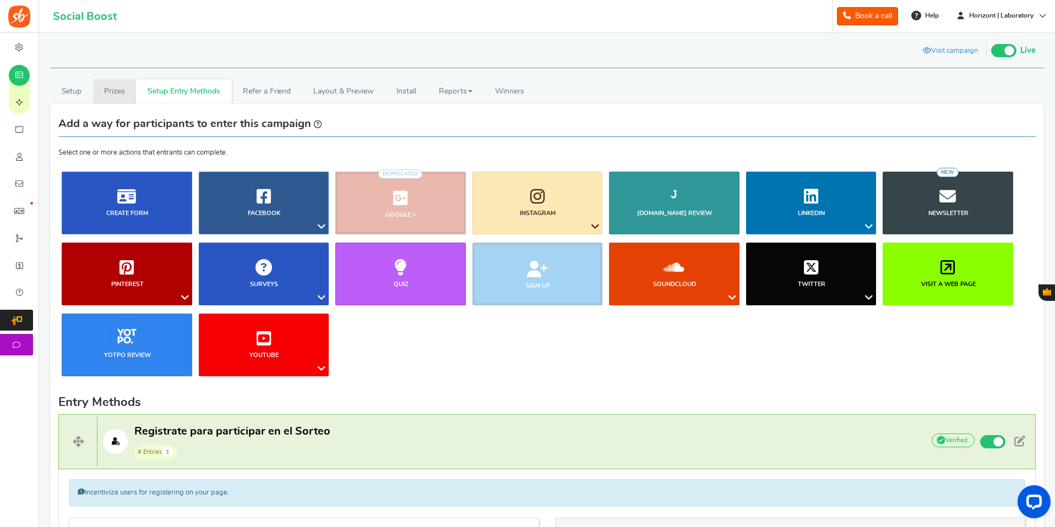
click at [113, 88] on link "Prizes" at bounding box center [114, 91] width 43 height 25
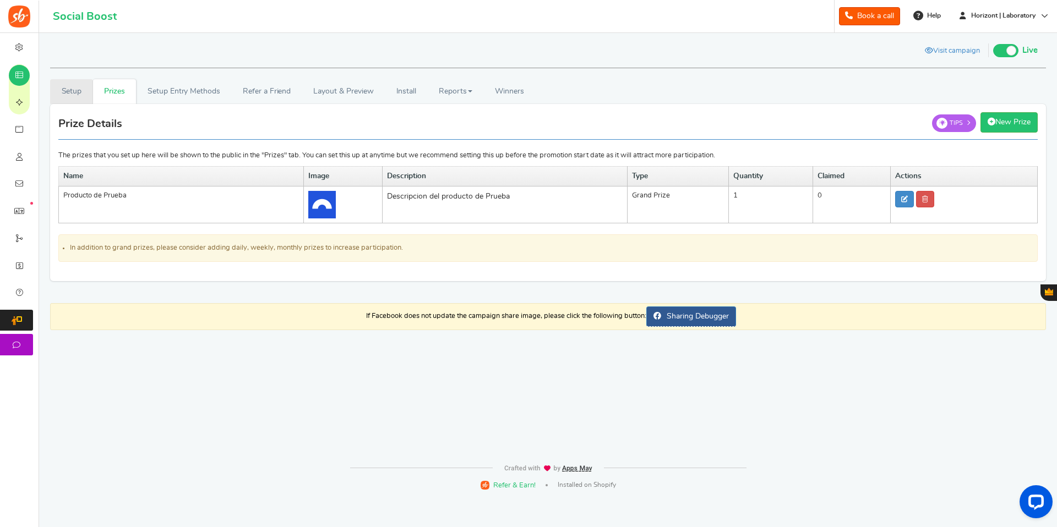
click at [75, 91] on link "Setup" at bounding box center [71, 91] width 43 height 25
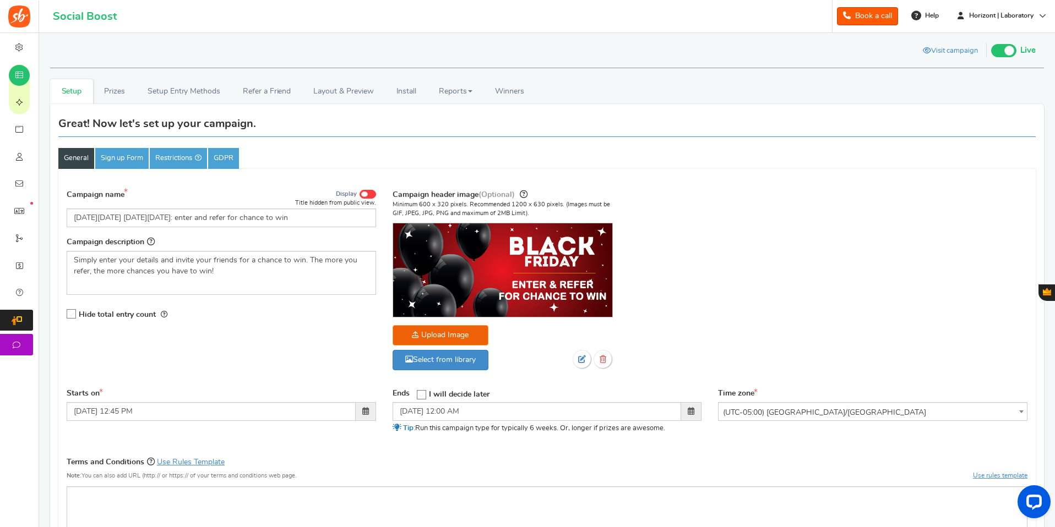
click at [514, 269] on img at bounding box center [502, 270] width 219 height 94
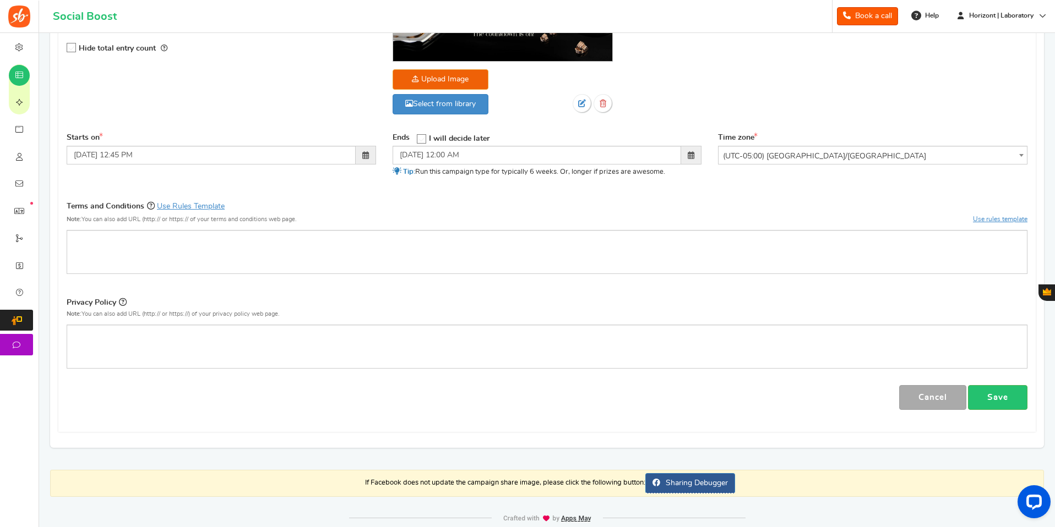
scroll to position [289, 0]
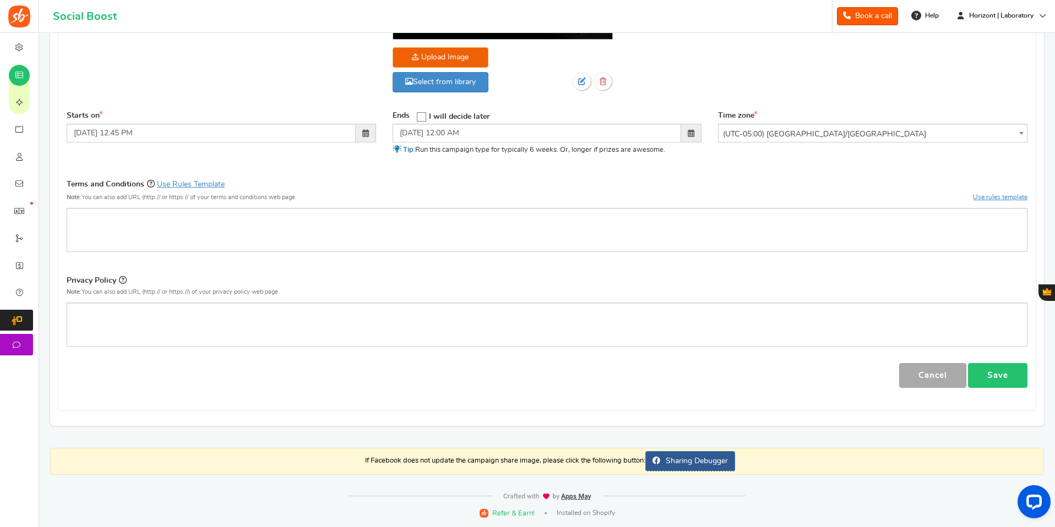
click at [1008, 379] on link "Save" at bounding box center [997, 375] width 59 height 25
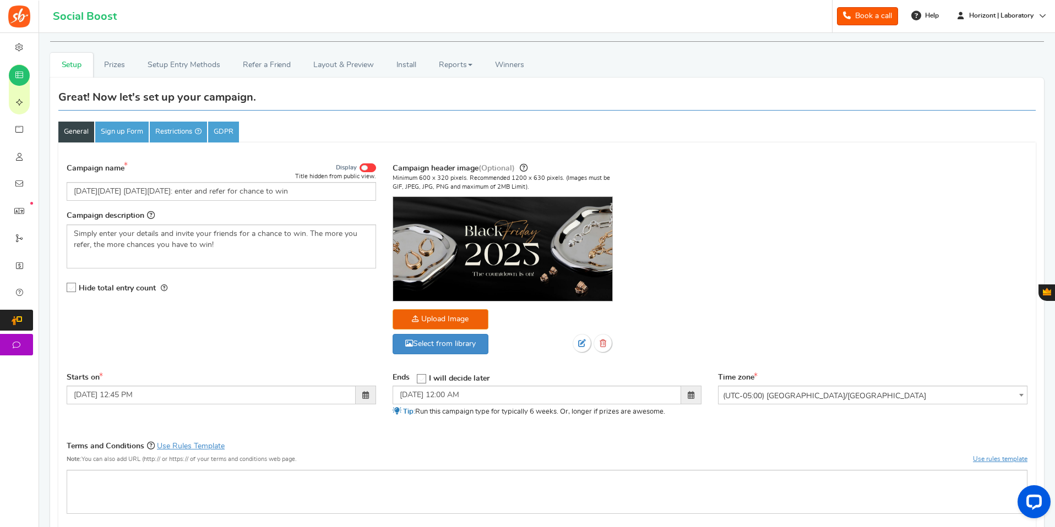
scroll to position [0, 0]
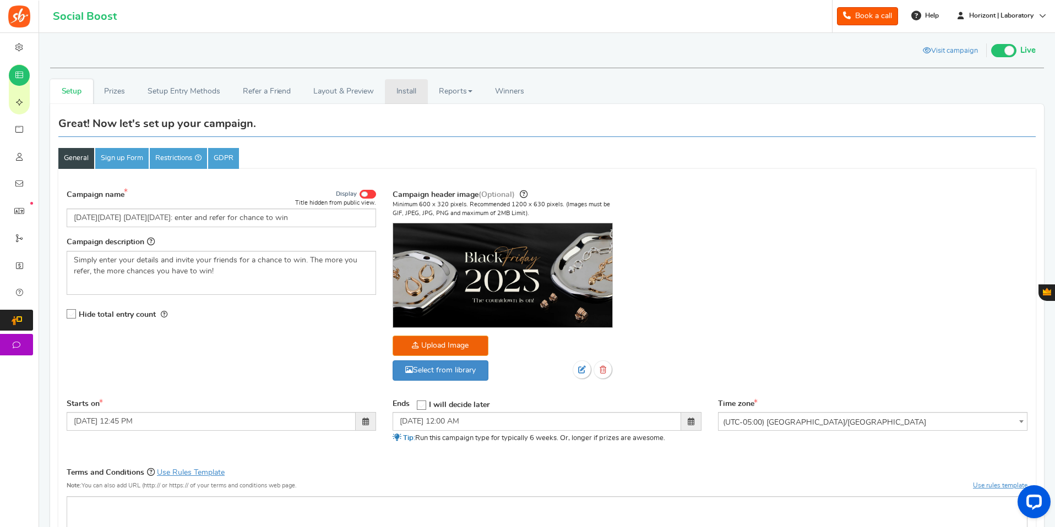
click at [411, 92] on link "Install" at bounding box center [406, 91] width 43 height 25
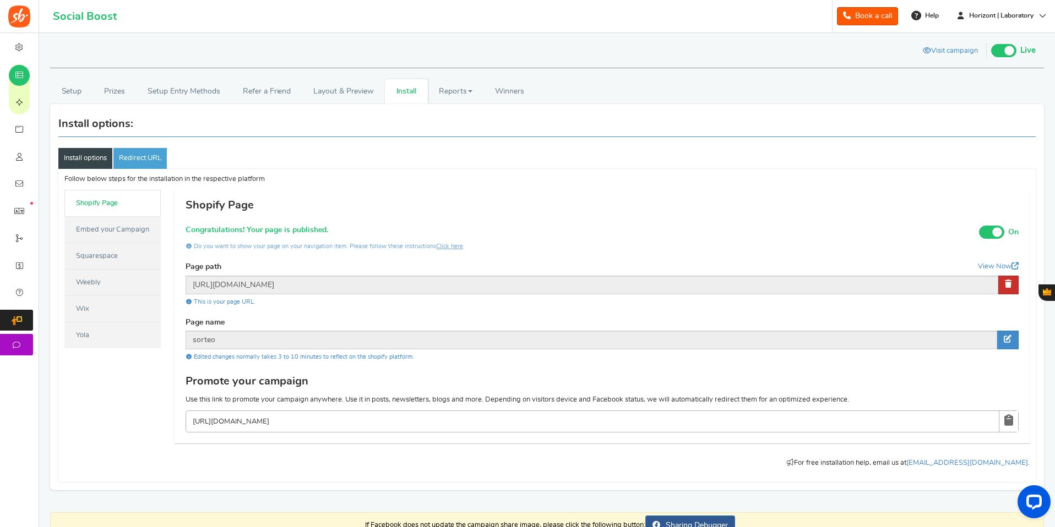
click at [1009, 287] on link at bounding box center [1008, 285] width 20 height 19
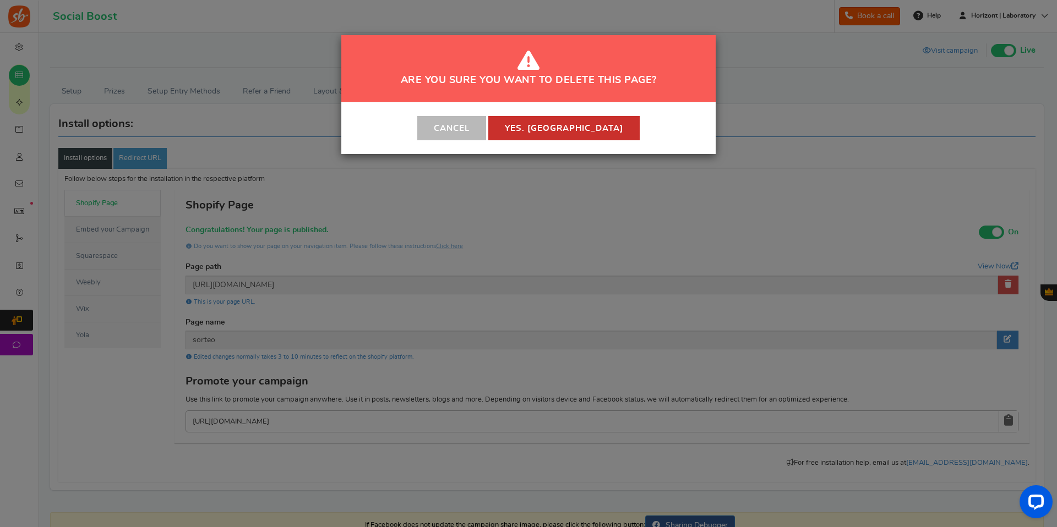
click at [586, 124] on button "Yes. [GEOGRAPHIC_DATA]" at bounding box center [563, 128] width 151 height 24
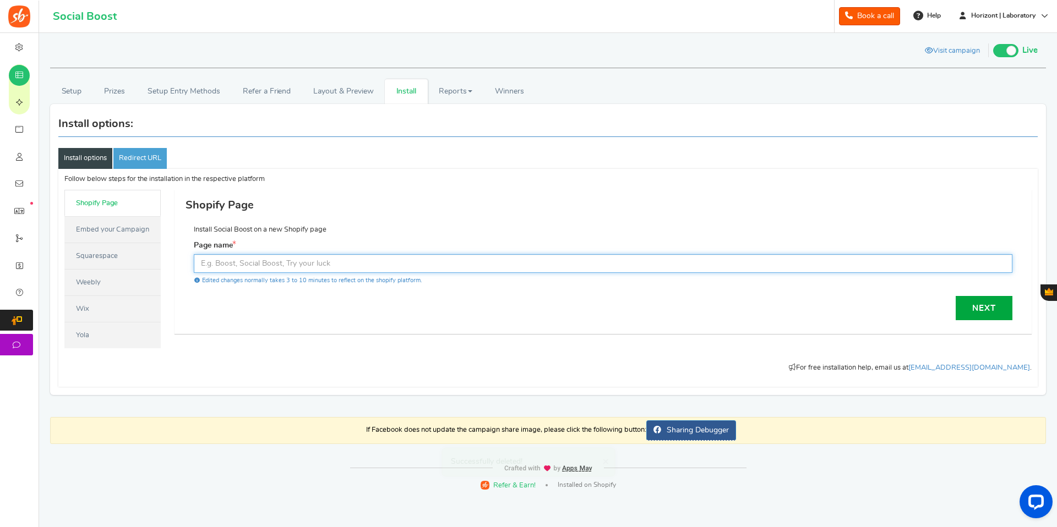
click at [369, 264] on input "text" at bounding box center [603, 263] width 819 height 19
type input "sorteo"
click at [999, 303] on link "Next" at bounding box center [984, 308] width 57 height 24
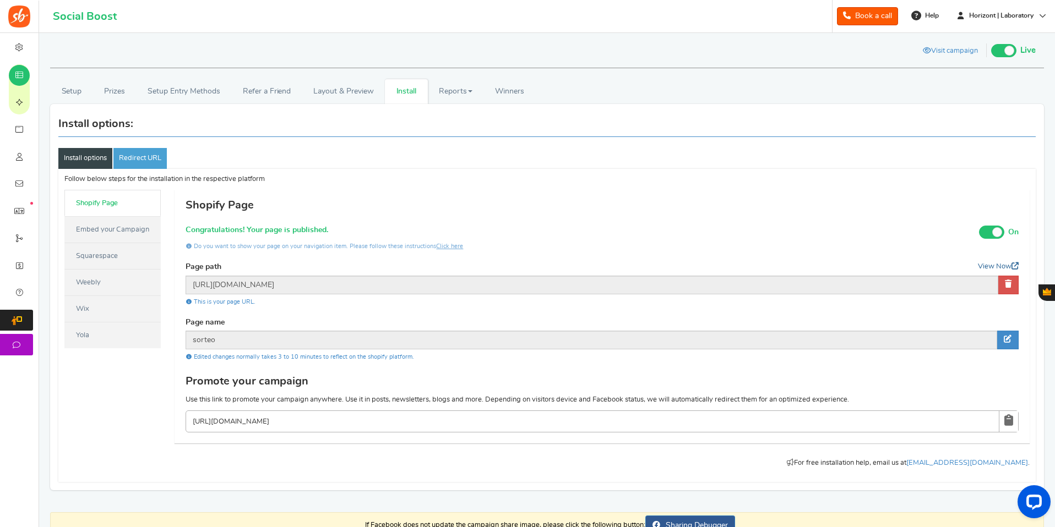
click at [992, 263] on link "View Now" at bounding box center [998, 267] width 41 height 10
click at [118, 226] on link "Embed your Campaign" at bounding box center [112, 229] width 96 height 26
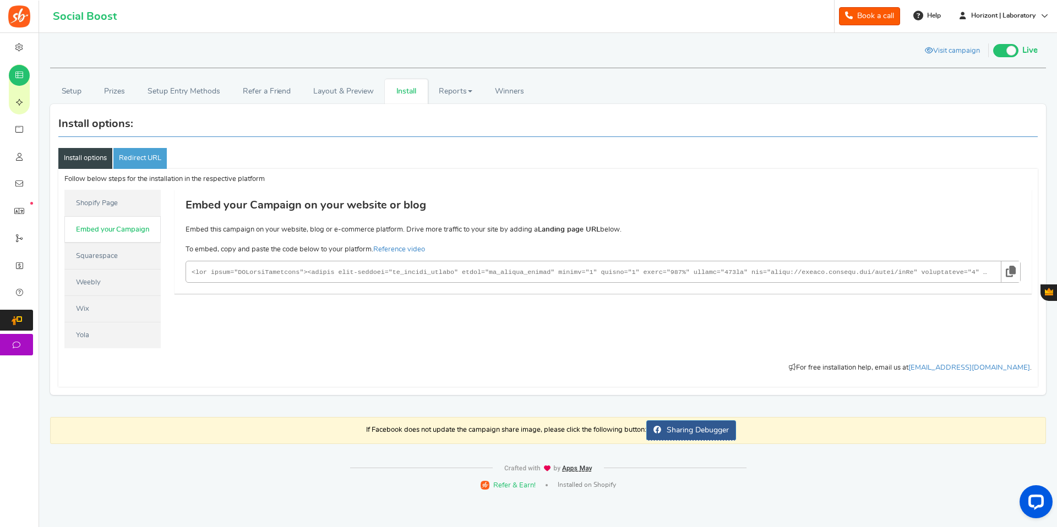
click at [1001, 269] on link at bounding box center [1010, 271] width 19 height 21
click at [1011, 270] on icon at bounding box center [1011, 271] width 10 height 20
click at [80, 95] on link "Setup" at bounding box center [71, 91] width 43 height 25
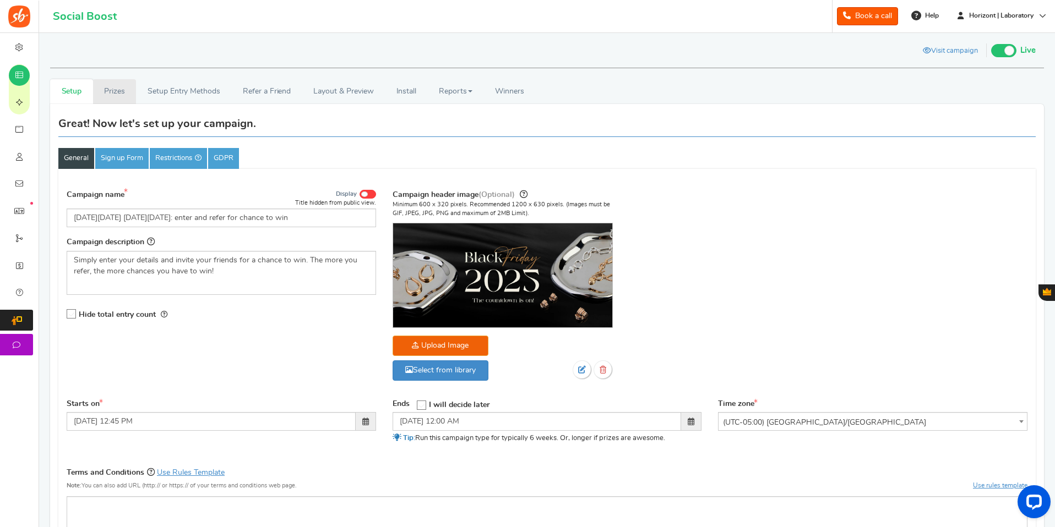
click at [126, 92] on link "Prizes" at bounding box center [114, 91] width 43 height 25
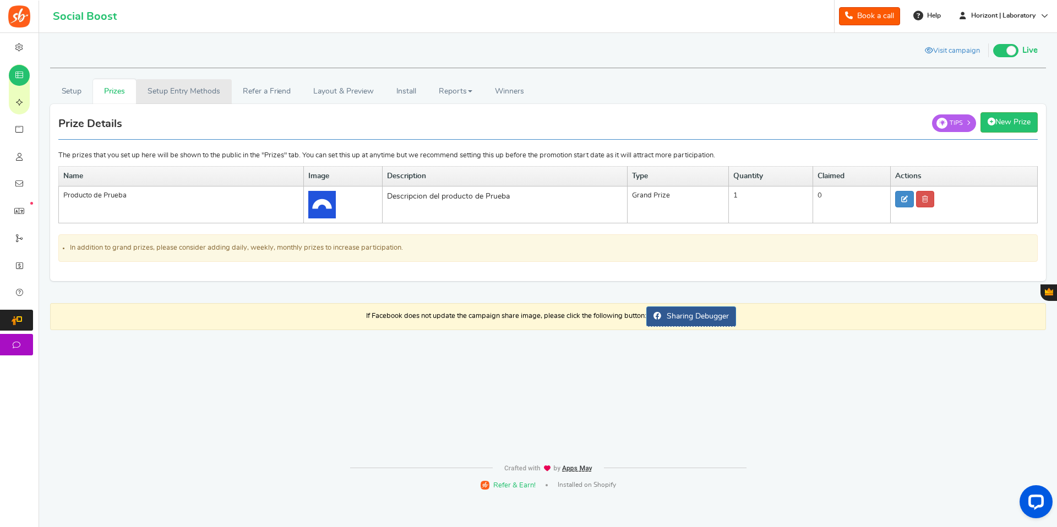
click at [163, 94] on link "Setup Entry Methods" at bounding box center [183, 91] width 95 height 25
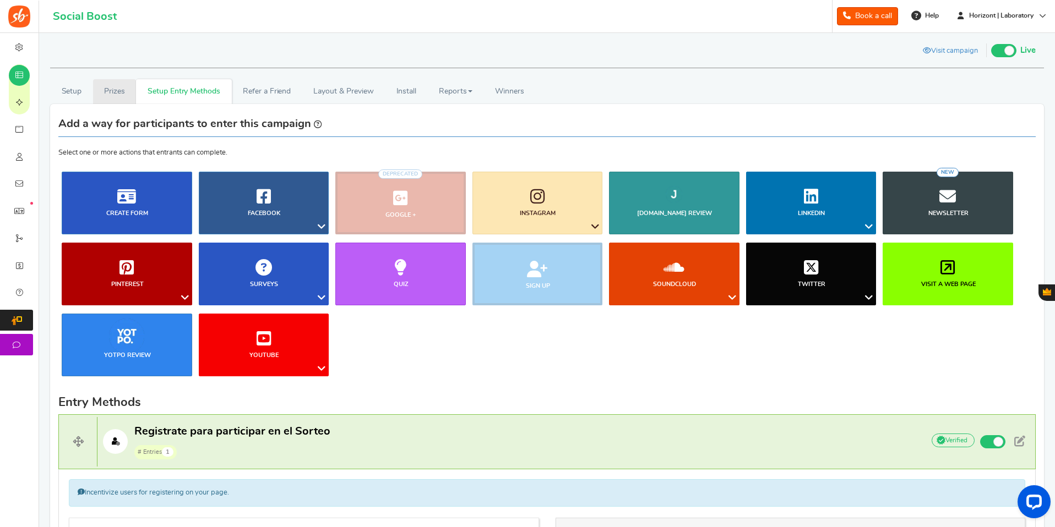
click at [123, 94] on link "Prizes" at bounding box center [114, 91] width 43 height 25
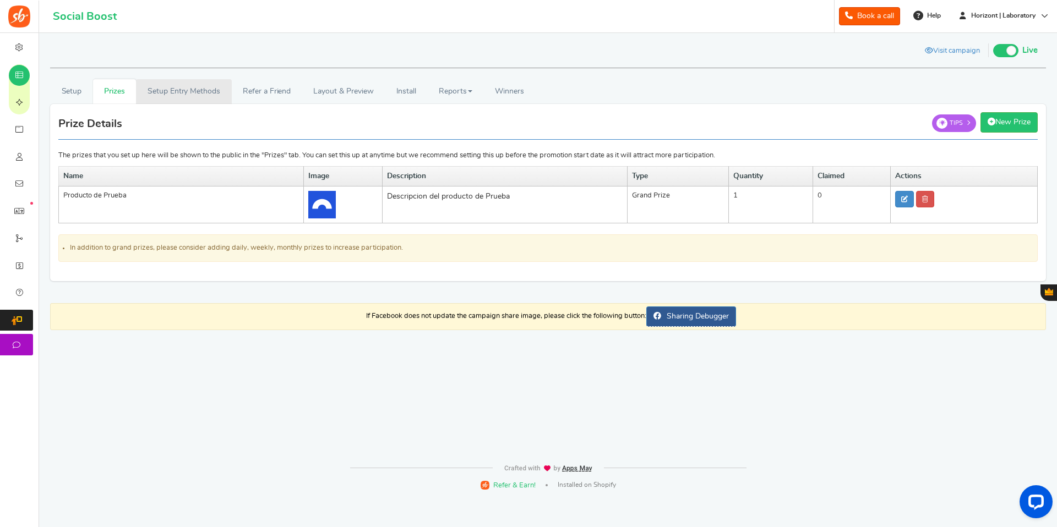
click at [186, 96] on link "Setup Entry Methods" at bounding box center [183, 91] width 95 height 25
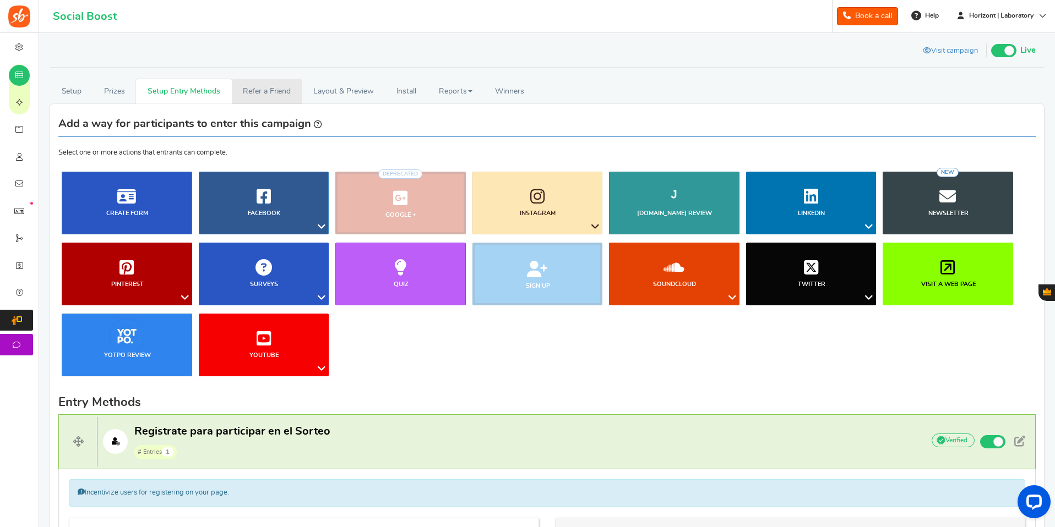
click at [257, 95] on link "Refer a Friend" at bounding box center [267, 91] width 70 height 25
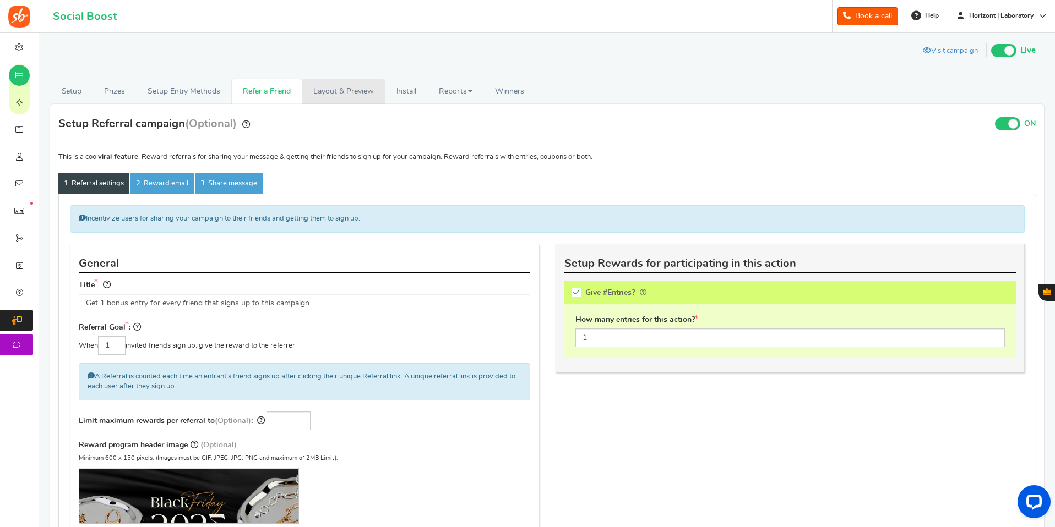
click at [346, 100] on link "Layout & Preview" at bounding box center [343, 91] width 83 height 25
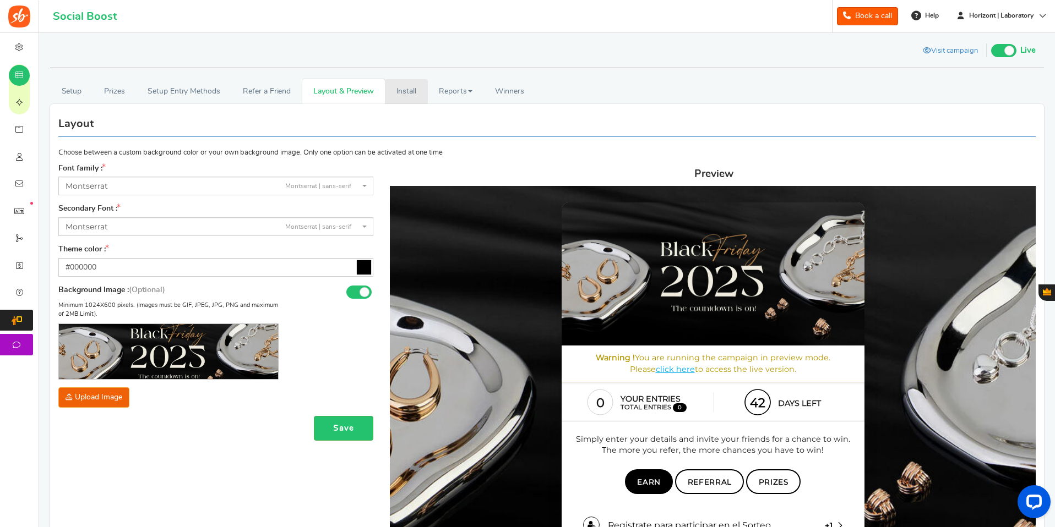
click at [407, 91] on link "Install" at bounding box center [406, 91] width 43 height 25
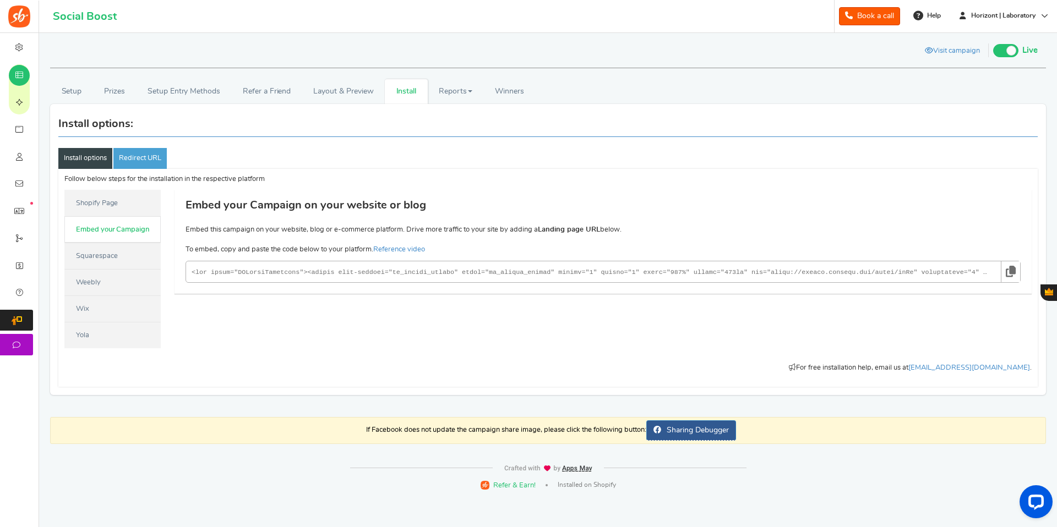
click at [212, 277] on code at bounding box center [591, 272] width 798 height 13
click at [130, 204] on link "Shopify Page" at bounding box center [112, 203] width 96 height 26
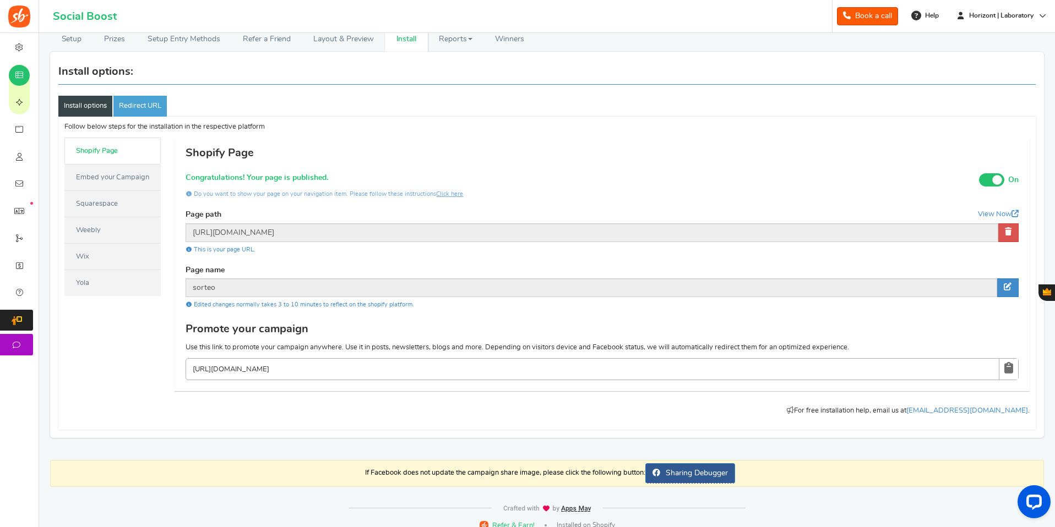
scroll to position [65, 0]
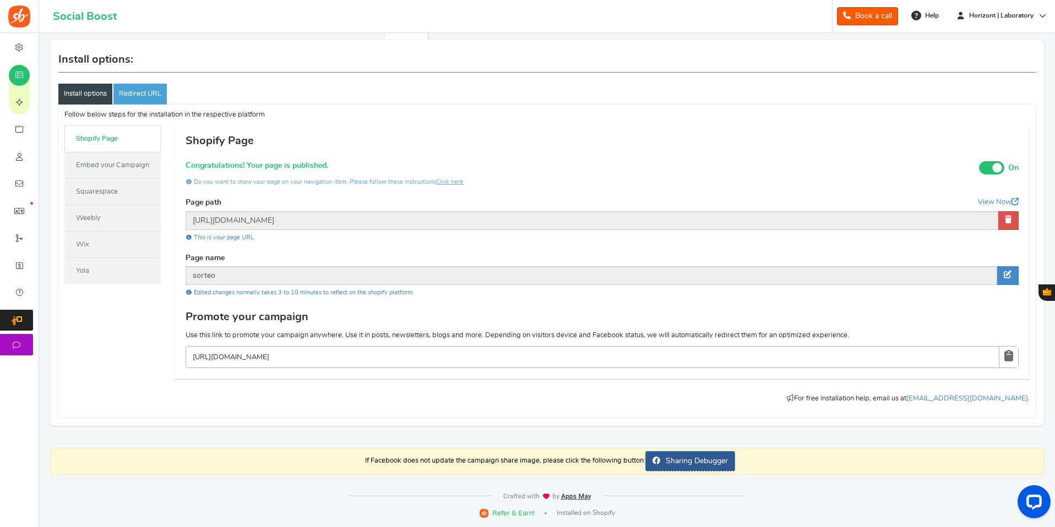
click at [99, 156] on link "Embed your Campaign" at bounding box center [112, 165] width 96 height 26
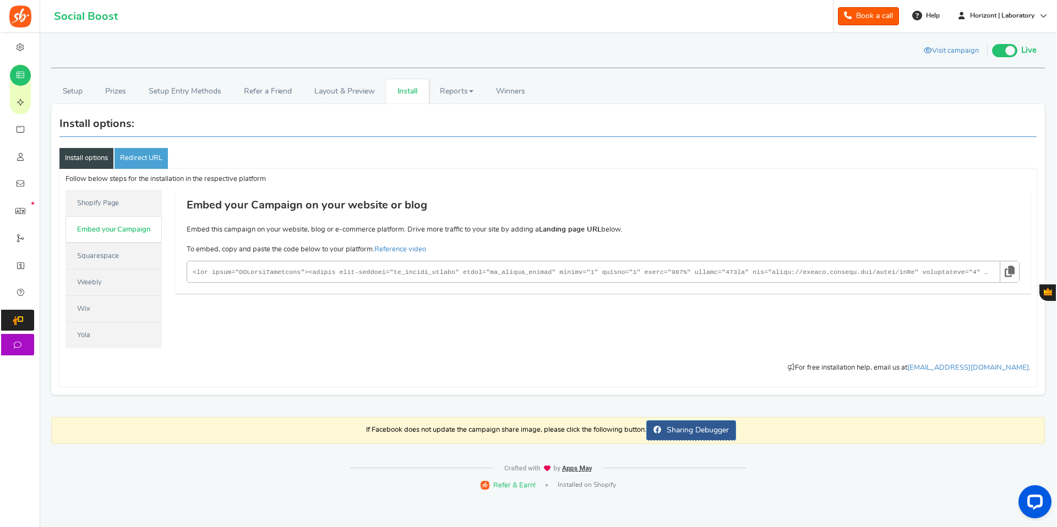
scroll to position [0, 0]
